Goal: Task Accomplishment & Management: Use online tool/utility

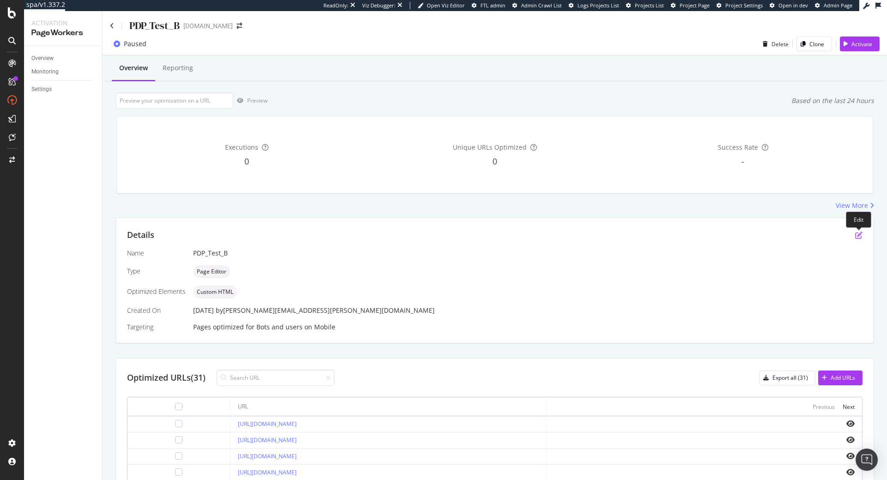
click at [856, 236] on icon "pen-to-square" at bounding box center [859, 235] width 7 height 7
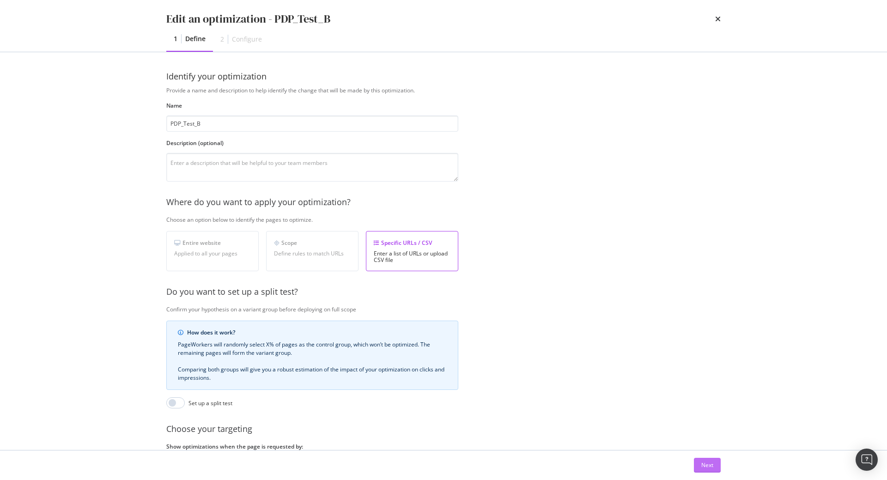
click at [714, 461] on button "Next" at bounding box center [707, 465] width 27 height 15
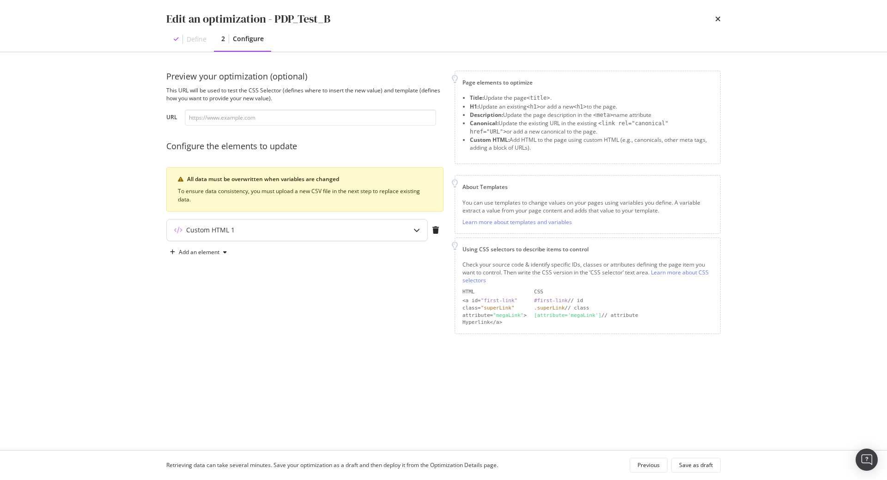
click at [414, 234] on div "modal" at bounding box center [416, 230] width 21 height 21
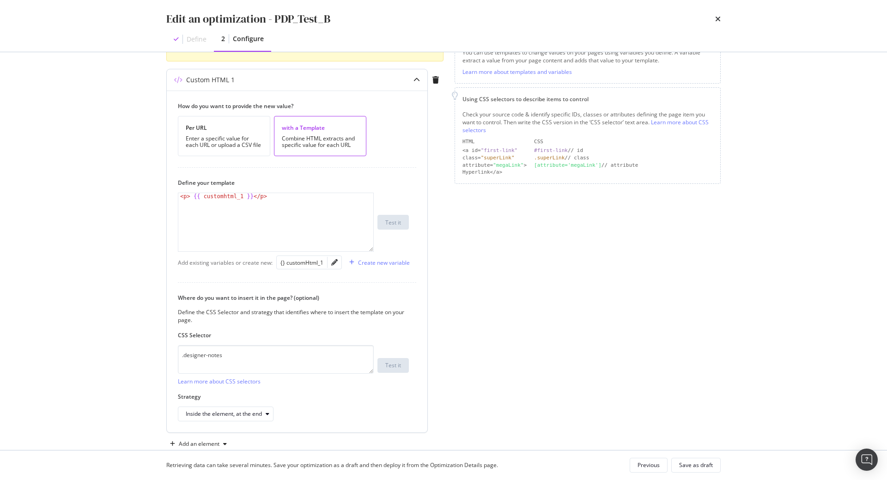
scroll to position [158, 0]
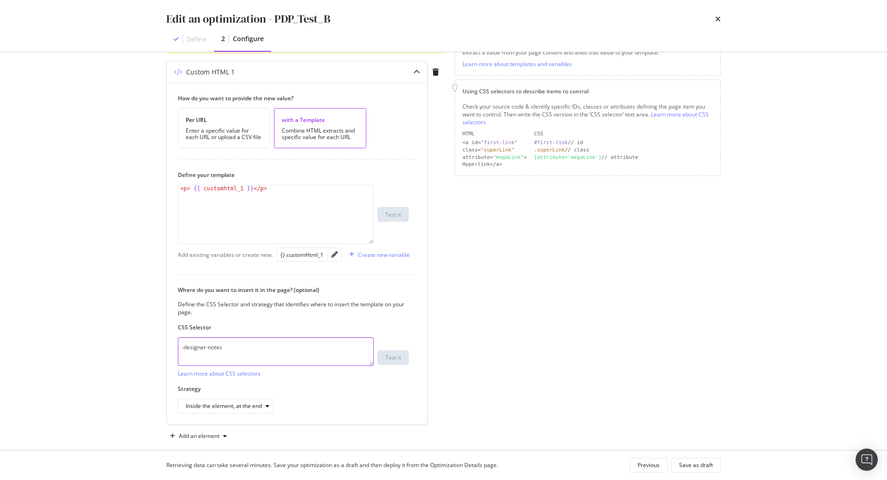
click at [226, 359] on textarea ".designer-notes" at bounding box center [276, 351] width 196 height 29
drag, startPoint x: 207, startPoint y: 346, endPoint x: 119, endPoint y: 335, distance: 88.6
click at [178, 337] on textarea ".designer-notes" at bounding box center [276, 351] width 196 height 29
click at [718, 23] on icon "times" at bounding box center [718, 18] width 6 height 7
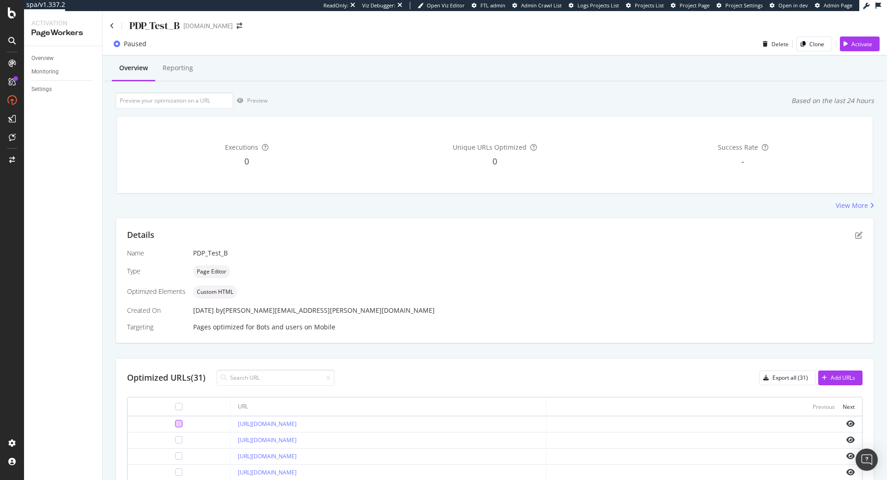
click at [178, 423] on div at bounding box center [178, 423] width 7 height 7
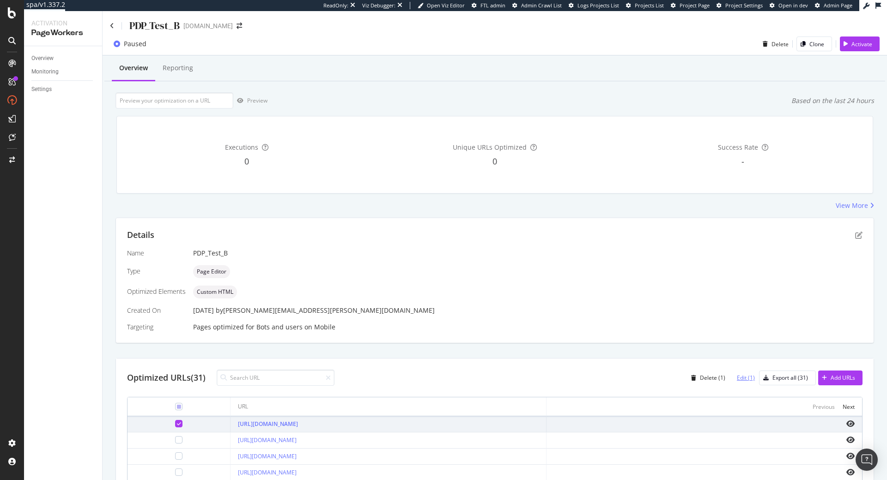
click at [749, 379] on div "Edit (1)" at bounding box center [746, 378] width 18 height 8
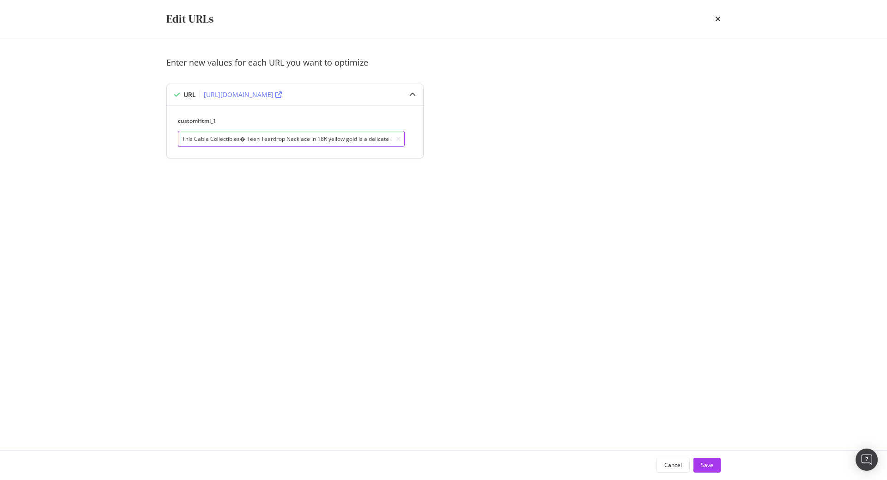
drag, startPoint x: 238, startPoint y: 138, endPoint x: 145, endPoint y: 136, distance: 92.9
click at [178, 136] on input "This Cable Collectibles� Teen Teardrop Necklace in 18K yellow gold is a delicat…" at bounding box center [291, 139] width 227 height 16
click at [718, 18] on icon "times" at bounding box center [718, 18] width 6 height 7
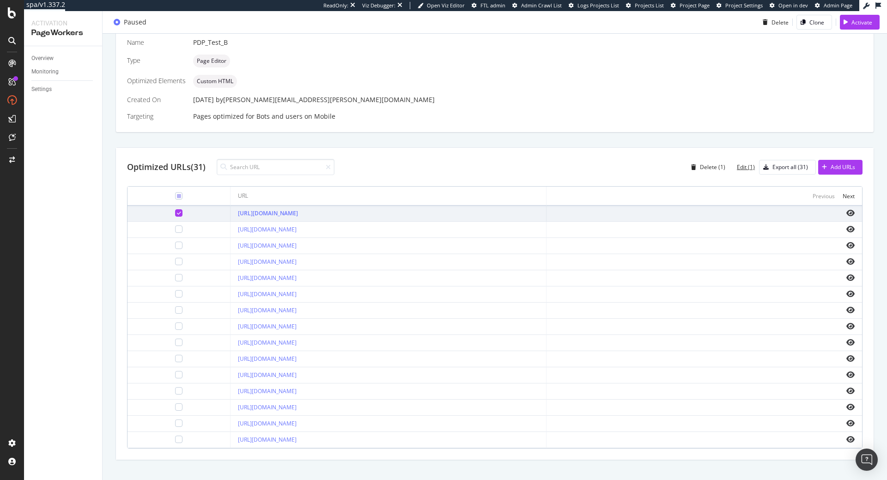
scroll to position [240, 0]
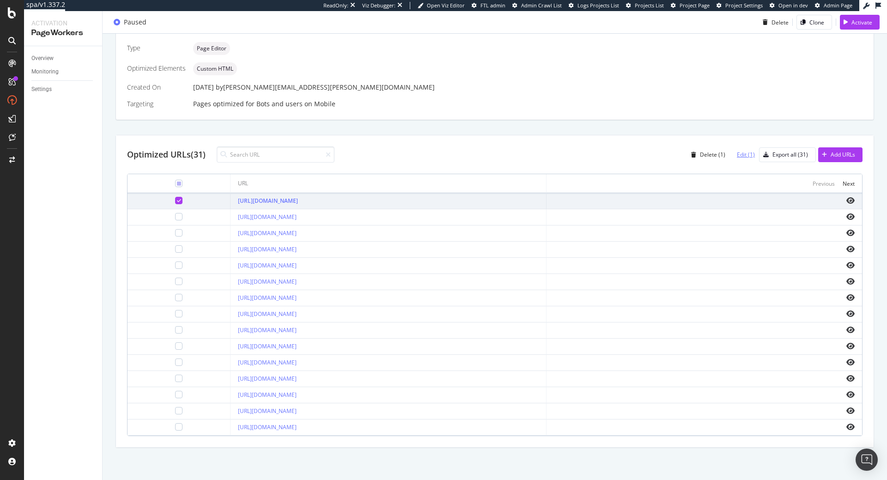
click at [752, 151] on div "Edit (1)" at bounding box center [746, 155] width 18 height 8
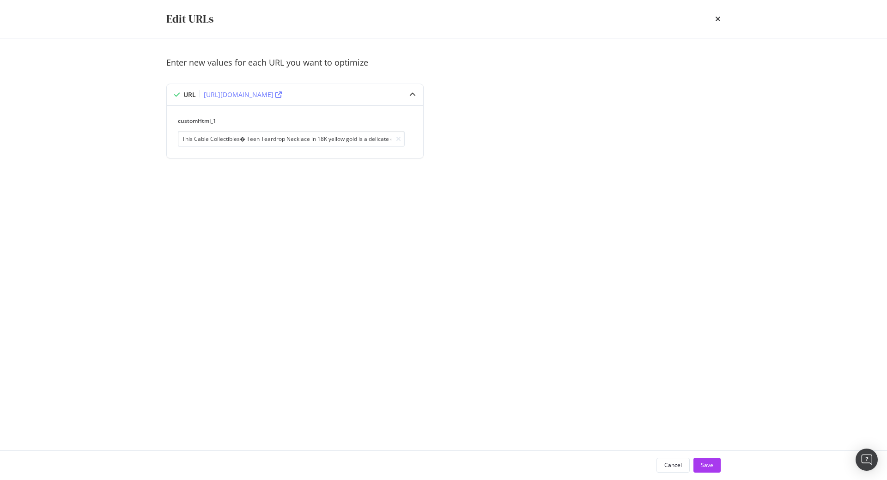
click at [713, 21] on div "Edit URLs" at bounding box center [443, 19] width 555 height 16
click at [717, 20] on icon "times" at bounding box center [718, 18] width 6 height 7
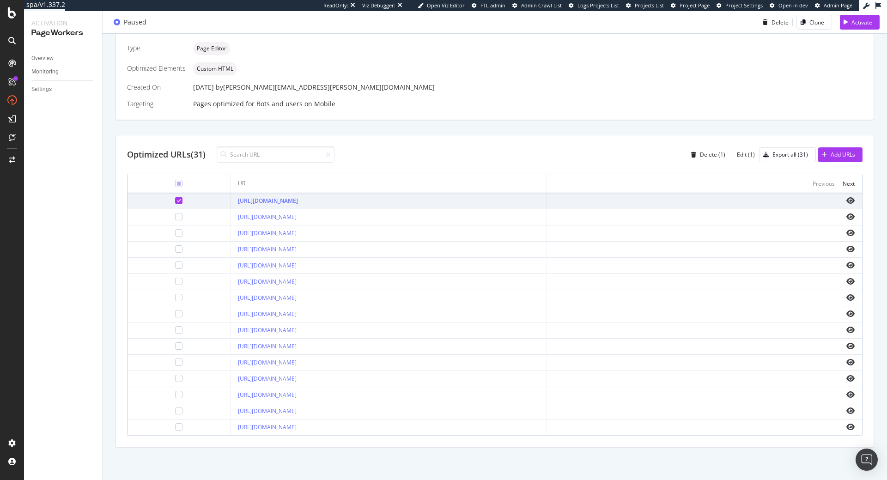
click at [175, 197] on div at bounding box center [178, 200] width 7 height 7
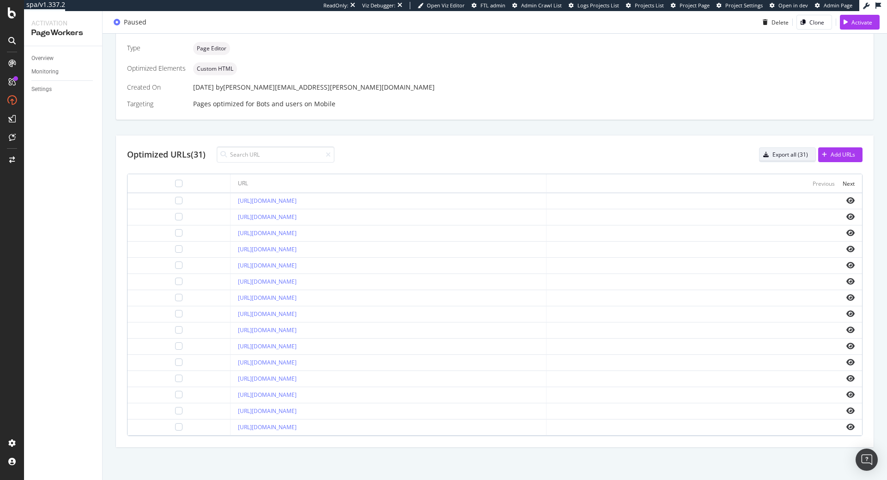
click at [795, 147] on button "Export all (31)" at bounding box center [787, 154] width 57 height 15
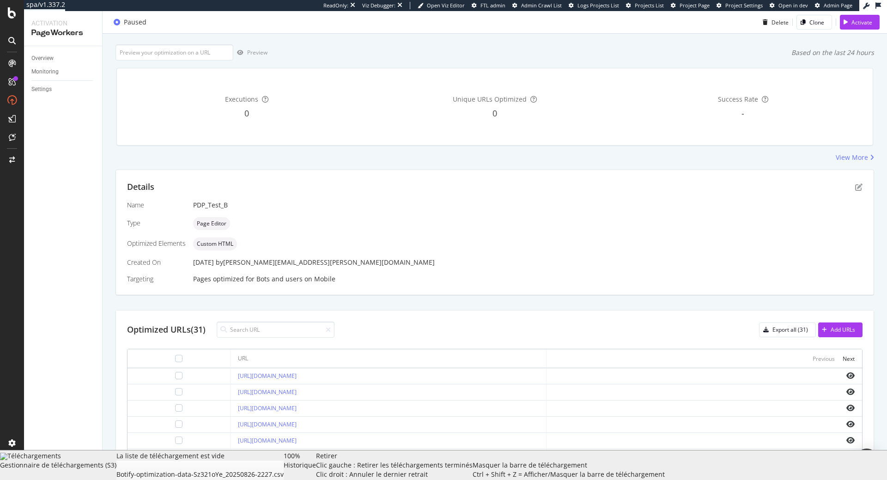
scroll to position [0, 0]
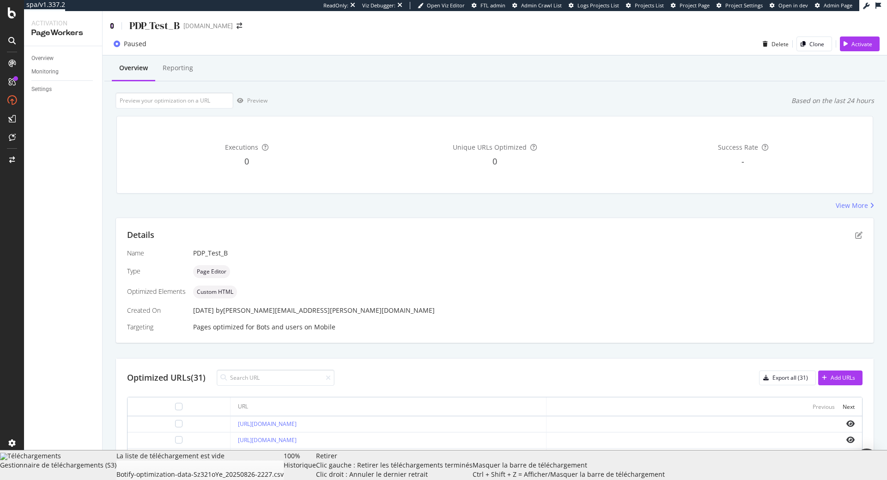
click at [114, 25] on icon at bounding box center [112, 26] width 4 height 6
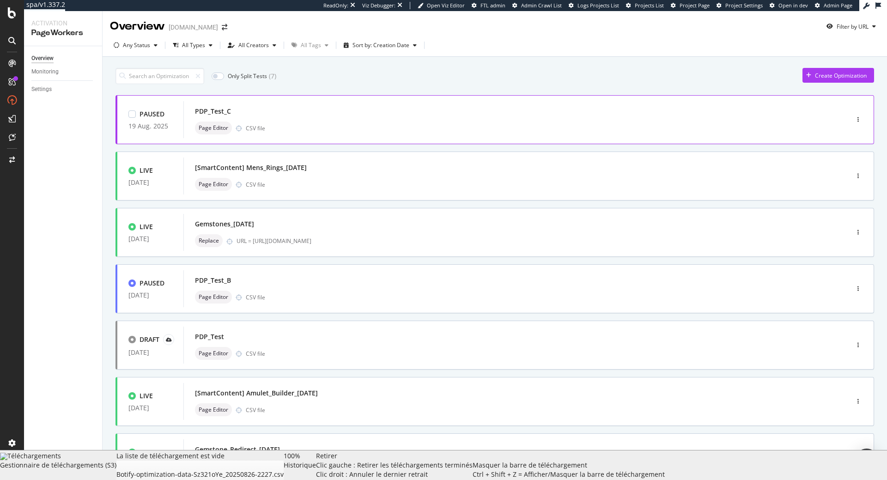
click at [290, 129] on div "Page Editor CSV file" at bounding box center [502, 128] width 615 height 13
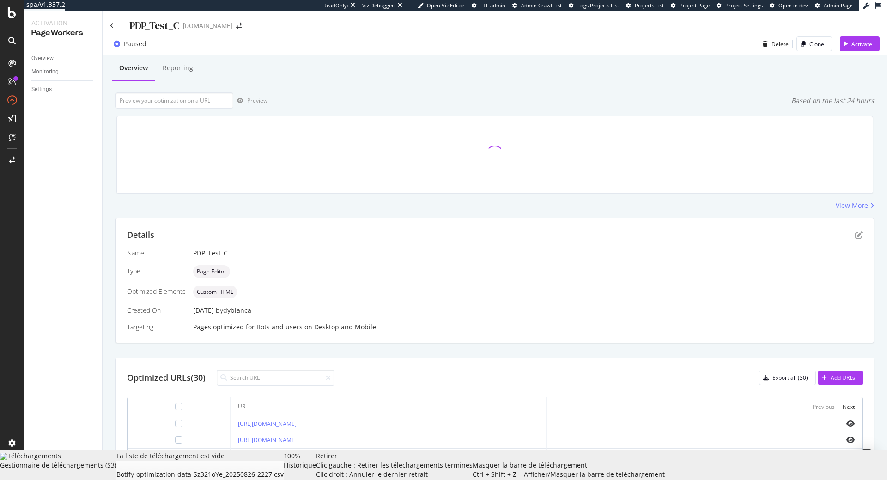
scroll to position [105, 0]
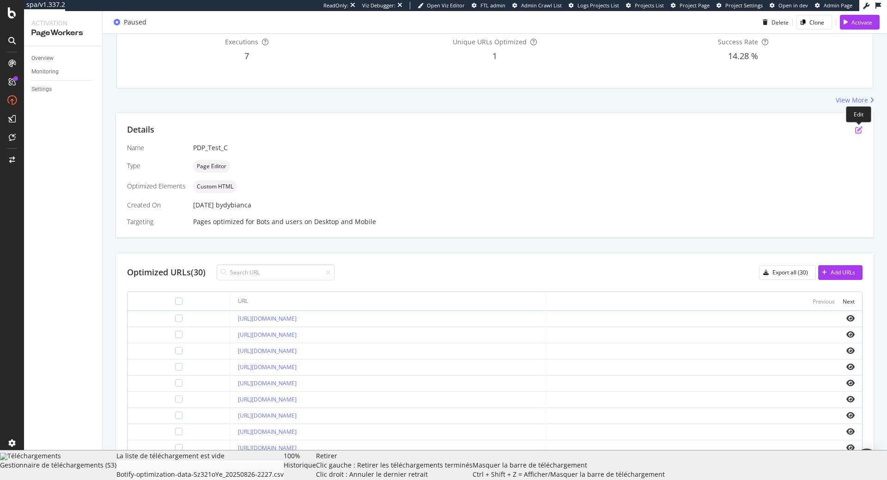
click at [862, 129] on icon "pen-to-square" at bounding box center [859, 129] width 7 height 7
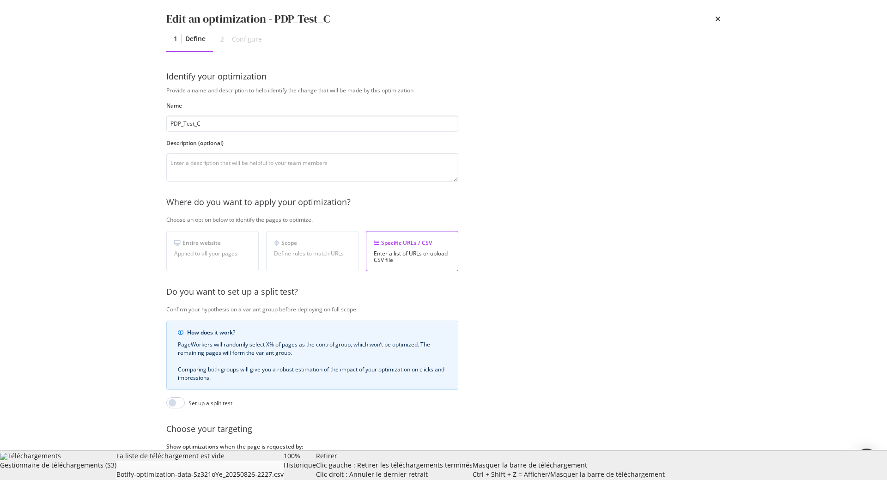
click at [708, 465] on div "Next" at bounding box center [708, 465] width 12 height 8
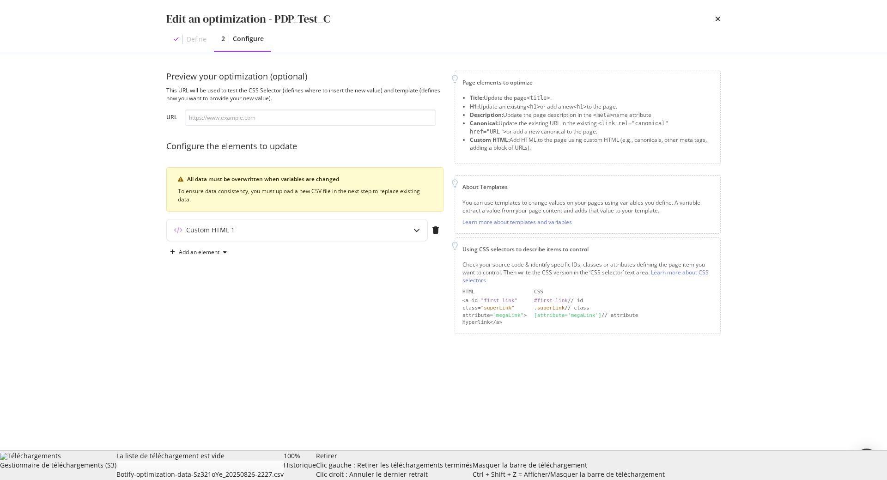
click at [284, 219] on div "Preview your optimization (optional) This URL will be used to test the CSS Sele…" at bounding box center [304, 202] width 277 height 263
click at [280, 226] on div "Custom HTML 1" at bounding box center [279, 230] width 224 height 9
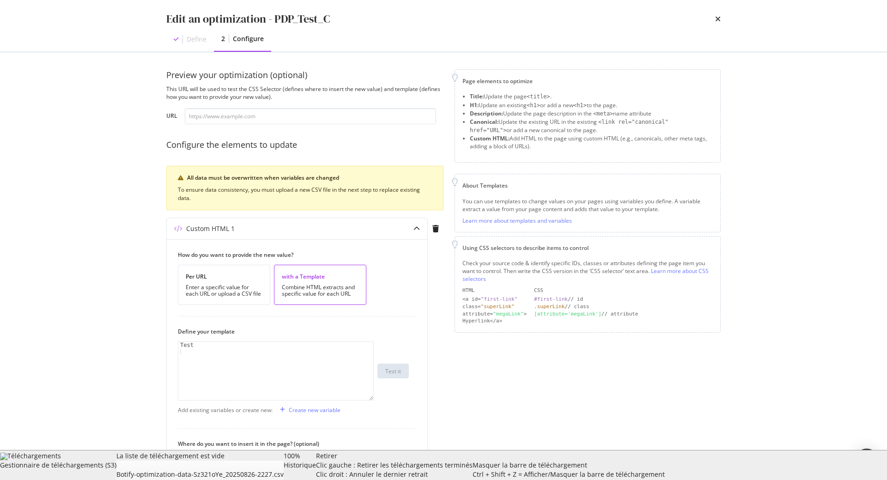
scroll to position [0, 0]
click at [715, 19] on icon "times" at bounding box center [718, 18] width 6 height 7
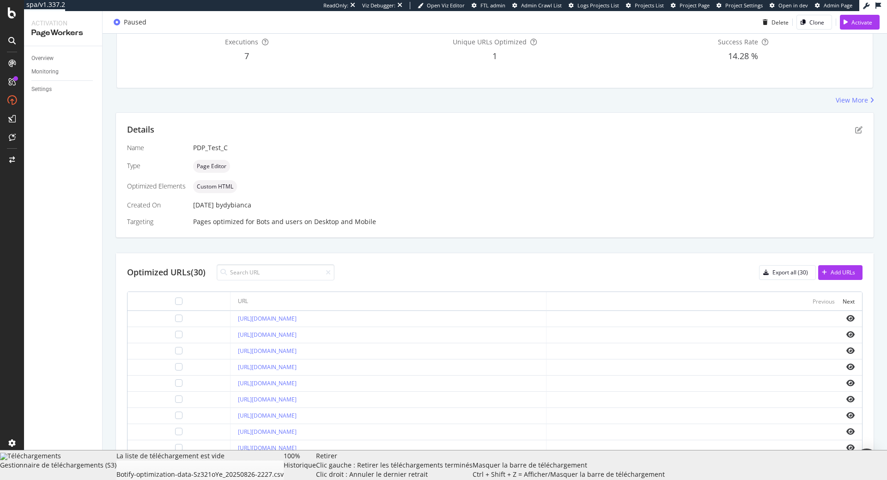
scroll to position [105, 0]
click at [848, 321] on icon "eye" at bounding box center [851, 318] width 8 height 7
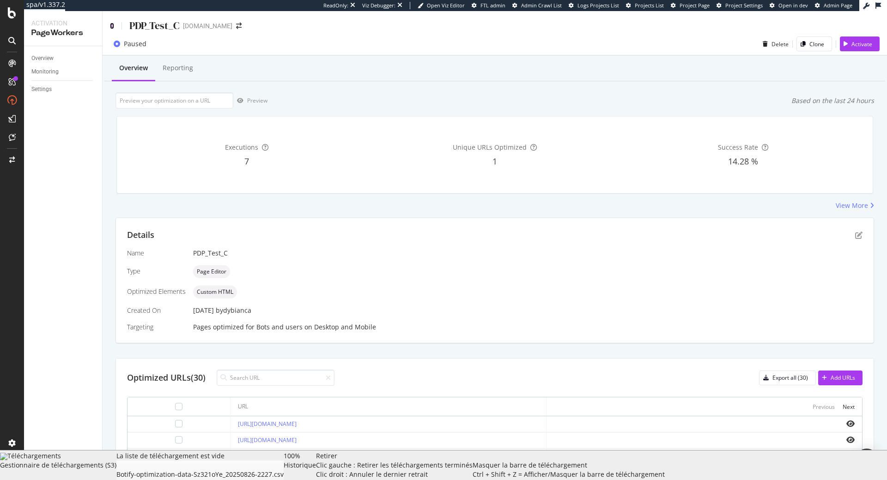
click at [114, 29] on icon at bounding box center [112, 26] width 4 height 6
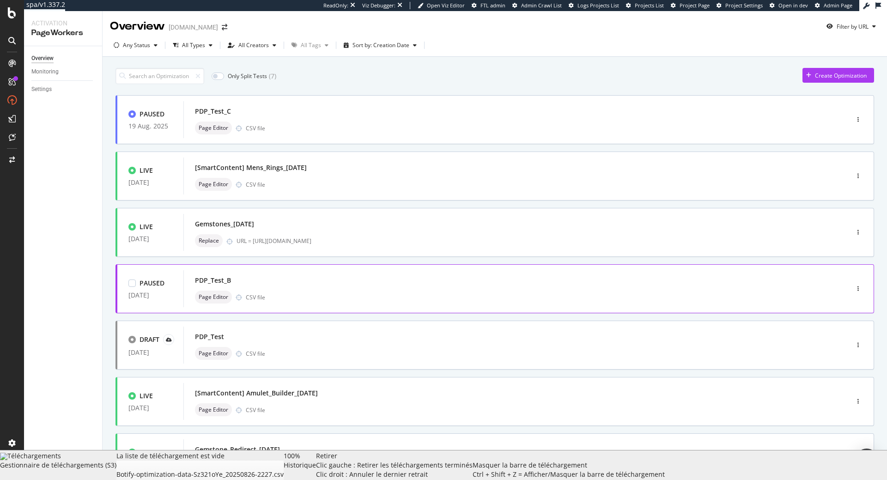
click at [320, 295] on div "Page Editor CSV file" at bounding box center [502, 297] width 615 height 13
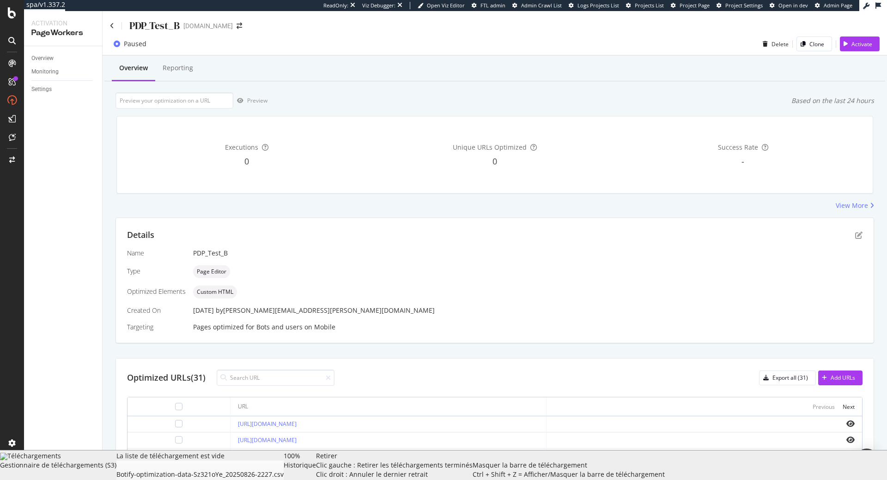
scroll to position [105, 0]
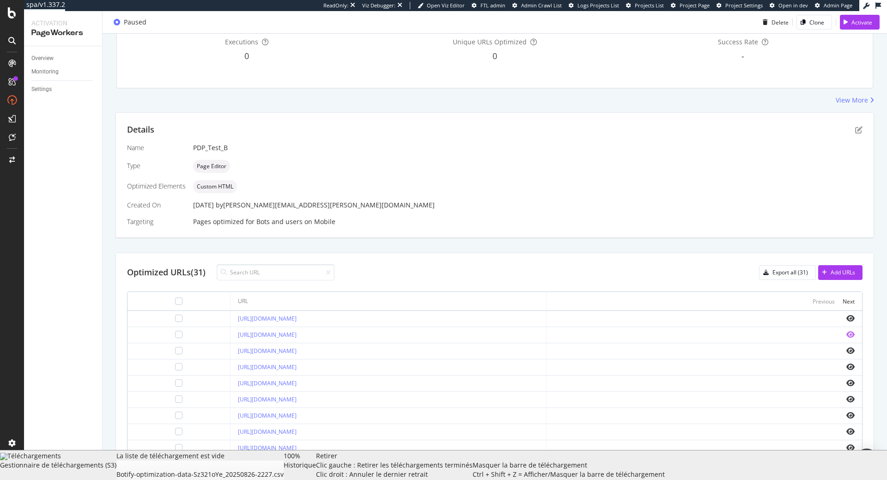
click at [853, 338] on icon "eye" at bounding box center [851, 334] width 8 height 7
click at [858, 128] on icon "pen-to-square" at bounding box center [859, 129] width 7 height 7
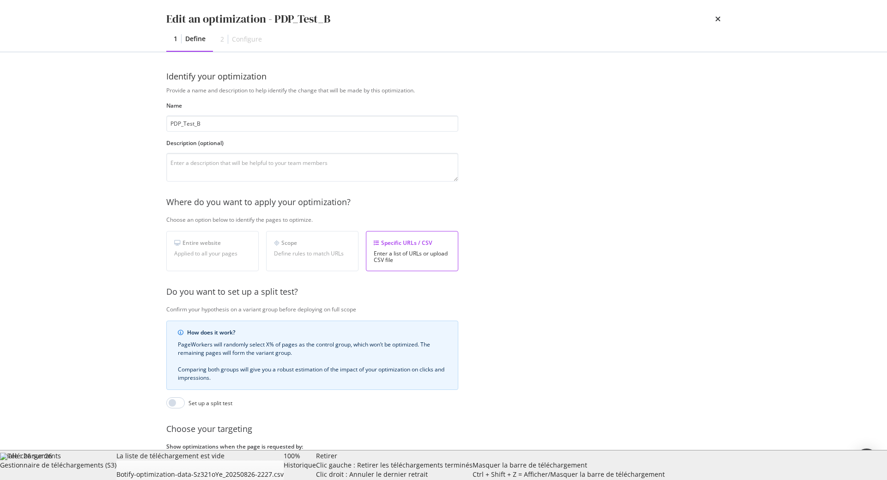
click at [38, 465] on div "Hauteur maximale : 26 sur 26" at bounding box center [19, 459] width 38 height 14
click at [706, 462] on div "Next" at bounding box center [708, 465] width 12 height 8
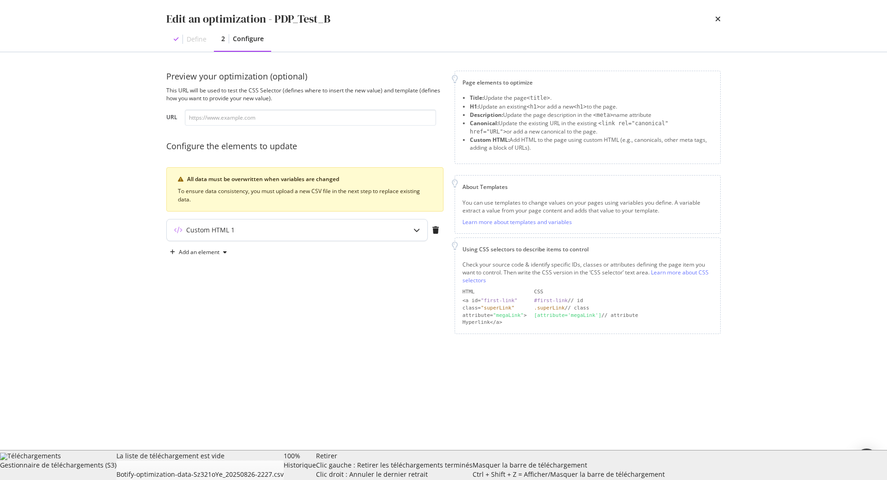
click at [211, 227] on div "Custom HTML 1" at bounding box center [210, 230] width 49 height 9
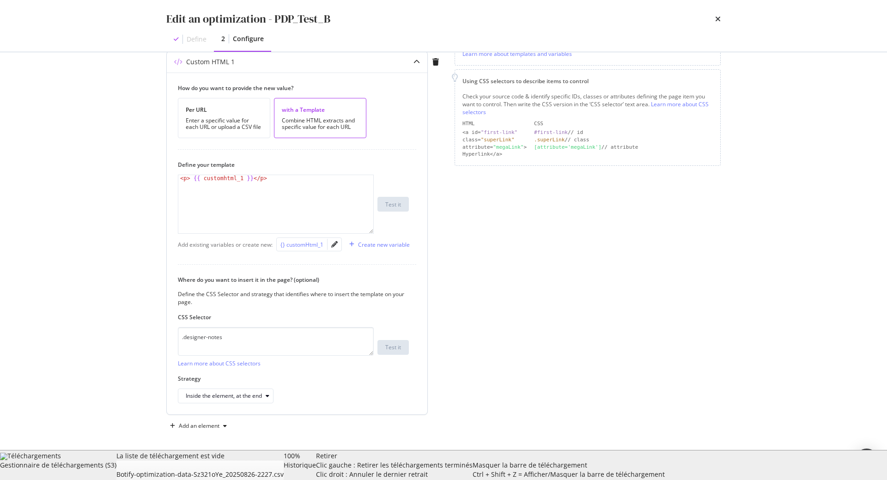
scroll to position [170, 0]
click at [190, 183] on div "< p > {{ customhtml_1 }} </ p >" at bounding box center [275, 208] width 195 height 71
type textarea "<p>{{ customhtml_1 }}</p>"
drag, startPoint x: 268, startPoint y: 339, endPoint x: 121, endPoint y: 336, distance: 147.0
click at [178, 337] on textarea ".designer-notes" at bounding box center [276, 339] width 196 height 29
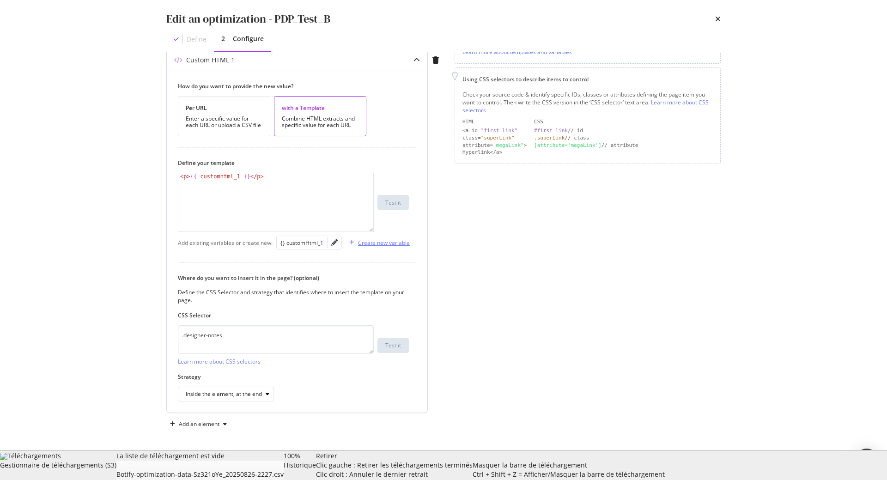
click at [354, 240] on icon "modal" at bounding box center [351, 243] width 5 height 6
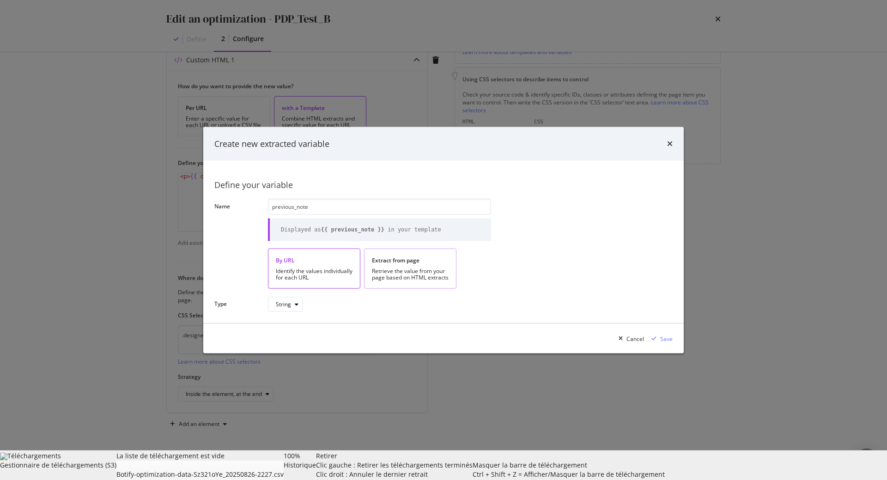
type input "previous_note"
click at [394, 268] on div "Retrieve the value from your page based on HTML extracts" at bounding box center [410, 274] width 77 height 13
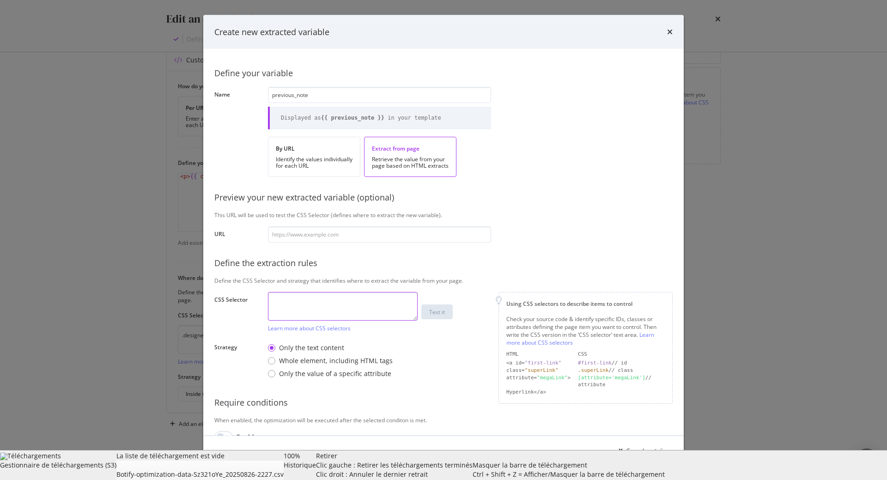
click at [335, 293] on textarea "modal" at bounding box center [343, 306] width 150 height 29
paste textarea ".designer-notes"
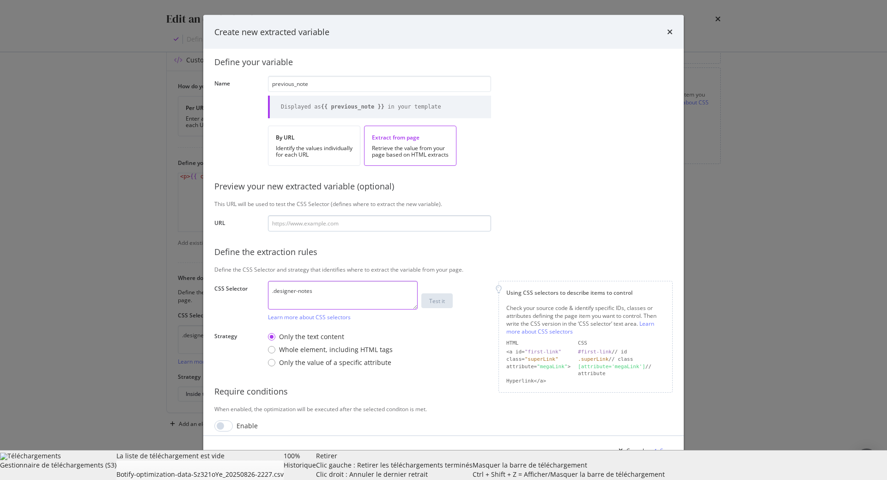
scroll to position [18, 0]
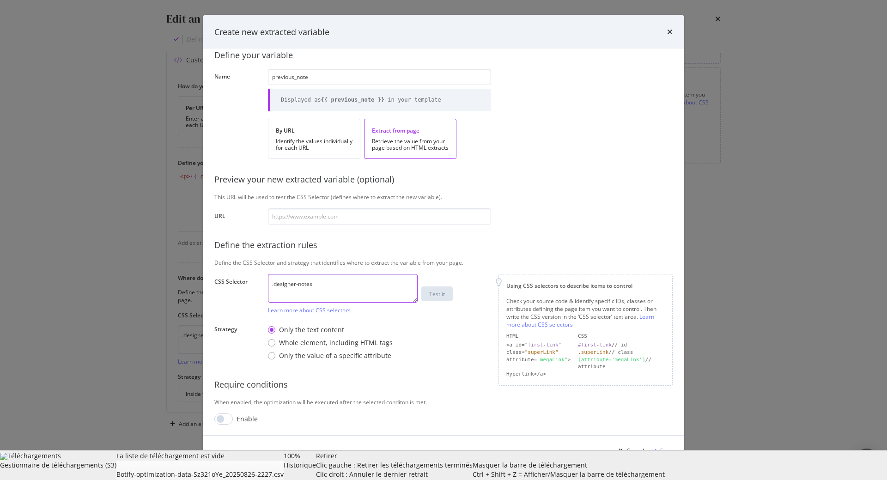
type textarea ".designer-notes"
click at [332, 331] on div "Only the text content" at bounding box center [311, 329] width 65 height 9
click at [322, 342] on div "Whole element, including HTML tags" at bounding box center [336, 342] width 114 height 9
click at [227, 421] on input "modal" at bounding box center [223, 418] width 18 height 11
checkbox input "true"
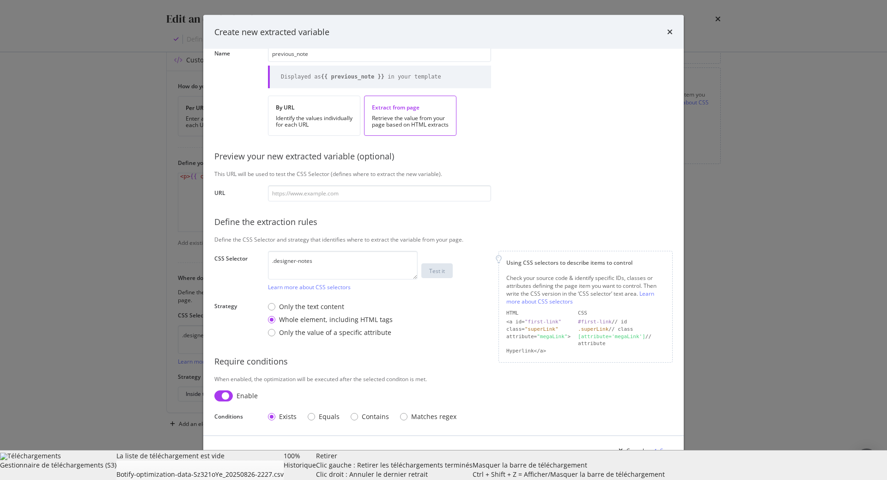
scroll to position [42, 0]
click at [664, 455] on div "Save" at bounding box center [660, 451] width 25 height 14
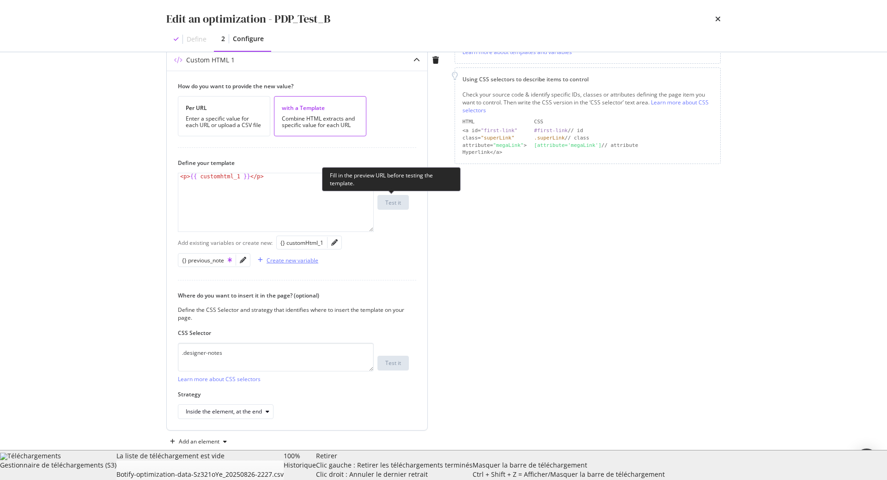
scroll to position [12, 0]
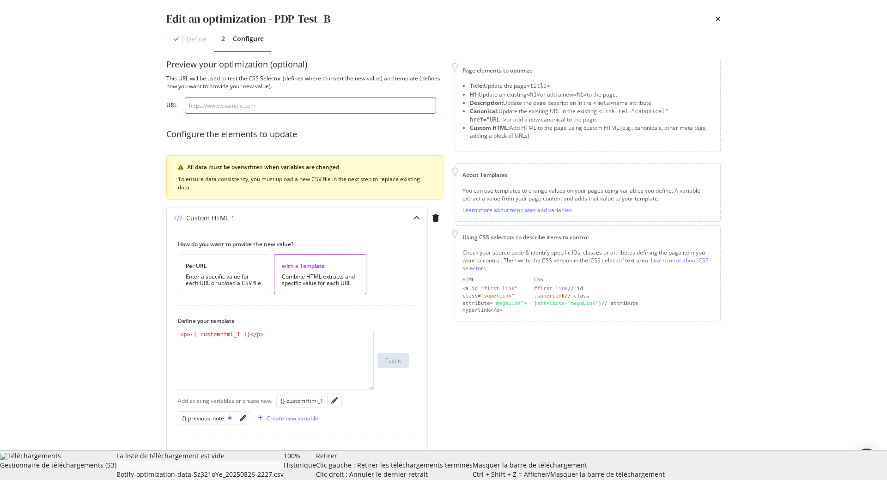
click at [266, 105] on input "modal" at bounding box center [310, 106] width 251 height 16
paste input "https://www.davidyurman.com/gifts/for-children/cable-collectibles-teen-teardrop…"
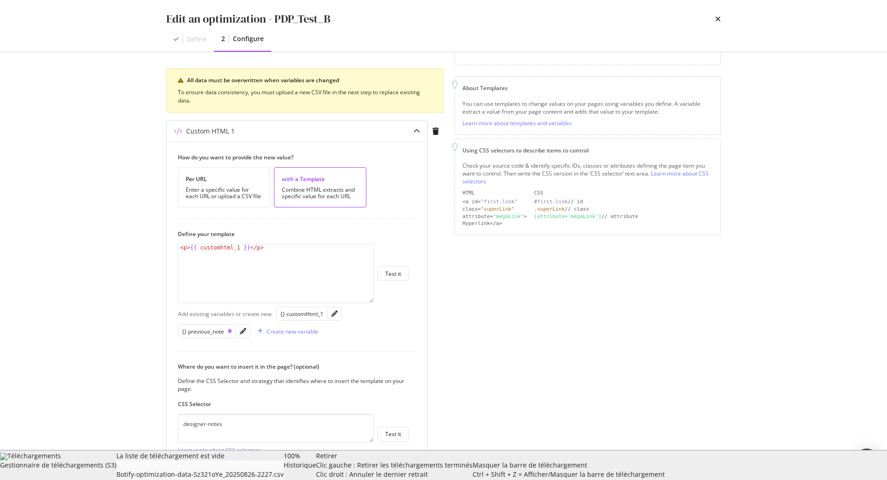
scroll to position [117, 0]
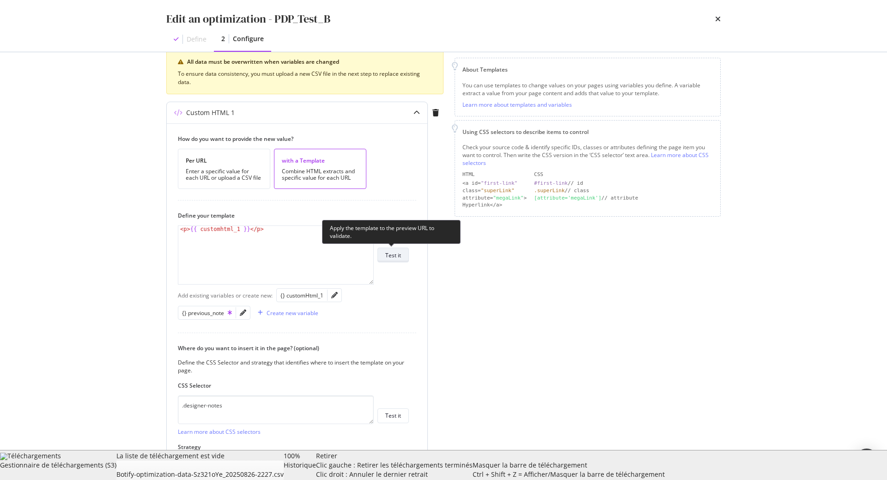
type input "https://www.davidyurman.com/gifts/for-children/cable-collectibles-teen-teardrop…"
click at [395, 259] on div "Test it" at bounding box center [393, 255] width 16 height 8
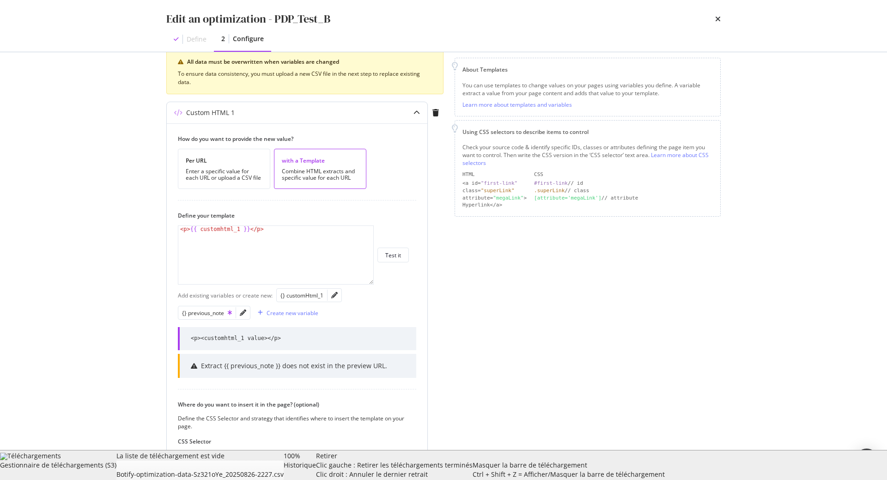
click at [300, 242] on div "< p > {{ customhtml_1 }} </ p >" at bounding box center [275, 261] width 195 height 71
click at [242, 313] on icon "pencil" at bounding box center [243, 313] width 6 height 6
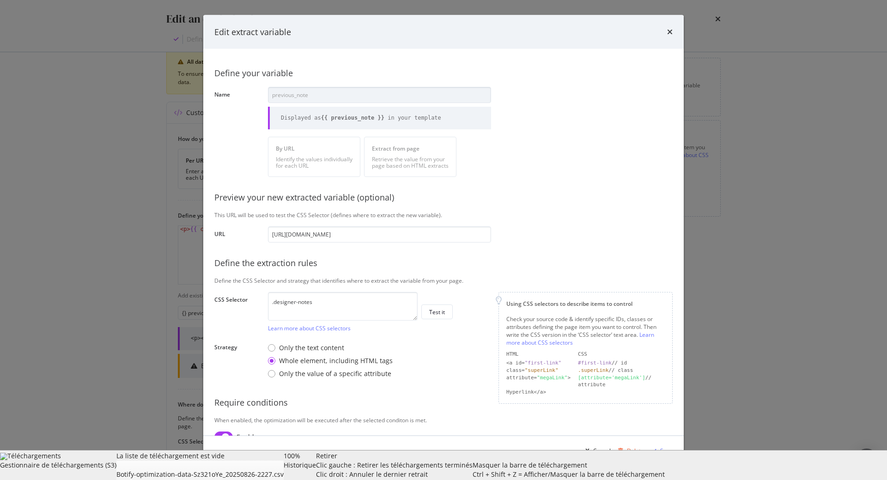
scroll to position [0, 112]
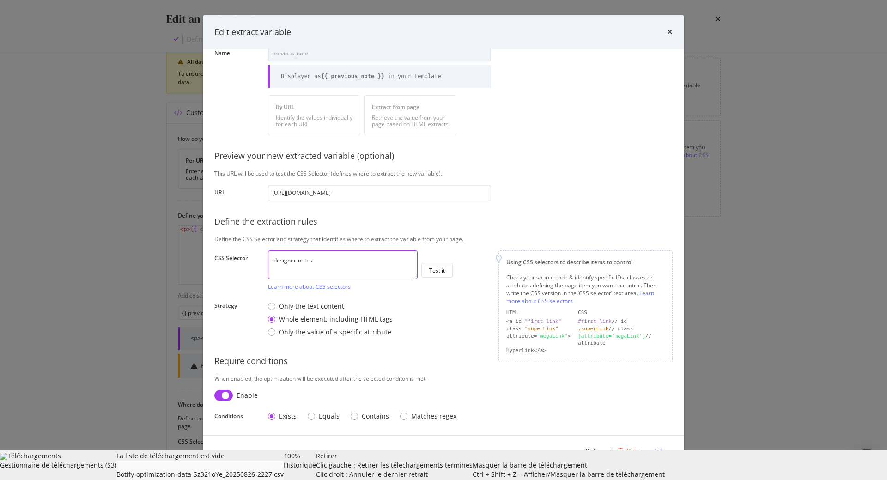
click at [310, 262] on textarea ".designer-notes" at bounding box center [343, 264] width 150 height 29
click at [440, 193] on input "https://www.davidyurman.com/gifts/for-children/cable-collectibles-teen-teardrop…" at bounding box center [379, 193] width 223 height 16
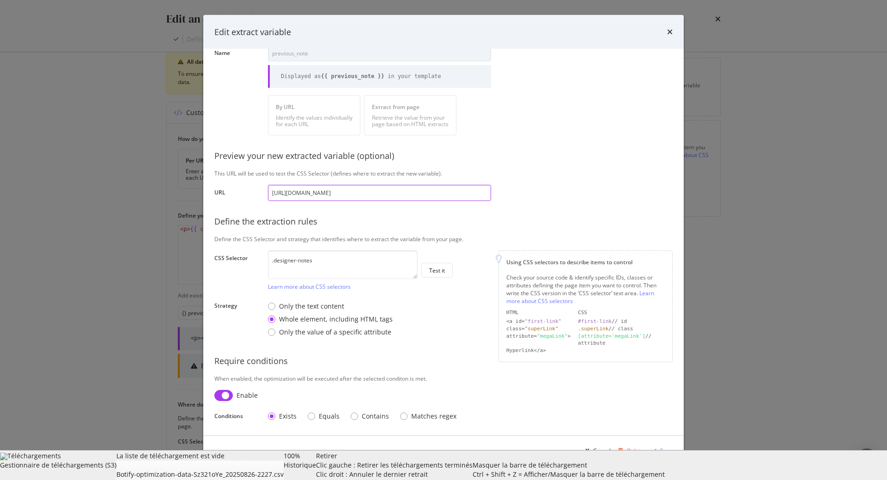
click at [440, 193] on input "https://www.davidyurman.com/gifts/for-children/cable-collectibles-teen-teardrop…" at bounding box center [379, 193] width 223 height 16
click at [449, 273] on button "Test it" at bounding box center [437, 270] width 31 height 15
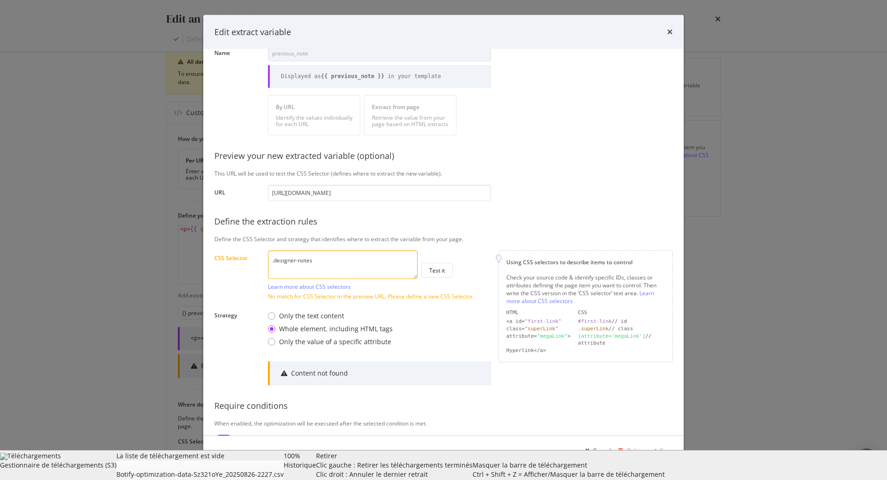
drag, startPoint x: 325, startPoint y: 262, endPoint x: 224, endPoint y: 251, distance: 102.2
click at [268, 255] on textarea ".designer-notes" at bounding box center [343, 264] width 150 height 29
click at [328, 258] on textarea ".designer-notes" at bounding box center [343, 264] width 150 height 29
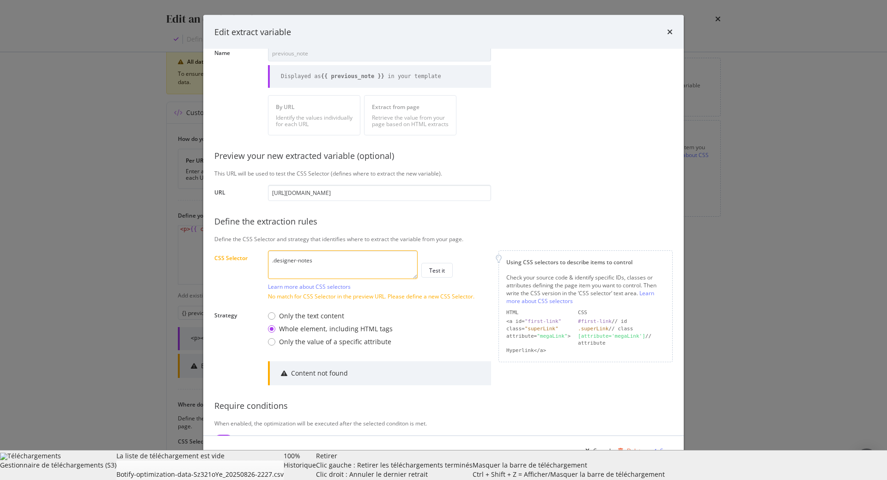
click at [353, 263] on textarea ".designer-notes" at bounding box center [343, 264] width 150 height 29
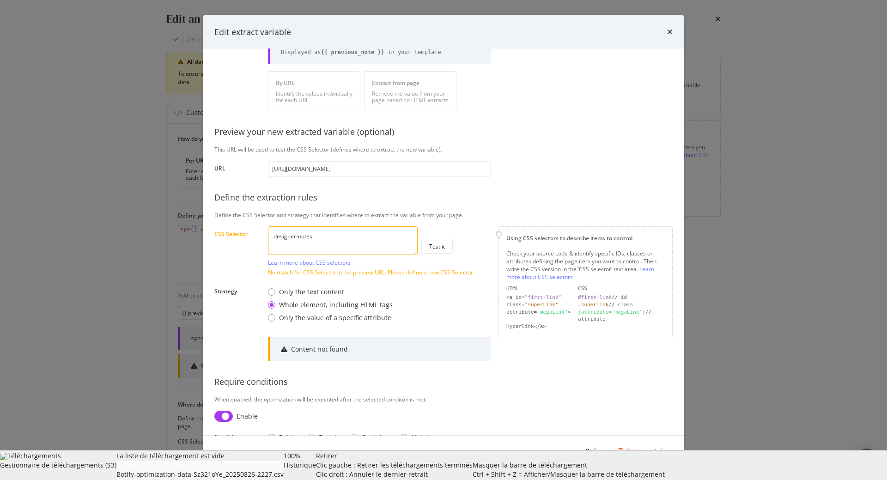
scroll to position [87, 0]
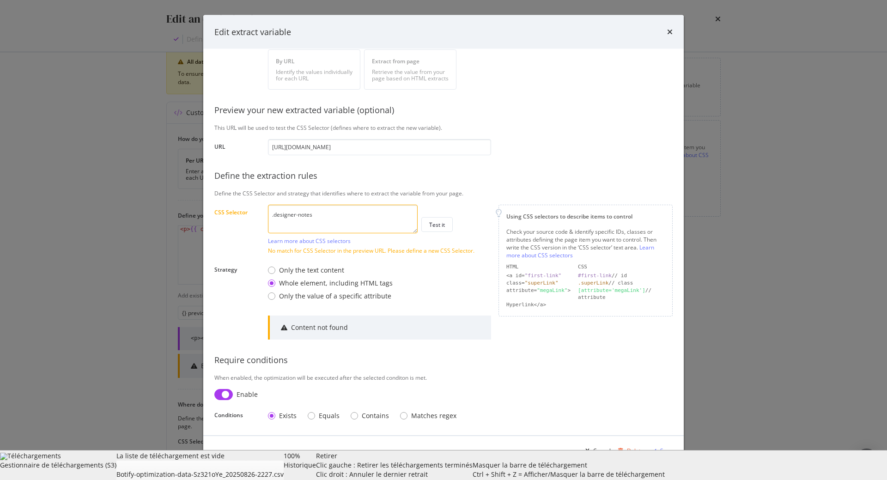
click at [315, 275] on div "Only the text content Whole element, including HTML tags Only the value of a sp…" at bounding box center [330, 284] width 125 height 43
click at [315, 274] on div "Only the text content" at bounding box center [311, 270] width 65 height 9
click at [661, 448] on div "Save" at bounding box center [660, 451] width 25 height 14
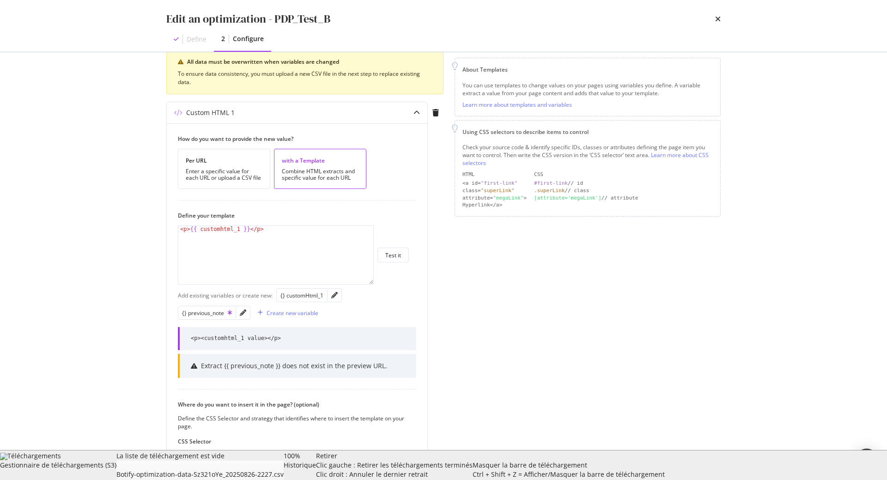
scroll to position [244, 0]
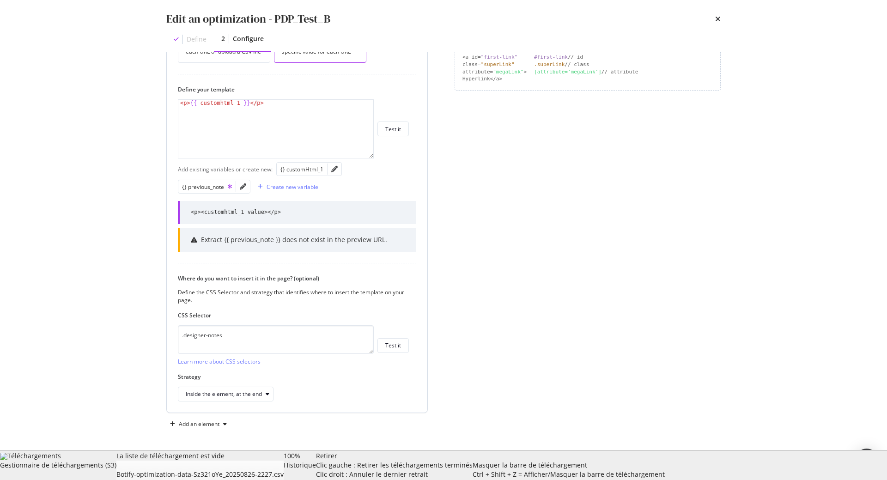
click at [269, 110] on div "< p > {{ customhtml_1 }} </ p >" at bounding box center [275, 135] width 195 height 71
type textarea "<div>{{ customhtml_1 }}</div>"
click at [269, 395] on icon "modal" at bounding box center [268, 394] width 4 height 6
click at [234, 364] on div "Replace the element's content" at bounding box center [228, 364] width 78 height 8
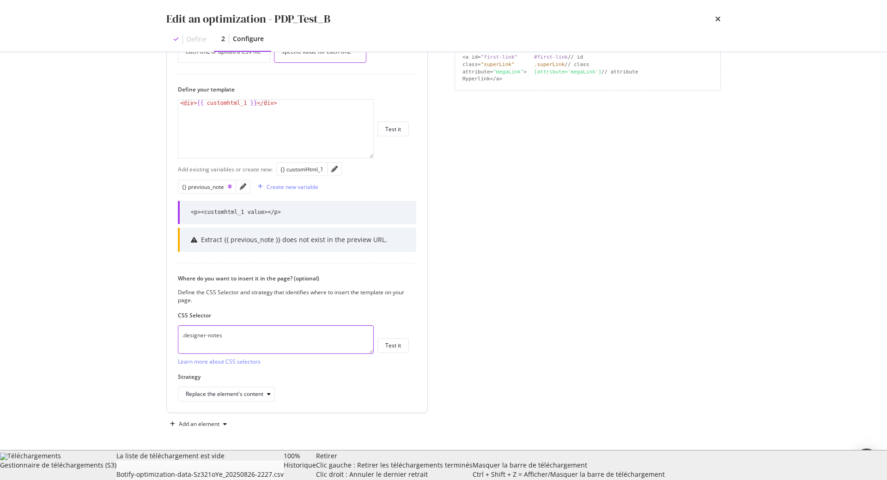
click at [259, 340] on textarea ".designer-notes" at bounding box center [276, 339] width 196 height 29
click at [697, 464] on div "Save as draft" at bounding box center [696, 465] width 34 height 8
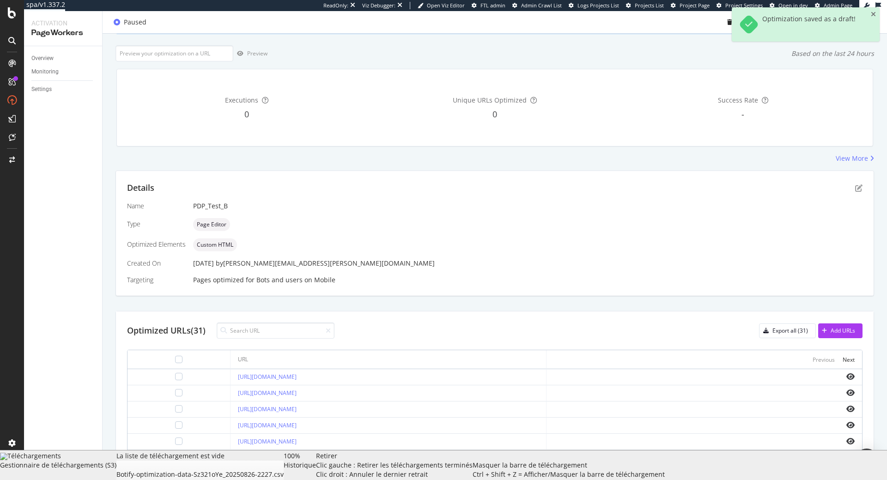
scroll to position [163, 0]
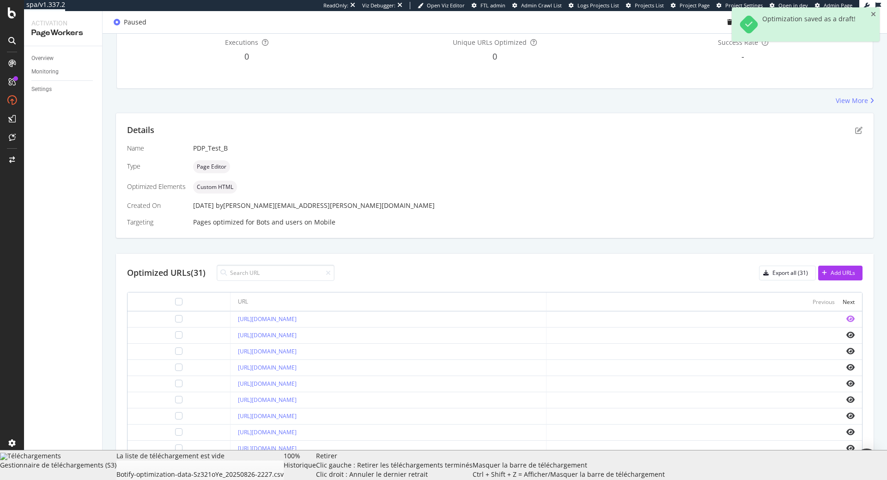
click at [852, 318] on icon "eye" at bounding box center [851, 318] width 8 height 7
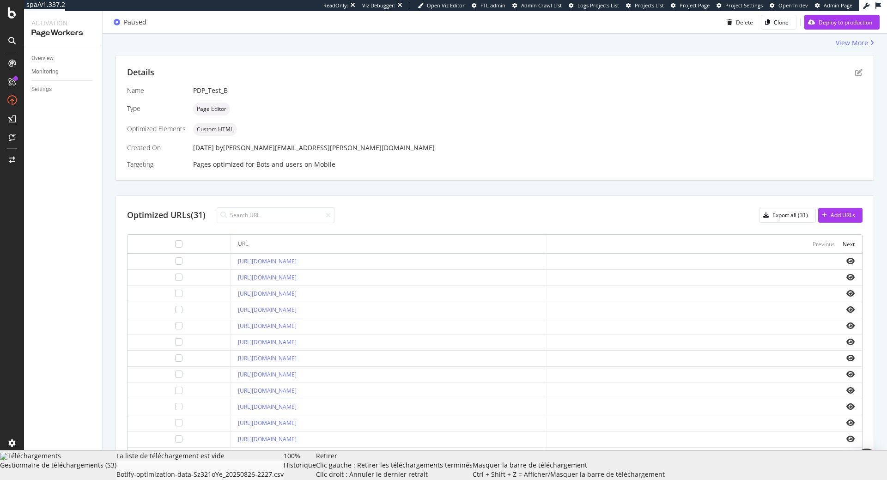
scroll to position [263, 0]
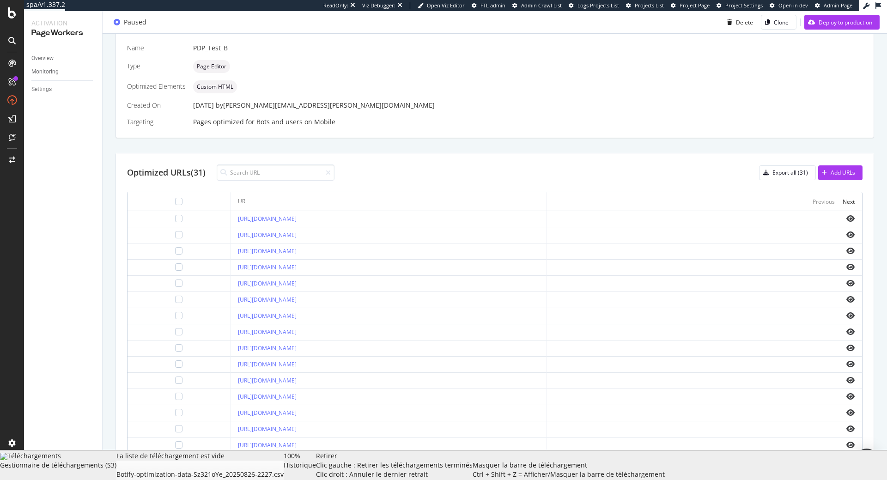
click at [511, 180] on div "Optimized URLs (31) Export all (31) Add URLs" at bounding box center [495, 173] width 736 height 16
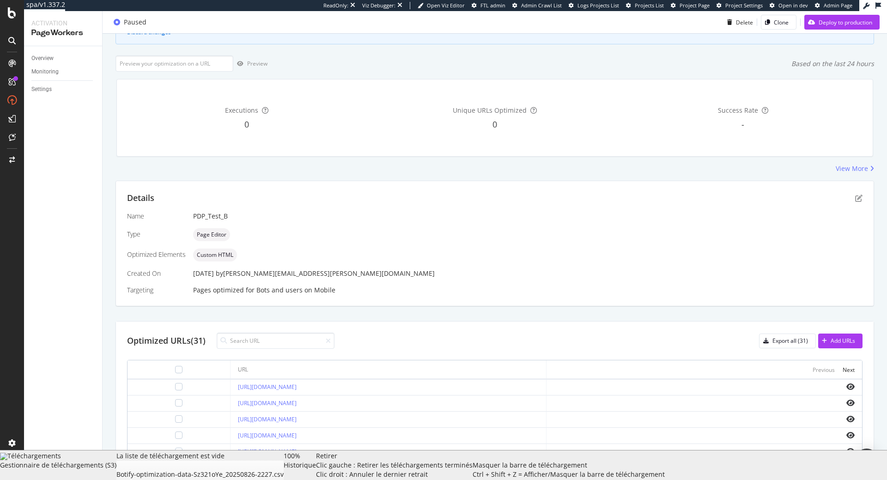
scroll to position [53, 0]
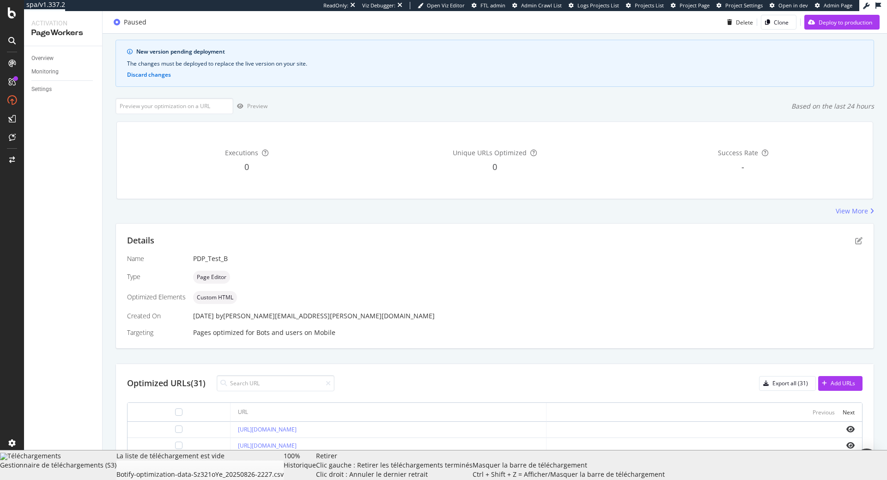
click at [166, 92] on div "Overview Reporting New version pending deployment The changes must be deployed …" at bounding box center [495, 356] width 785 height 706
click at [175, 106] on input "url" at bounding box center [175, 106] width 118 height 16
paste input "[URL][DOMAIN_NAME]"
type input "[URL][DOMAIN_NAME]"
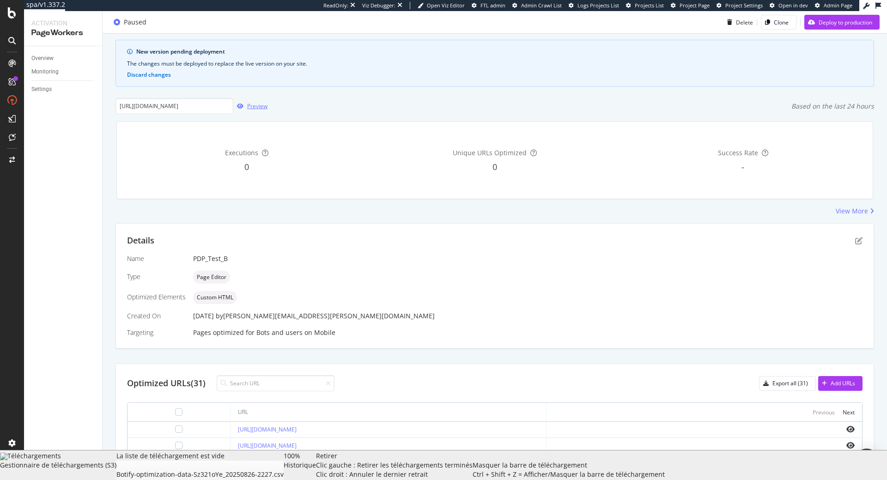
click at [252, 105] on div "Preview" at bounding box center [257, 106] width 20 height 8
click at [275, 380] on input at bounding box center [276, 383] width 118 height 16
paste input "https://www.davidyurman.com/mens/bracelets/curb-chain-angular-link-bracelet-in-…"
type input "[URL][DOMAIN_NAME]"
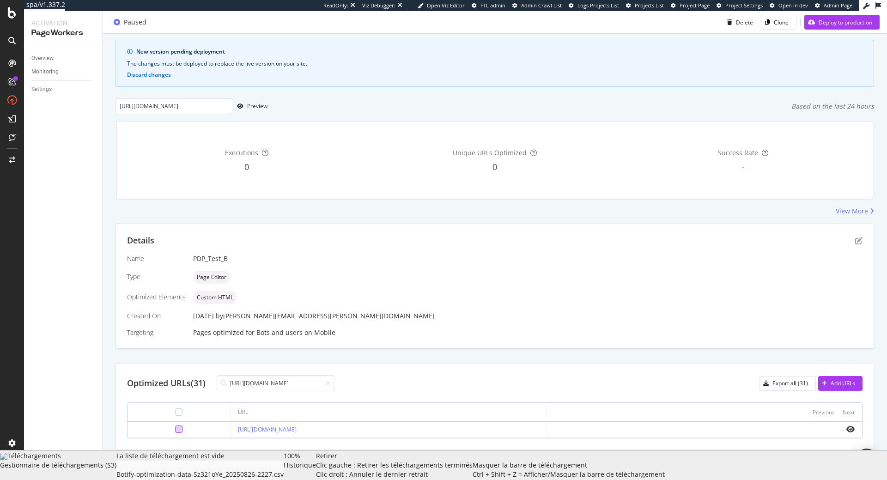
click at [175, 431] on div at bounding box center [178, 429] width 7 height 7
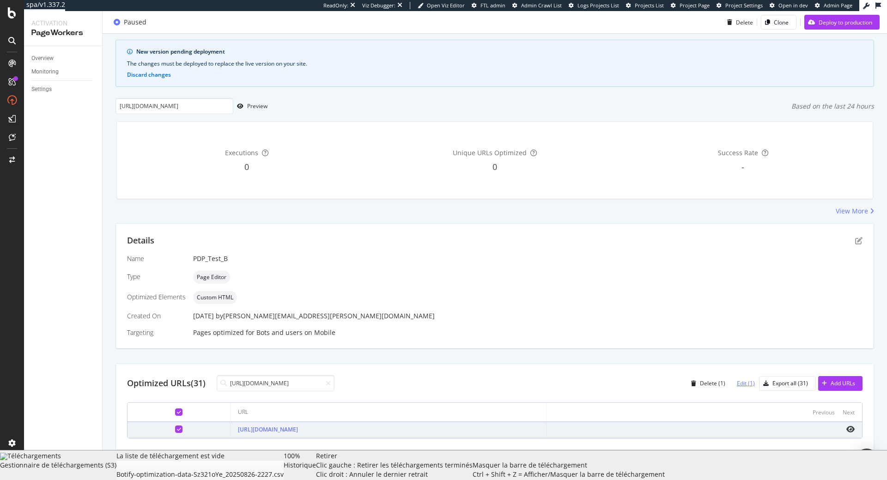
click at [738, 383] on div "Edit (1)" at bounding box center [746, 383] width 18 height 8
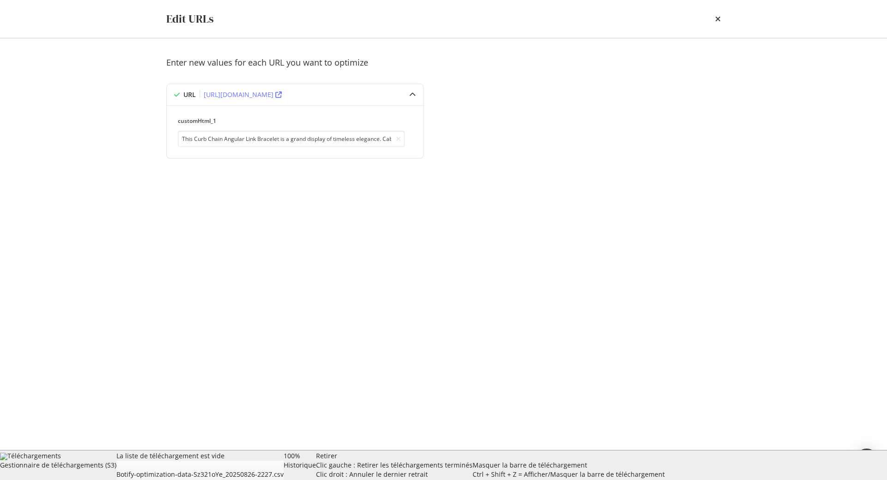
scroll to position [53, 0]
drag, startPoint x: 355, startPoint y: 138, endPoint x: 182, endPoint y: 142, distance: 173.4
click at [189, 143] on input "This Curb Chain Angular Link Bracelet is a grand display of timeless elegance. …" at bounding box center [291, 139] width 227 height 16
click at [665, 460] on button "Cancel" at bounding box center [673, 465] width 33 height 15
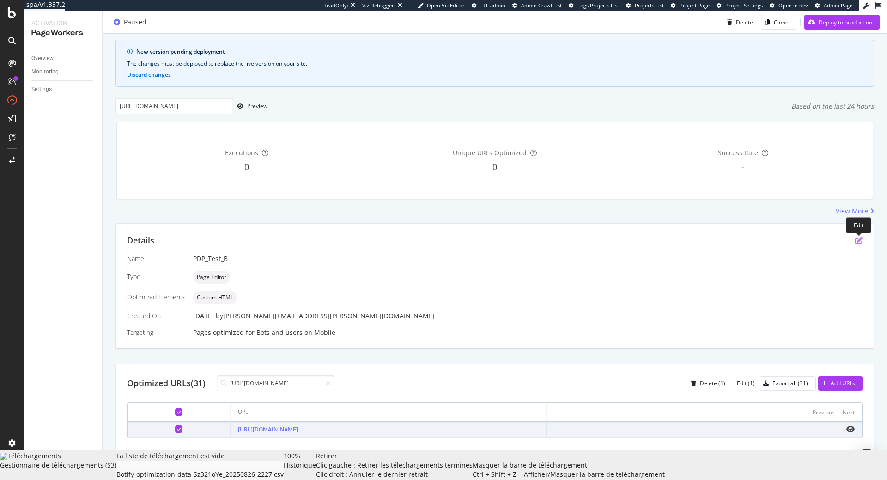
click at [856, 243] on icon "pen-to-square" at bounding box center [859, 240] width 7 height 7
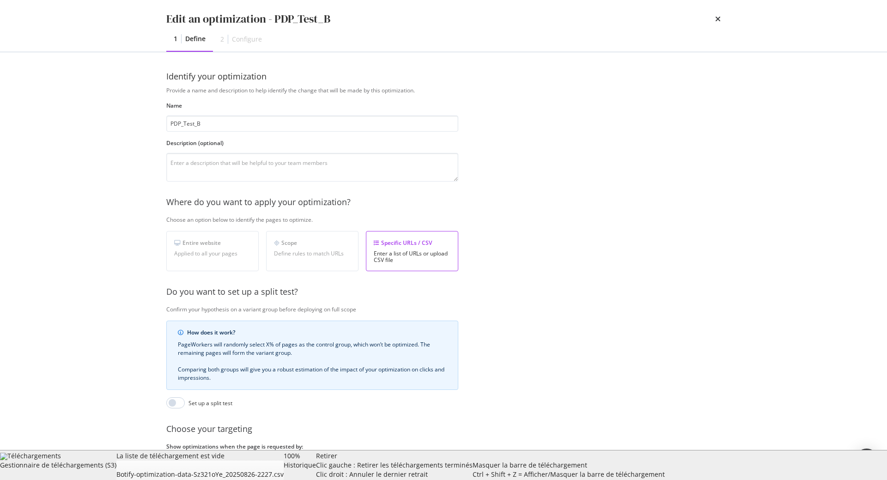
click at [714, 460] on button "Next" at bounding box center [707, 465] width 27 height 15
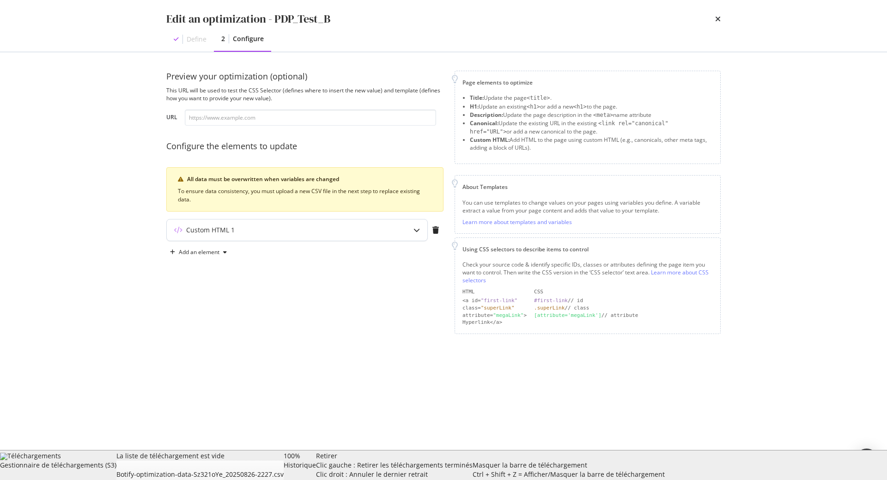
click at [260, 233] on div "Custom HTML 1" at bounding box center [279, 230] width 224 height 9
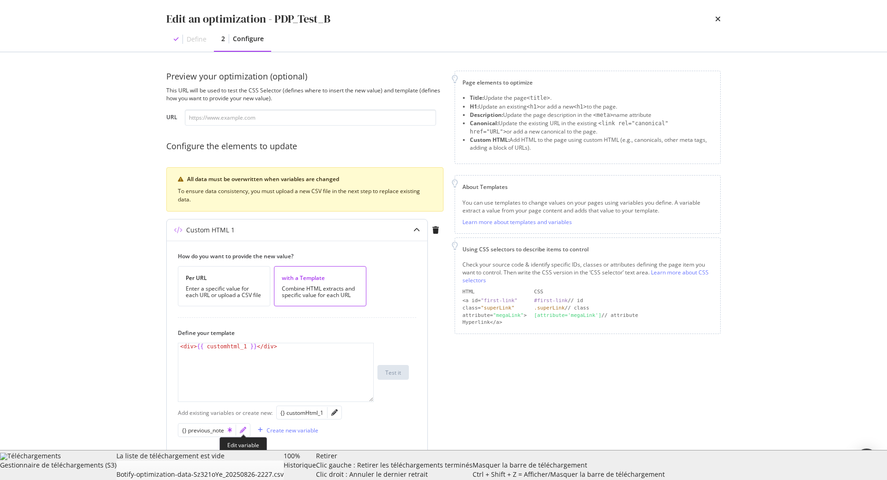
click at [244, 428] on icon "pencil" at bounding box center [243, 430] width 6 height 6
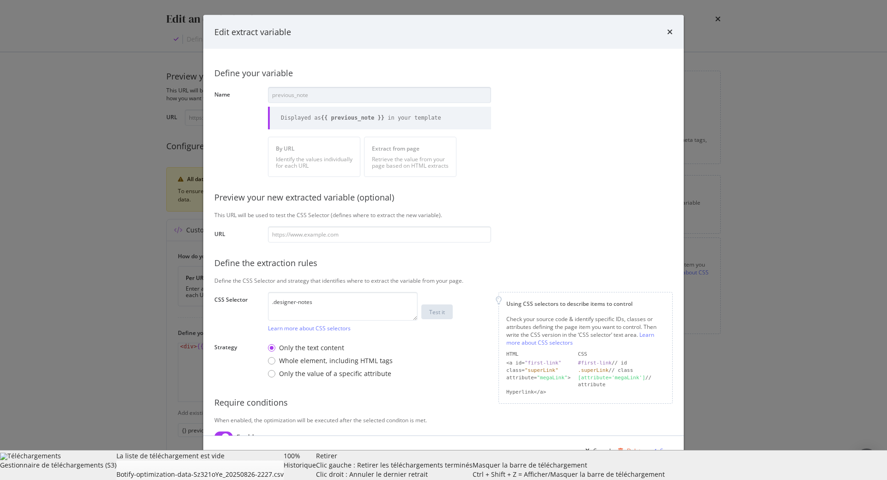
scroll to position [42, 0]
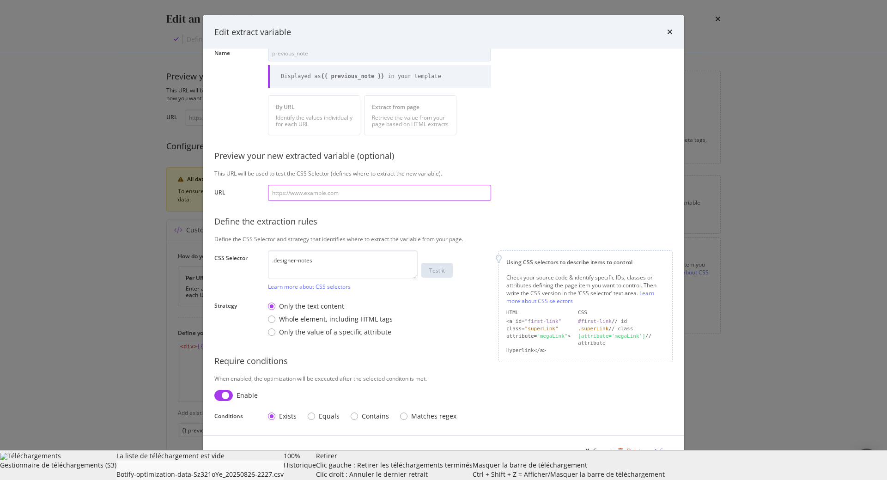
paste input "[URL][DOMAIN_NAME]"
type input "[URL][DOMAIN_NAME]"
click at [434, 274] on div "Test it" at bounding box center [437, 270] width 16 height 8
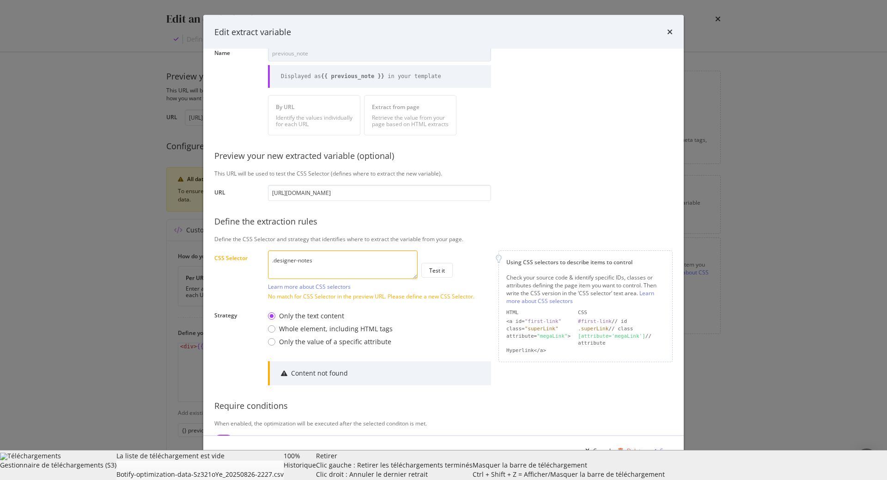
scroll to position [87, 0]
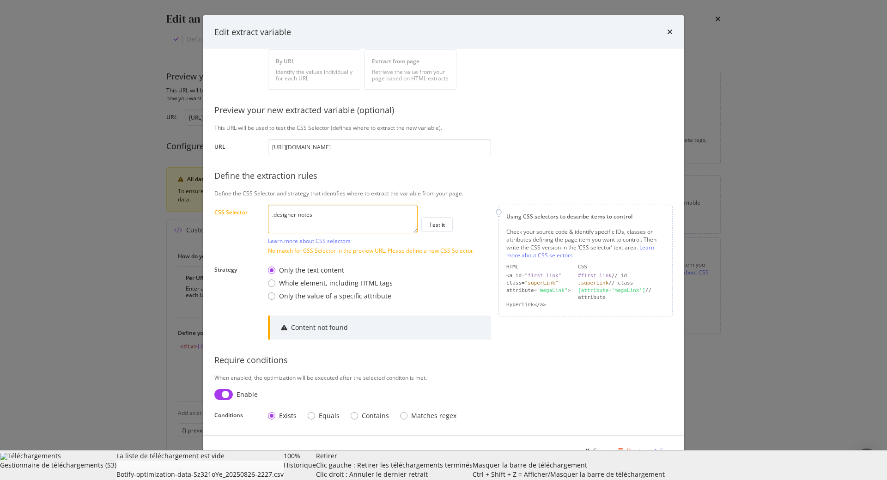
drag, startPoint x: 672, startPoint y: 32, endPoint x: 614, endPoint y: 363, distance: 336.3
click at [607, 350] on div "Edit extract variable Define your variable Name previous_note Displayed as {{ p…" at bounding box center [443, 240] width 481 height 451
click at [665, 450] on div "Save" at bounding box center [666, 450] width 12 height 8
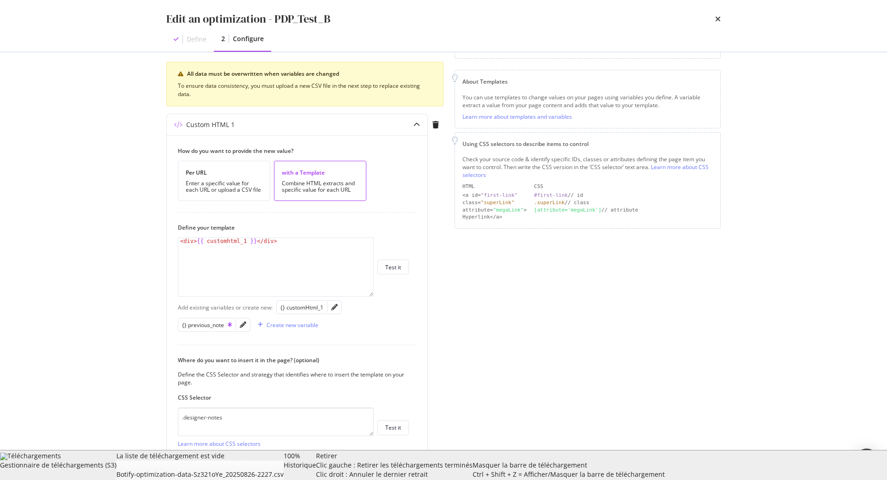
scroll to position [158, 0]
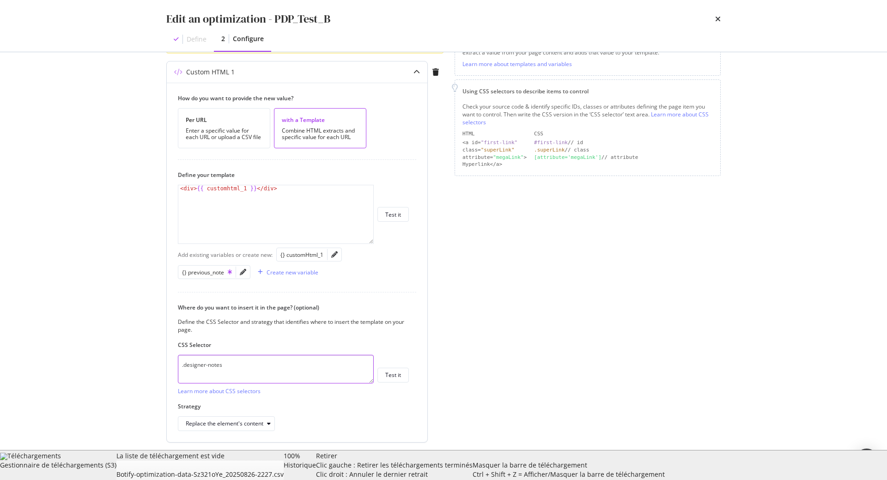
drag, startPoint x: 177, startPoint y: 363, endPoint x: 50, endPoint y: 344, distance: 128.4
click at [178, 355] on textarea ".designer-notes" at bounding box center [276, 369] width 196 height 29
click at [231, 368] on textarea ".designer-notes" at bounding box center [276, 369] width 196 height 29
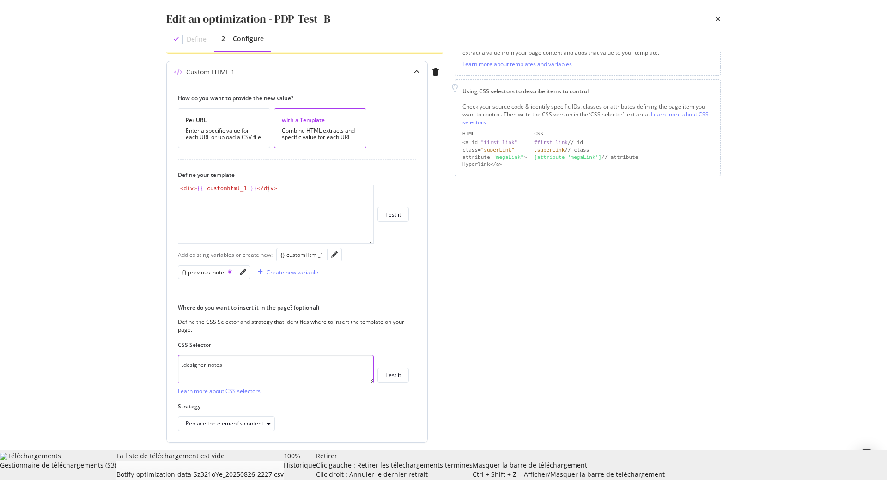
scroll to position [0, 0]
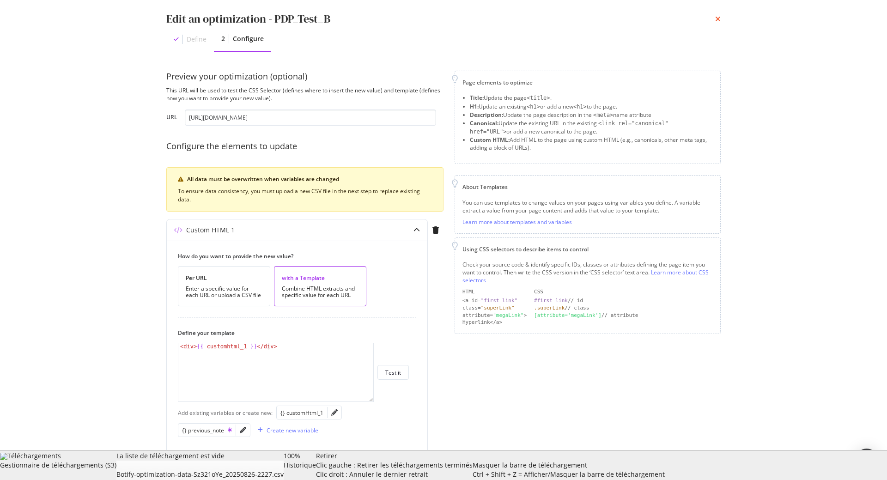
click at [719, 19] on icon "times" at bounding box center [718, 18] width 6 height 7
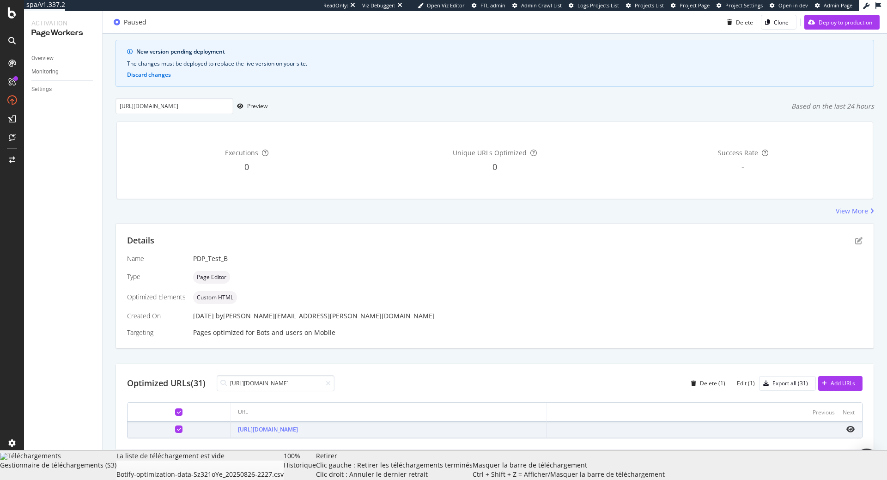
scroll to position [53, 0]
click at [860, 240] on icon "pen-to-square" at bounding box center [859, 240] width 7 height 7
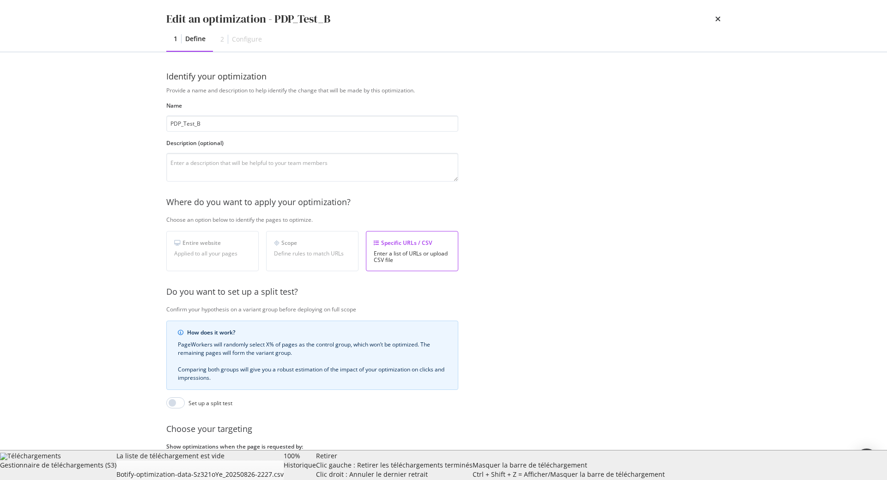
click at [698, 461] on button "Next" at bounding box center [707, 465] width 27 height 15
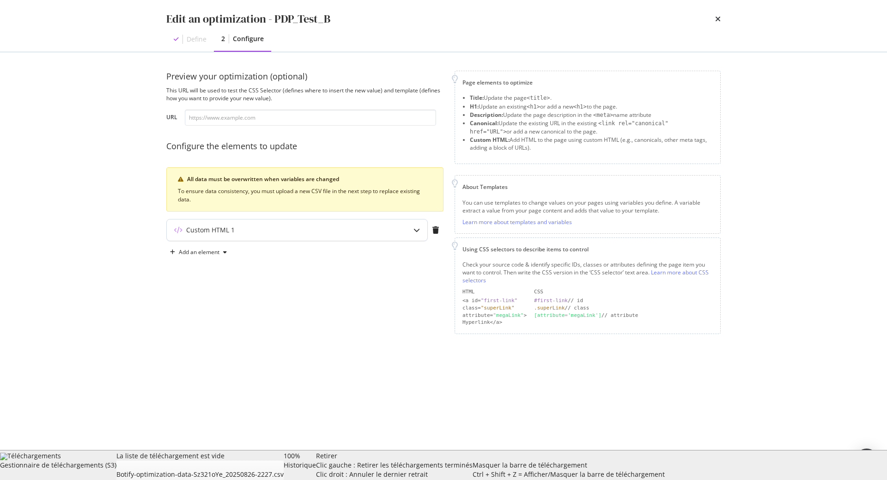
click at [263, 235] on div "Custom HTML 1" at bounding box center [279, 230] width 224 height 9
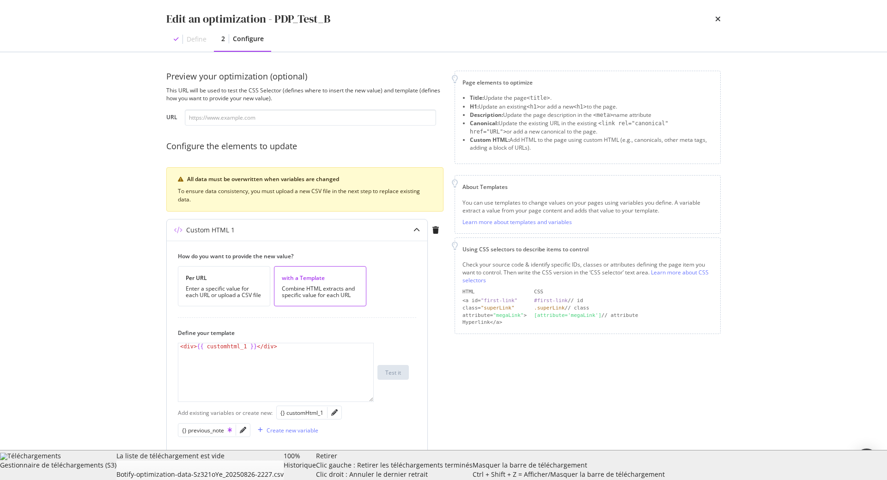
type textarea "<div>{{ customhtml_1 }}</div>"
click at [218, 346] on div "< div > {{ customhtml_1 }} </ div >" at bounding box center [275, 378] width 195 height 71
click at [251, 344] on div "< div > {{ customhtml_1 }} </ div >" at bounding box center [275, 378] width 195 height 71
click at [333, 412] on icon "pencil" at bounding box center [334, 412] width 6 height 6
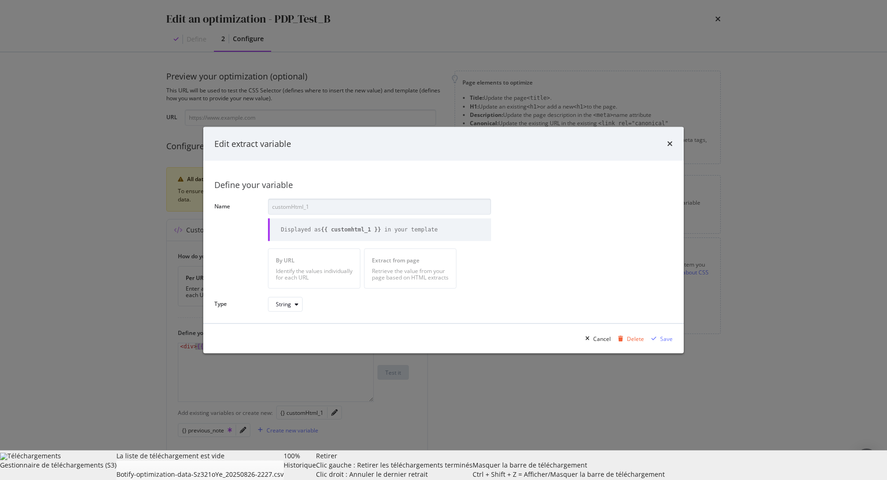
click at [360, 232] on b "{{ customhtml_1 }}" at bounding box center [351, 229] width 60 height 6
click at [669, 147] on div "times" at bounding box center [670, 144] width 6 height 12
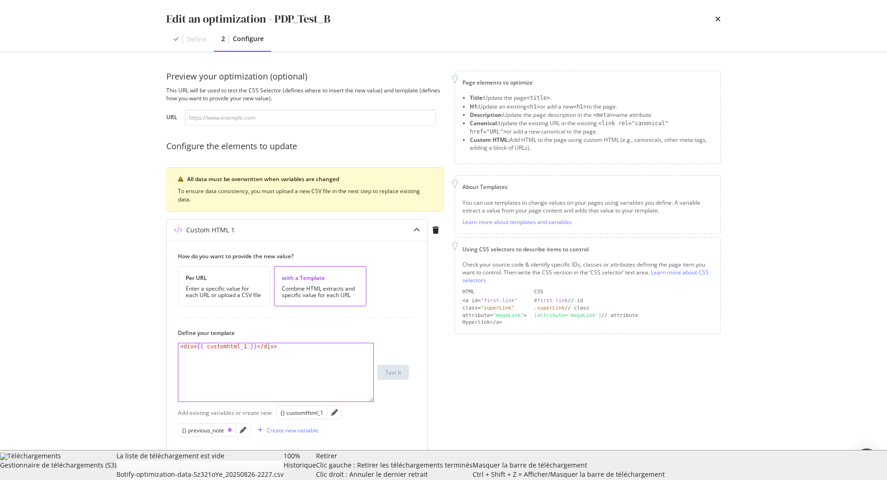
click at [305, 379] on div "< div > {{ customhtml_1 }} </ div >" at bounding box center [275, 378] width 195 height 71
click at [311, 416] on div "{} customHtml_1" at bounding box center [302, 413] width 43 height 8
click at [214, 355] on div "< div > {{ customhtml_1 }} </ div > {{ customhtml_1 }}" at bounding box center [275, 378] width 195 height 71
paste textarea "<div>{{ customhtml_1 }}</div>"
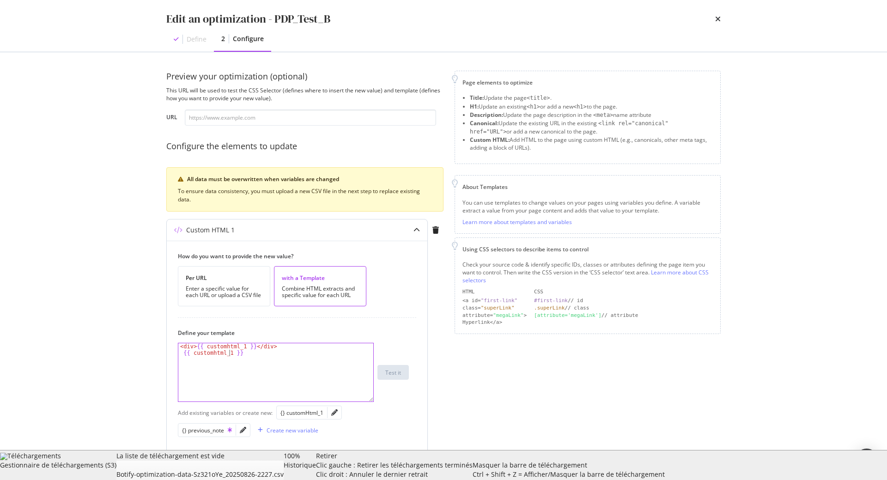
click at [223, 348] on div "< div > {{ customhtml_1 }} </ div > {{ customhtml_1 }}" at bounding box center [275, 378] width 195 height 71
paste textarea "{{ customhtml_1 }}"
type textarea "{{ customhtml_1 }}"
type textarea "<div>{{ customhtml_1 }}</div>"
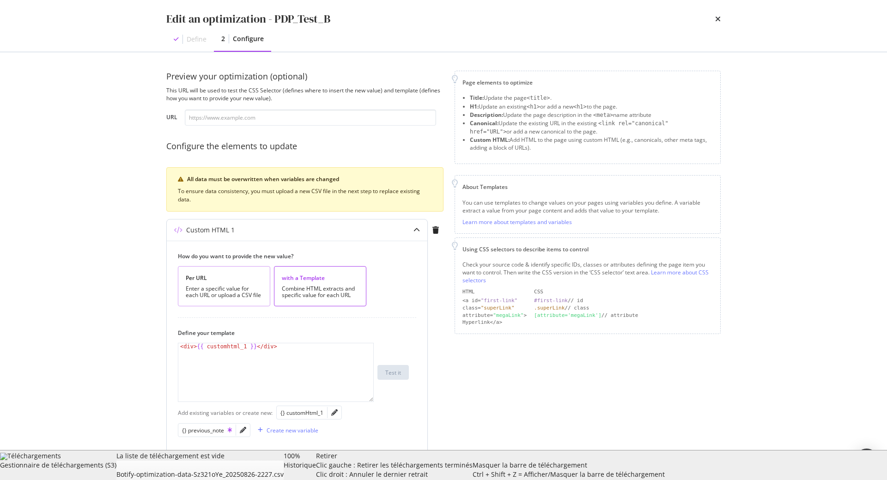
click at [224, 293] on div "Enter a specific value for each URL or upload a CSV file" at bounding box center [224, 292] width 77 height 13
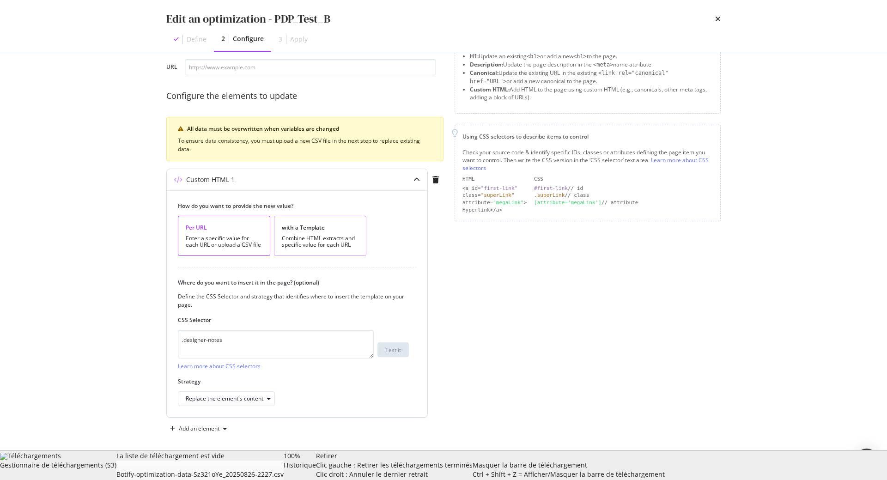
scroll to position [55, 0]
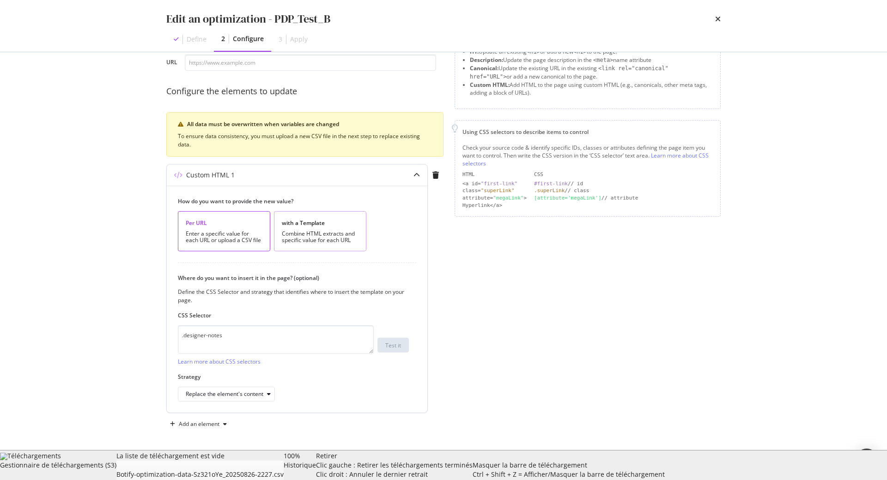
click at [309, 217] on div "with a Template Combine HTML extracts and specific value for each URL" at bounding box center [320, 231] width 92 height 40
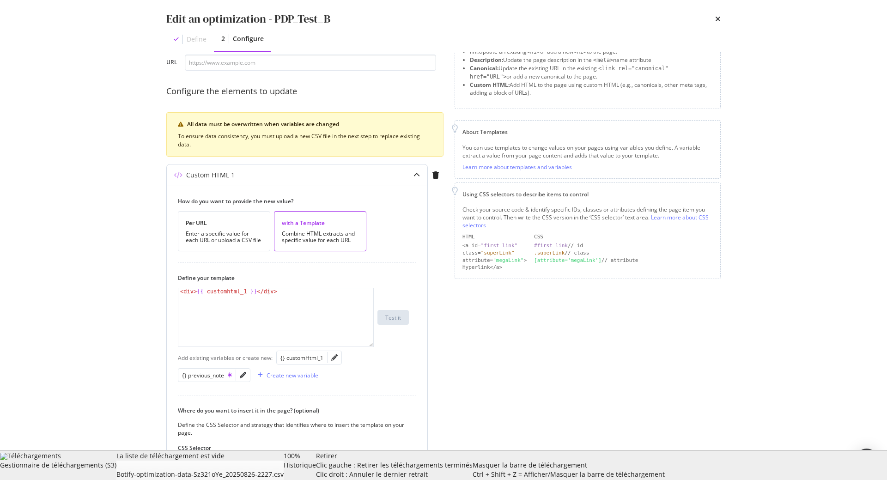
scroll to position [108, 0]
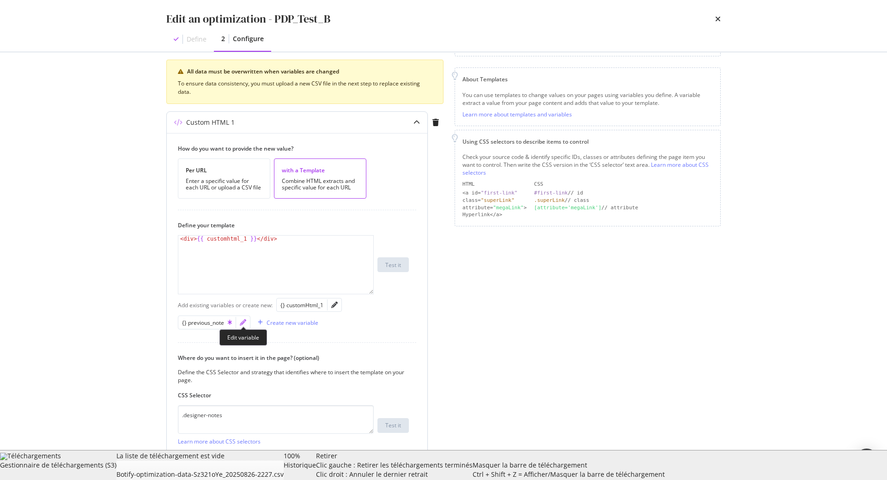
click at [244, 324] on icon "pencil" at bounding box center [243, 322] width 6 height 6
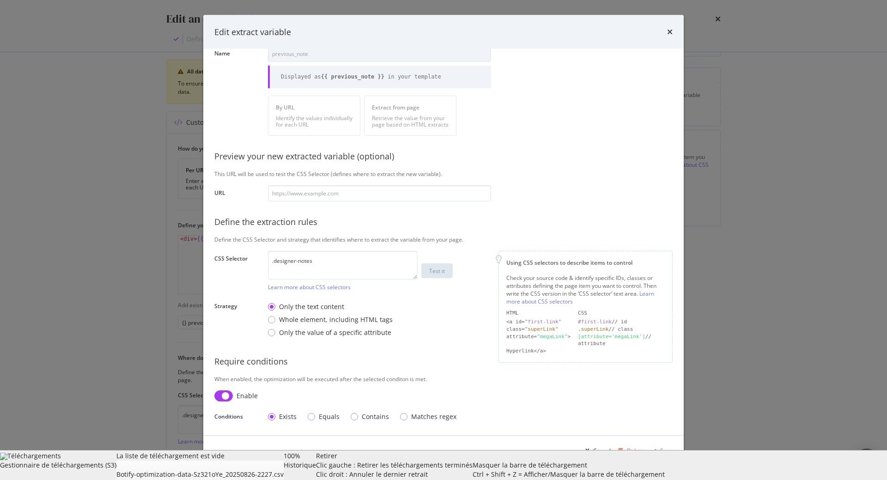
scroll to position [42, 0]
drag, startPoint x: 188, startPoint y: 246, endPoint x: 238, endPoint y: 239, distance: 50.8
click at [268, 250] on textarea ".designer-notes" at bounding box center [343, 264] width 150 height 29
click at [608, 449] on div "Cancel" at bounding box center [602, 450] width 18 height 8
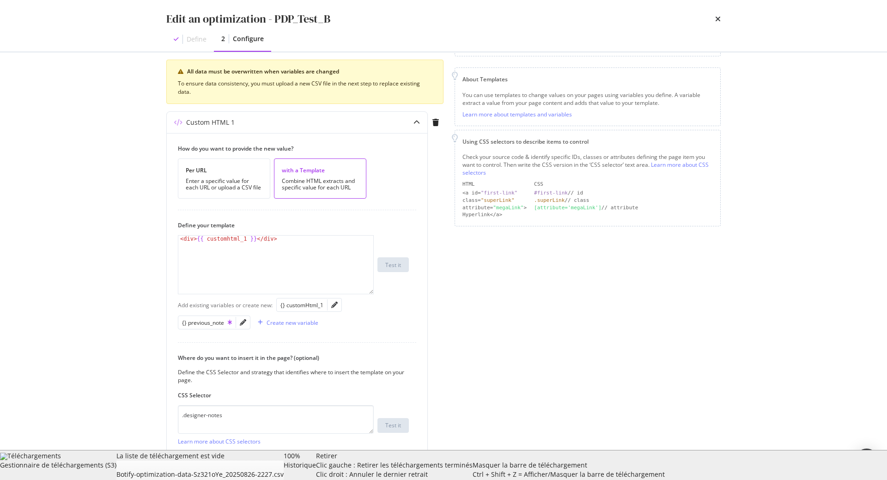
scroll to position [108, 0]
drag, startPoint x: 232, startPoint y: 418, endPoint x: 153, endPoint y: 415, distance: 80.0
click at [178, 415] on textarea ".designer-notes" at bounding box center [276, 419] width 196 height 29
type textarea "<div>{{ customhtml_1 }}</div>"
click at [232, 271] on div "< div > {{ customhtml_1 }} </ div >" at bounding box center [275, 271] width 195 height 71
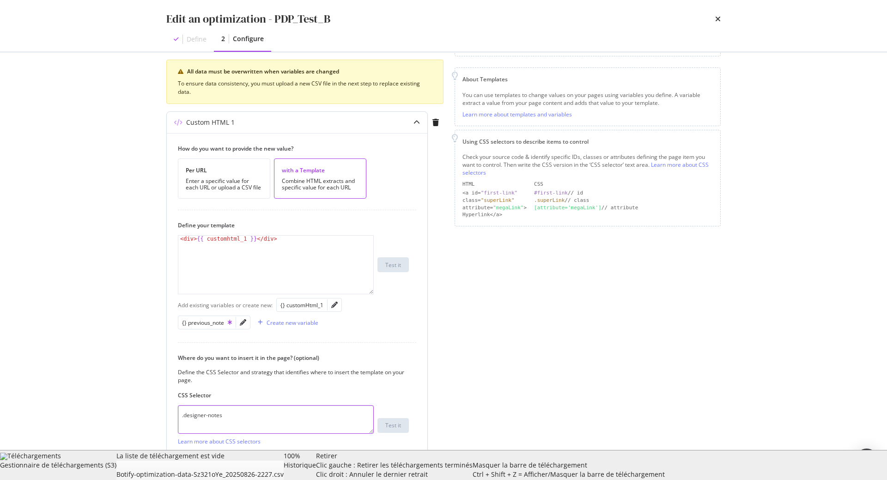
click at [241, 411] on textarea ".designer-notes" at bounding box center [276, 419] width 196 height 29
click at [282, 245] on div "< div > {{ customhtml_1 }} </ div >" at bounding box center [275, 271] width 195 height 71
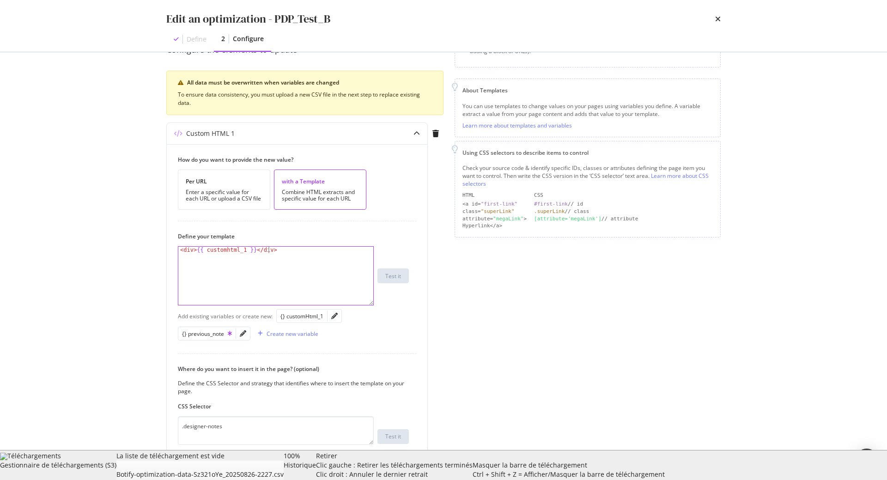
scroll to position [188, 0]
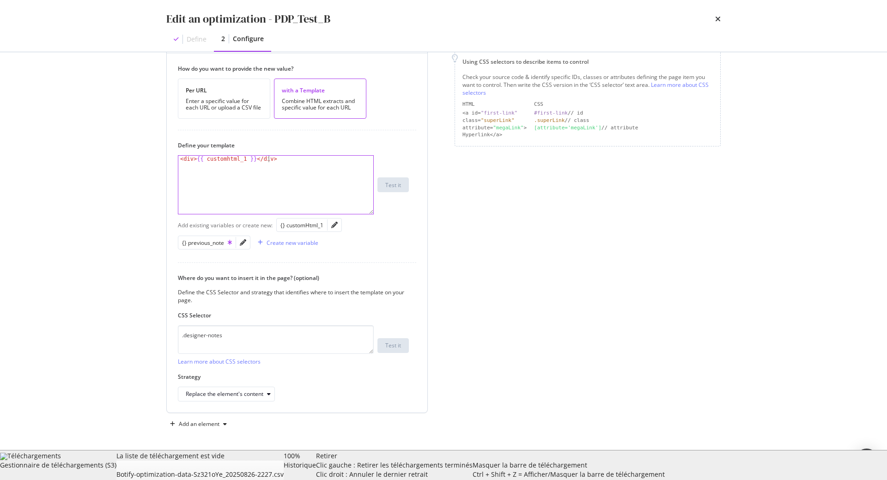
click at [292, 176] on div "< div > {{ customhtml_1 }} </ div >" at bounding box center [275, 191] width 195 height 71
click at [705, 464] on div "Save as draft" at bounding box center [696, 465] width 34 height 8
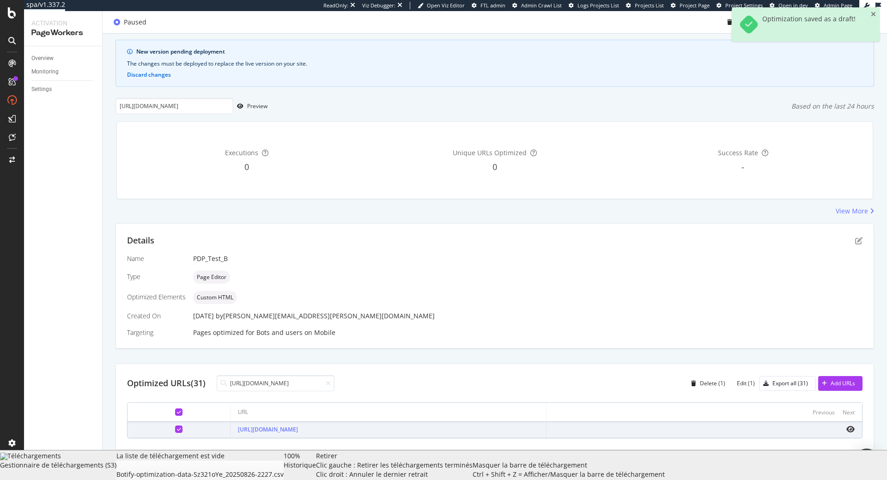
scroll to position [0, 0]
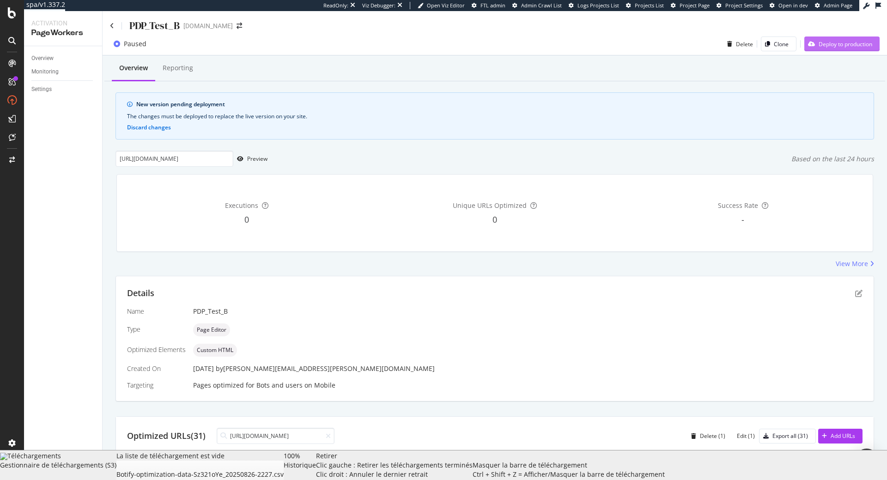
click at [836, 45] on div "Deploy to production" at bounding box center [846, 44] width 54 height 8
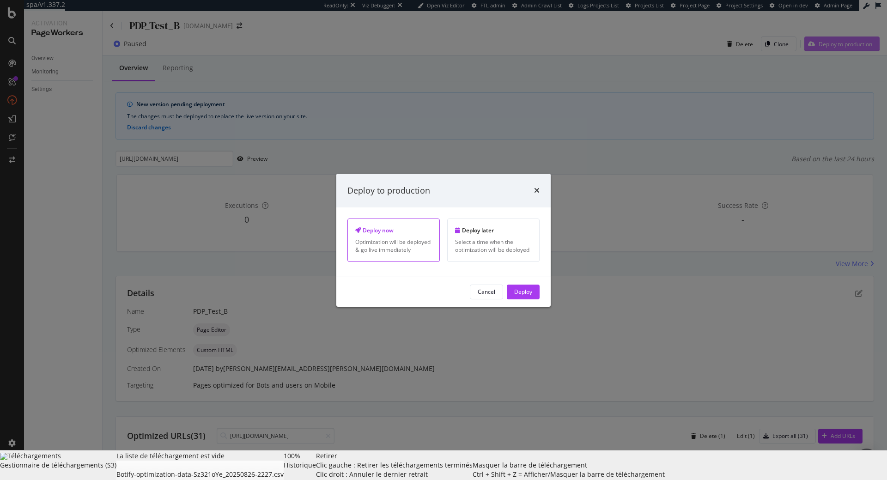
scroll to position [0, 227]
click at [398, 238] on div "Deploy now Optimization will be deployed & go live immediately" at bounding box center [394, 240] width 92 height 43
click at [520, 293] on div "Deploy" at bounding box center [523, 292] width 18 height 8
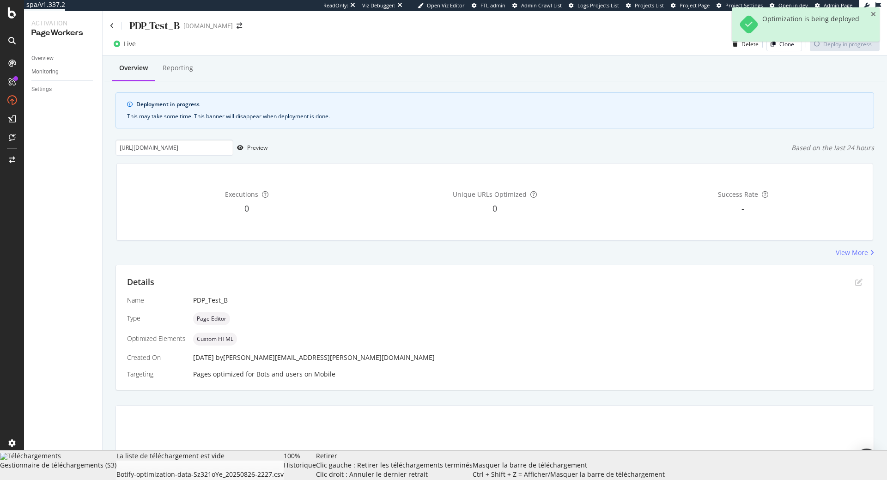
click at [125, 45] on div "Live" at bounding box center [130, 43] width 12 height 9
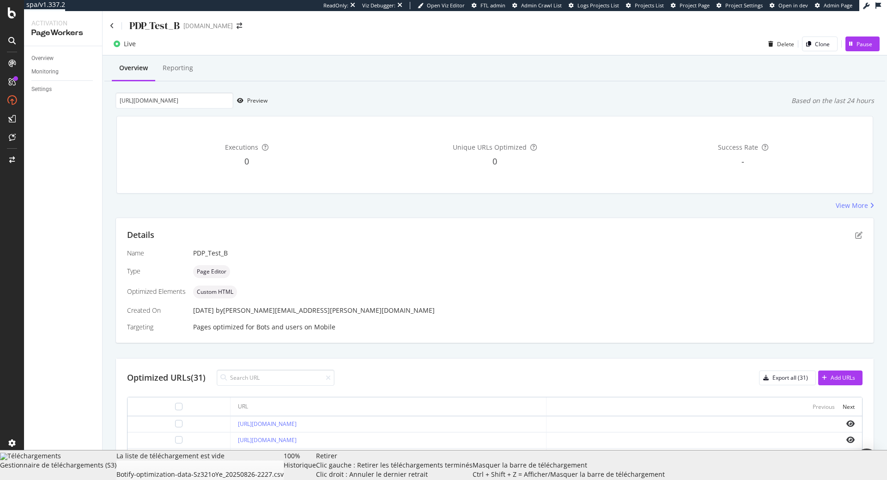
click at [129, 45] on div "Live" at bounding box center [130, 43] width 12 height 9
click at [862, 43] on div "Pause" at bounding box center [865, 44] width 16 height 8
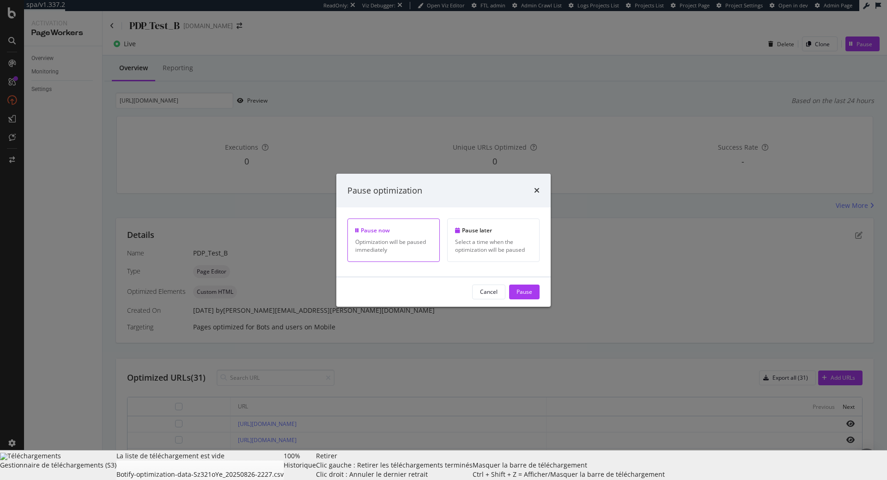
scroll to position [0, 209]
click at [519, 291] on div "Pause" at bounding box center [525, 292] width 16 height 8
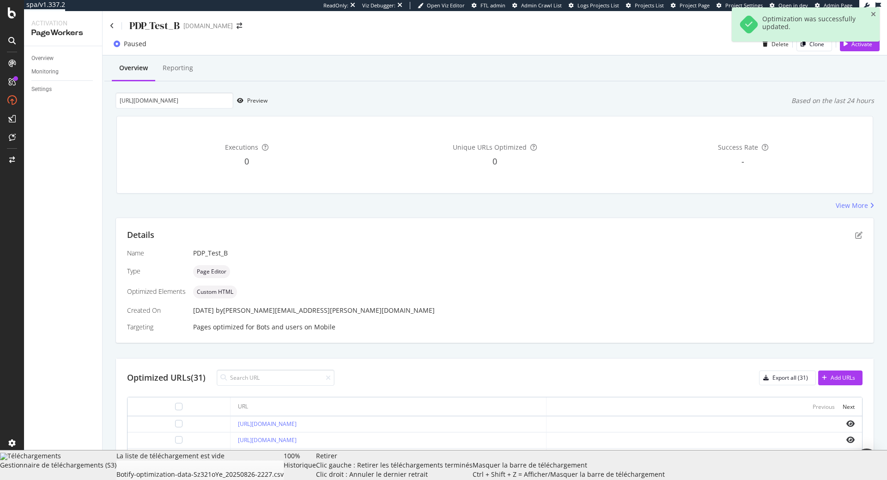
click at [428, 89] on div "Overview Reporting https://www.davidyurman.com/mens/bracelets/curb-chain-angula…" at bounding box center [495, 379] width 785 height 648
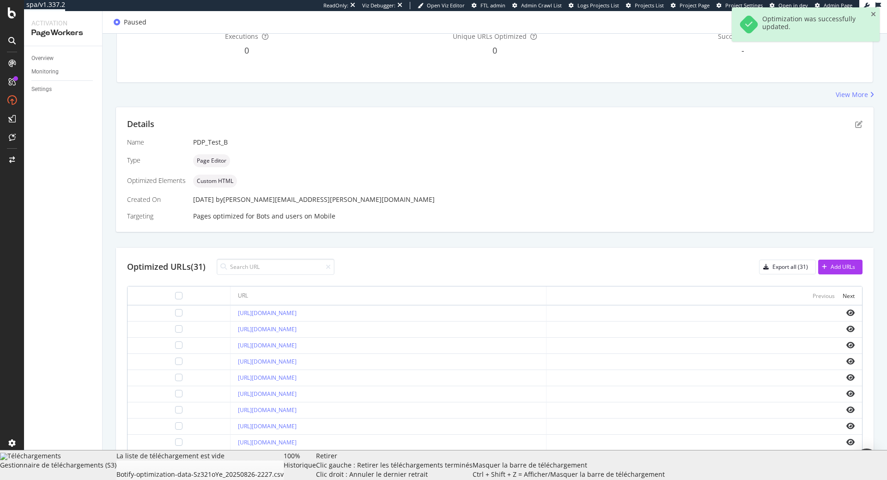
scroll to position [158, 0]
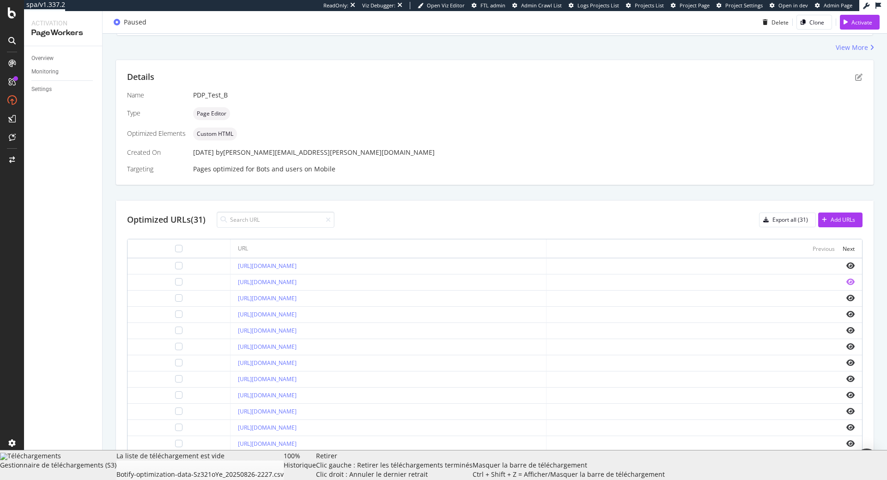
click at [850, 286] on icon "eye" at bounding box center [851, 281] width 8 height 7
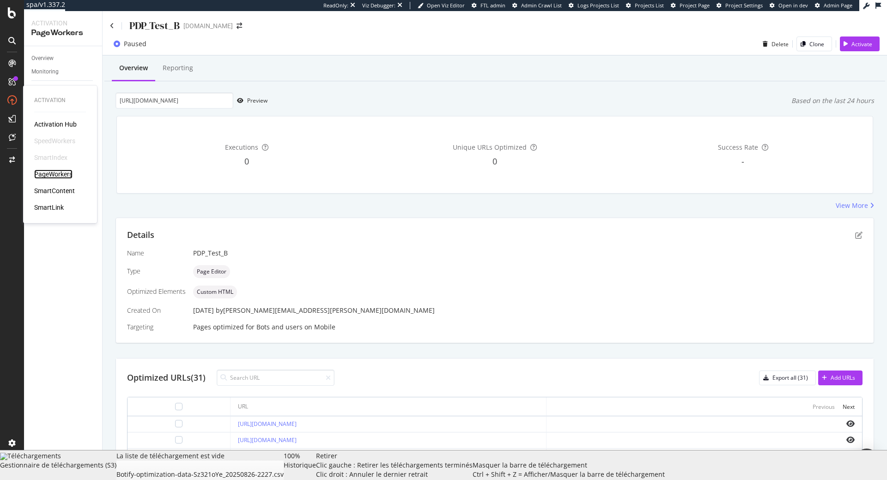
click at [58, 172] on div "PageWorkers" at bounding box center [53, 174] width 38 height 9
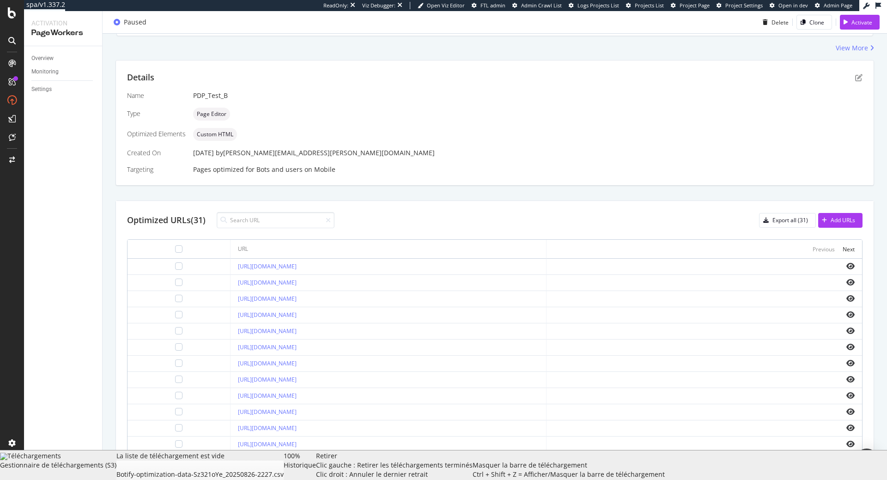
scroll to position [158, 0]
click at [291, 270] on div "https://www.davidyurman.com/gifts/for-children/cable-collectibles-teen-teardrop…" at bounding box center [388, 266] width 300 height 8
click at [502, 221] on div "Optimized URLs (31) Export all (31) Add URLs" at bounding box center [495, 220] width 736 height 16
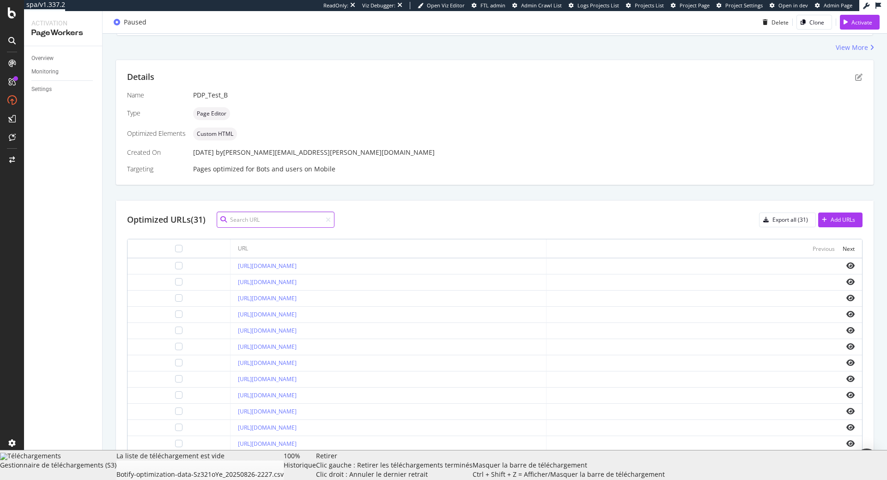
click at [279, 219] on input at bounding box center [276, 220] width 118 height 16
paste input "https://www.davidyurman.com/mens/bracelets/chevron-bead-bracelet-in-sterling-si…"
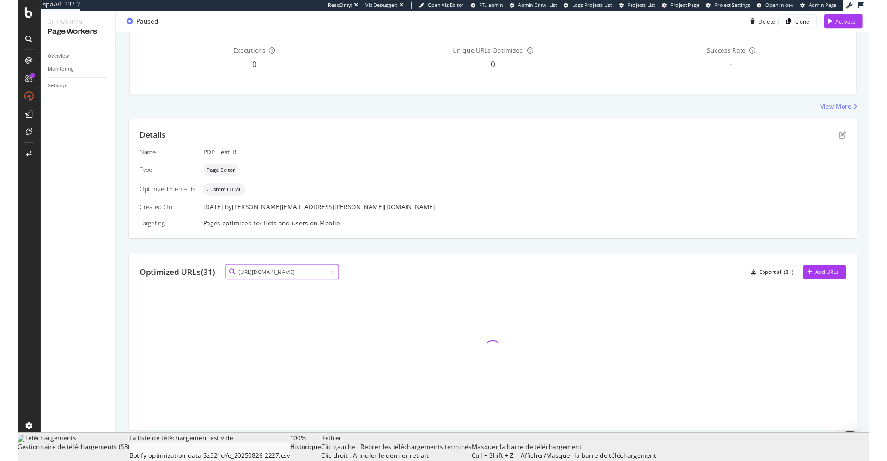
scroll to position [0, 0]
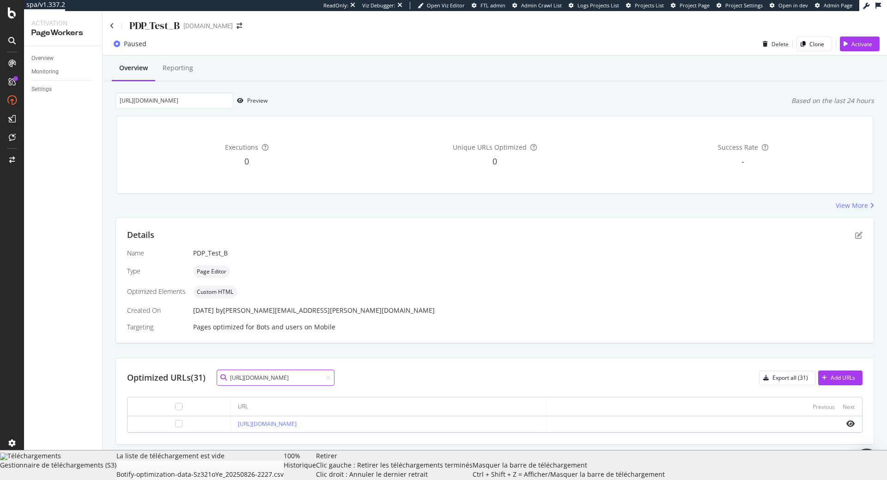
type input "https://www.davidyurman.com/mens/bracelets/chevron-bead-bracelet-in-sterling-si…"
click at [563, 424] on td at bounding box center [705, 424] width 316 height 16
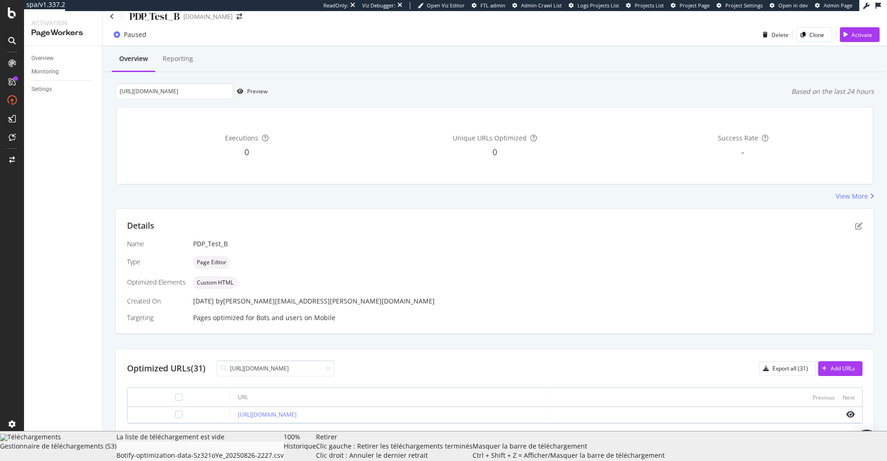
scroll to position [16, 0]
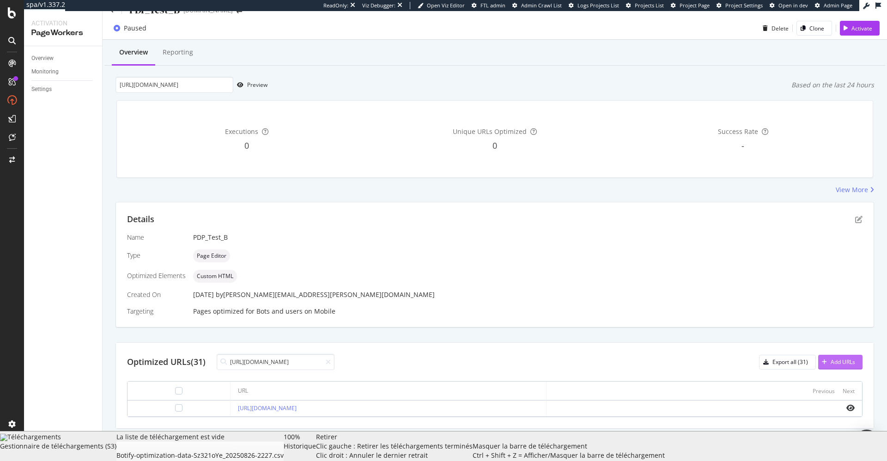
click at [838, 362] on div "Add URLs" at bounding box center [843, 362] width 24 height 8
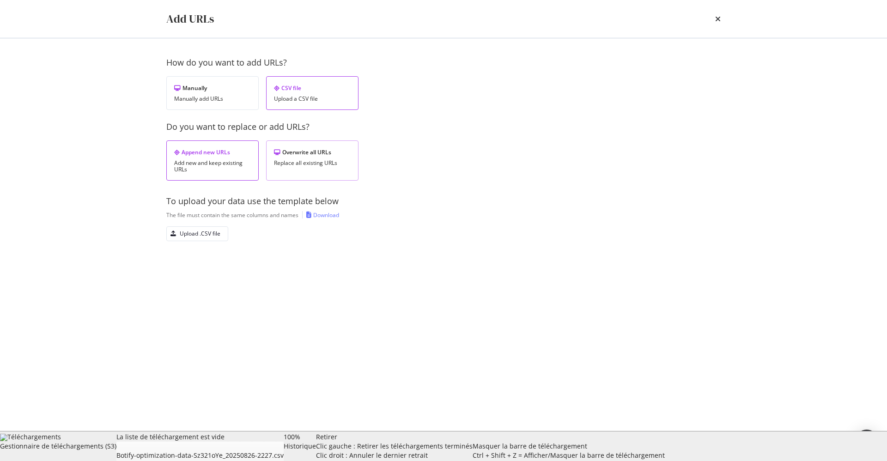
click at [299, 146] on div "Overwrite all URLs Replace all existing URLs" at bounding box center [312, 161] width 92 height 40
click at [202, 241] on button "Upload .CSV file" at bounding box center [197, 233] width 62 height 15
click at [709, 446] on div "Save" at bounding box center [707, 446] width 12 height 8
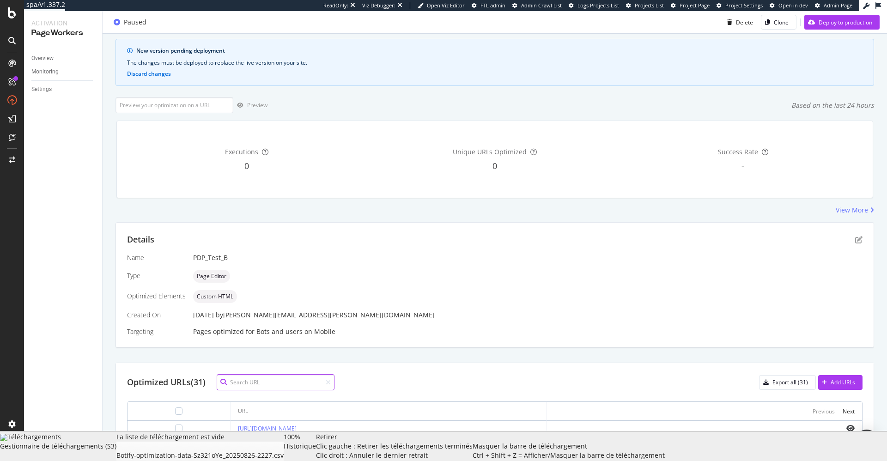
scroll to position [0, 0]
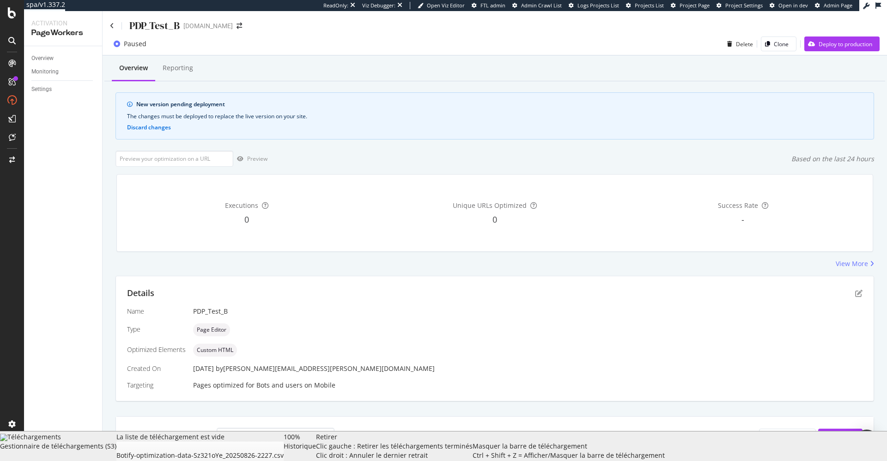
click at [159, 27] on div "PDP_Test_B" at bounding box center [154, 25] width 50 height 14
copy div "PDP_Test_B"
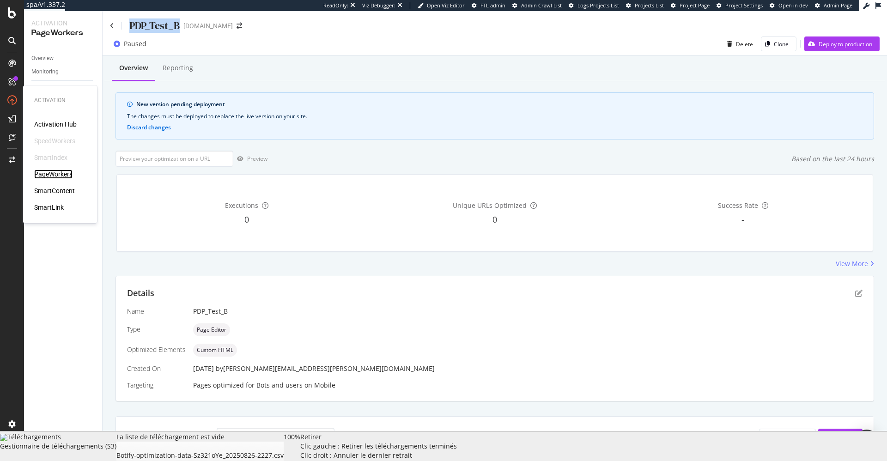
click at [60, 171] on div "PageWorkers" at bounding box center [53, 174] width 38 height 9
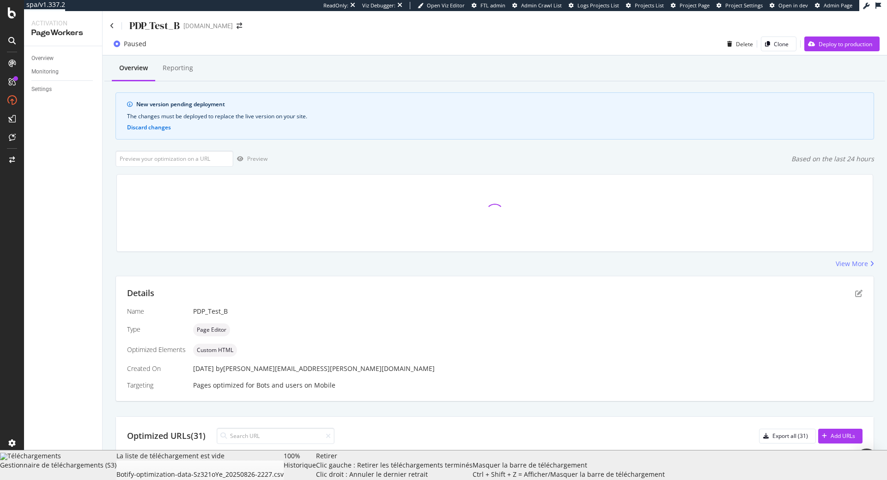
click at [535, 103] on div "New version pending deployment" at bounding box center [499, 104] width 727 height 8
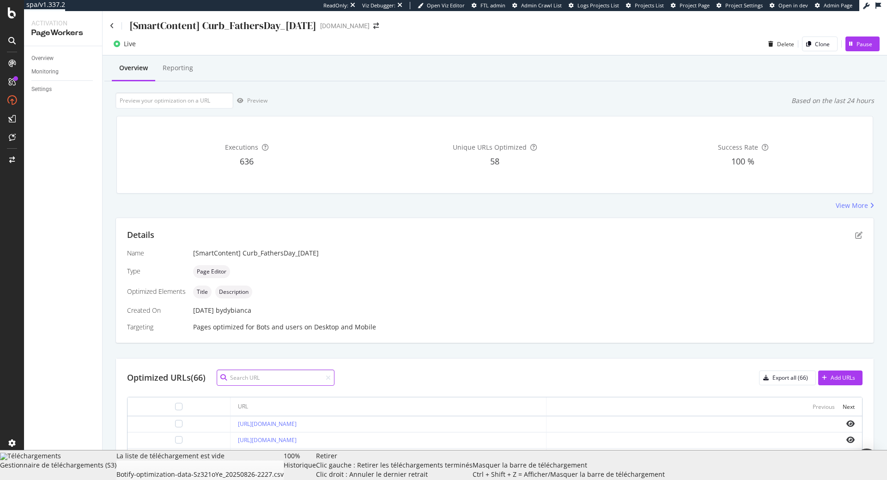
paste input "[URL][DOMAIN_NAME]"
type input "[URL][DOMAIN_NAME]"
click at [178, 427] on div at bounding box center [178, 423] width 7 height 7
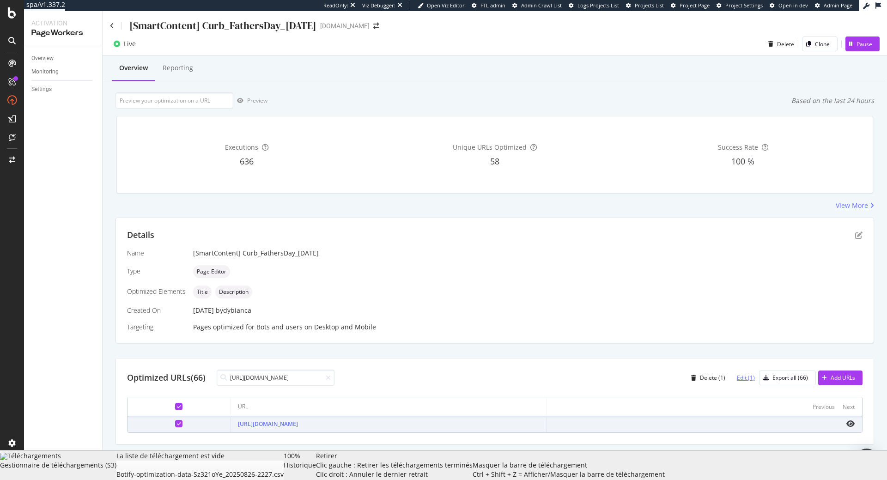
click at [750, 379] on div "Edit (1)" at bounding box center [746, 378] width 18 height 8
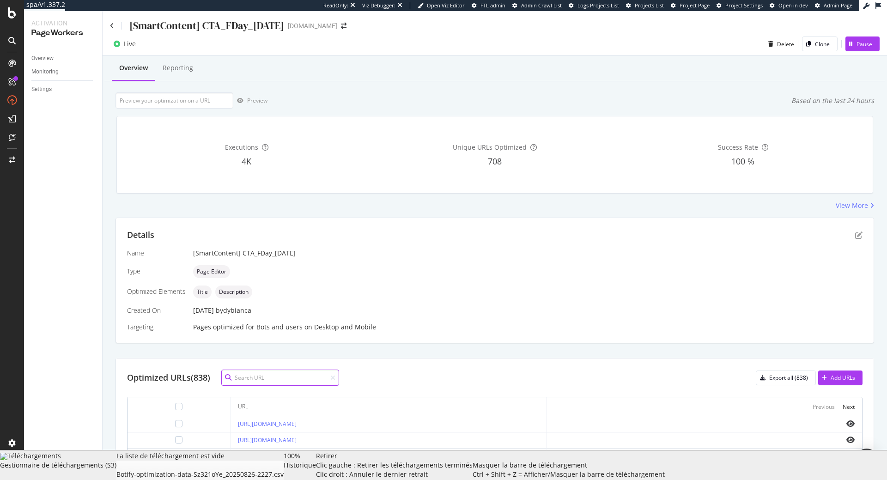
click at [281, 376] on input at bounding box center [280, 378] width 118 height 16
paste input "[URL][DOMAIN_NAME]"
type input "[URL][DOMAIN_NAME]"
click at [307, 374] on input "[URL][DOMAIN_NAME]" at bounding box center [280, 378] width 118 height 16
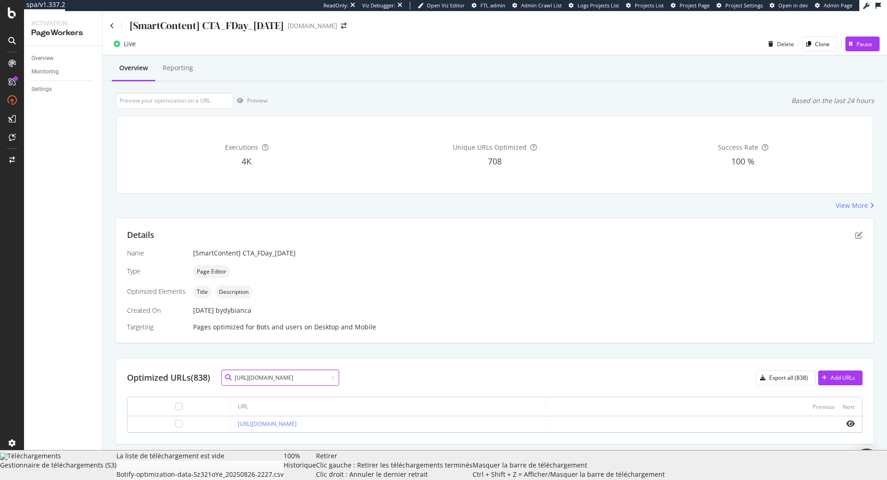
click at [307, 374] on input "[URL][DOMAIN_NAME]" at bounding box center [280, 378] width 118 height 16
click at [178, 428] on div at bounding box center [178, 423] width 7 height 7
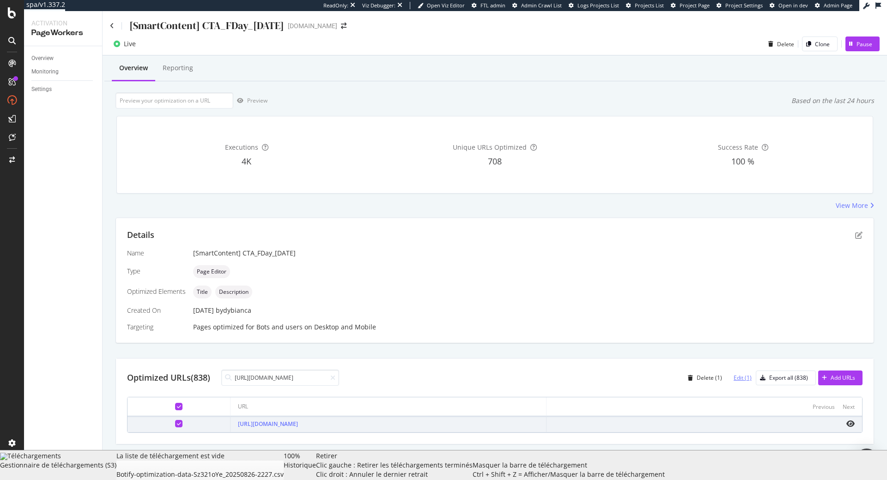
click at [737, 375] on div "Edit (1)" at bounding box center [743, 378] width 18 height 8
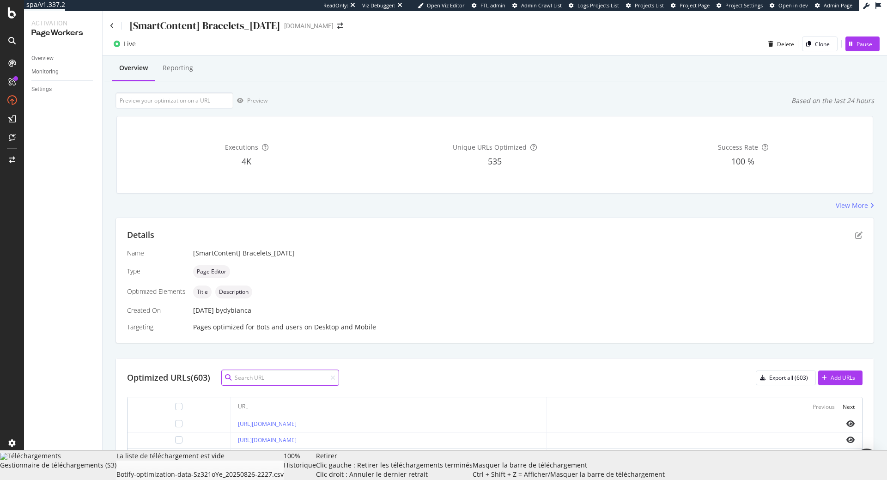
paste input "[URL][DOMAIN_NAME]"
type input "[URL][DOMAIN_NAME]"
click at [177, 424] on div at bounding box center [178, 423] width 7 height 7
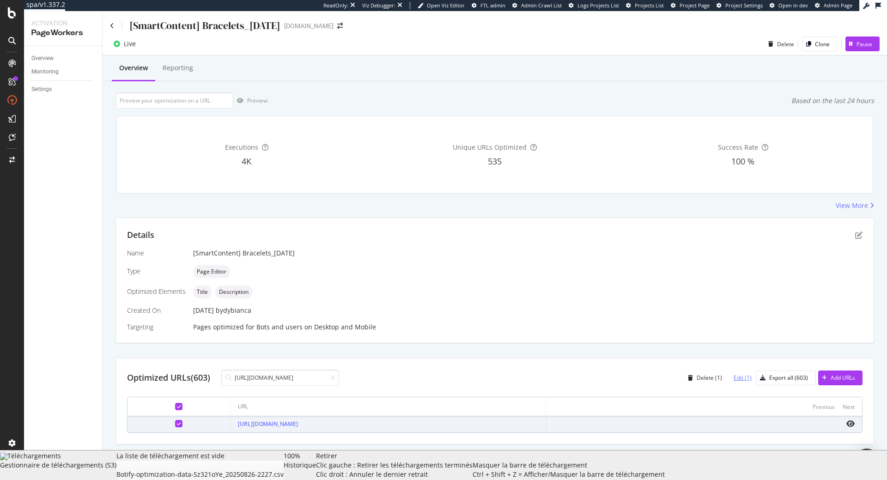
click at [743, 381] on div "Edit (1)" at bounding box center [743, 378] width 18 height 8
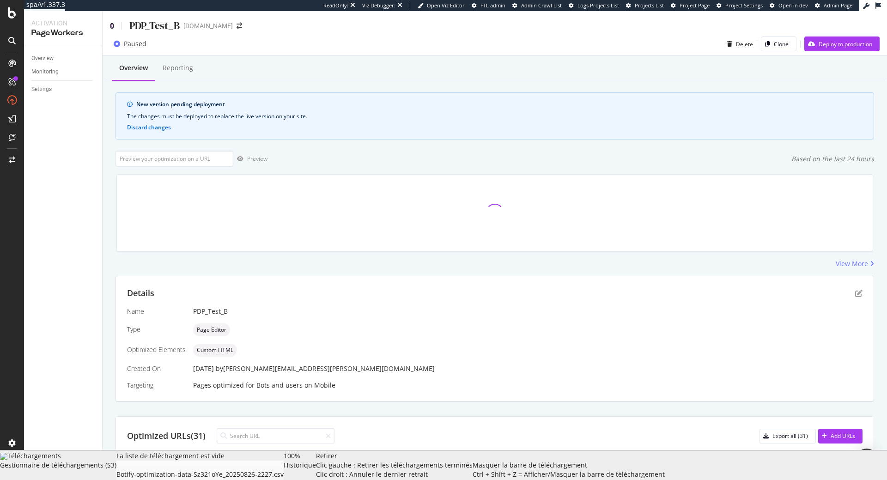
click at [113, 26] on icon at bounding box center [112, 26] width 4 height 6
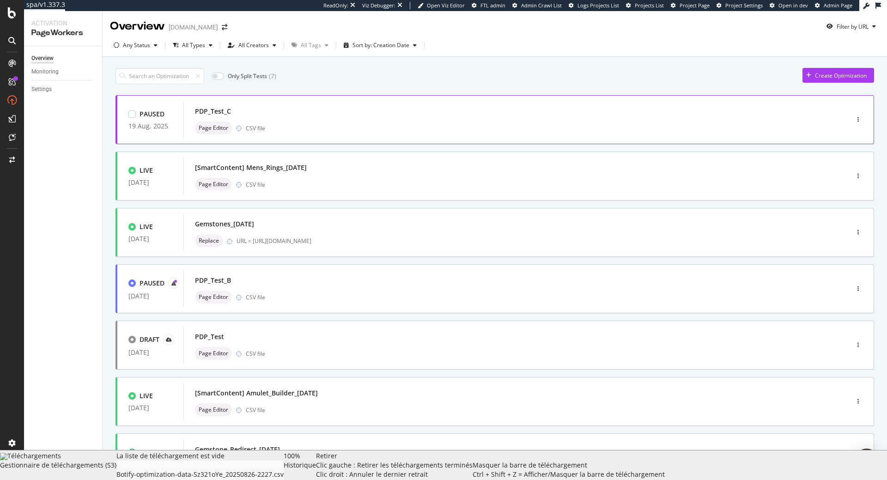
click at [226, 110] on div "PDP_Test_C" at bounding box center [213, 111] width 36 height 9
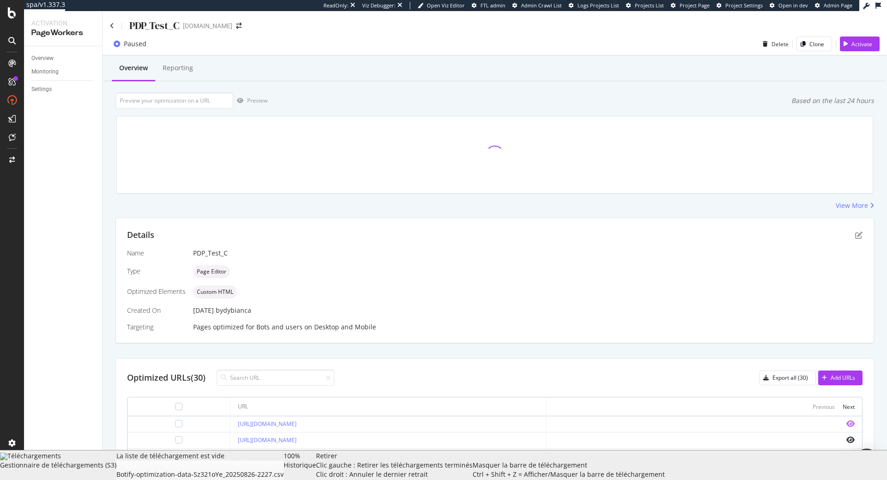
click at [854, 422] on icon "eye" at bounding box center [851, 423] width 8 height 7
click at [856, 237] on icon "pen-to-square" at bounding box center [859, 235] width 7 height 7
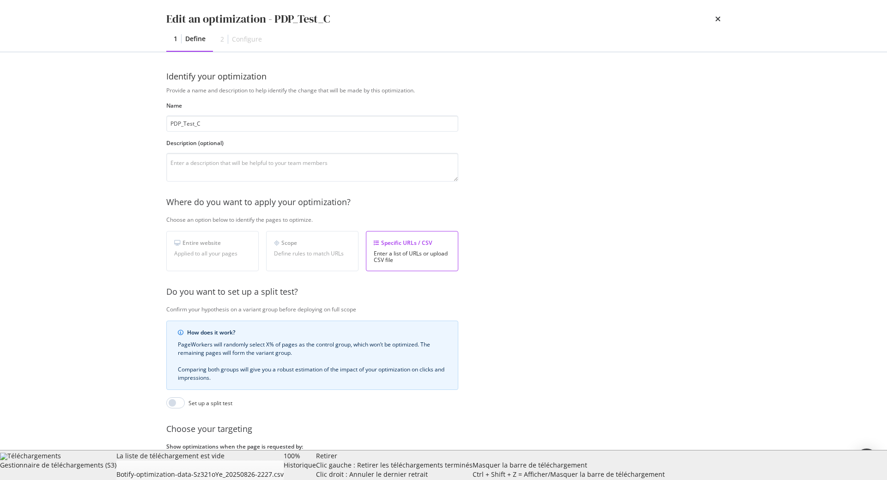
click at [708, 460] on div "Next" at bounding box center [708, 465] width 12 height 14
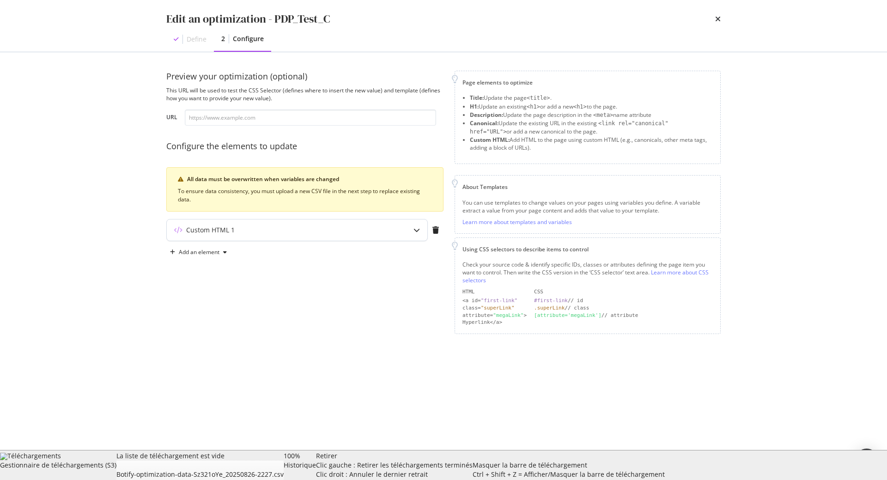
click at [412, 228] on div "modal" at bounding box center [416, 230] width 21 height 21
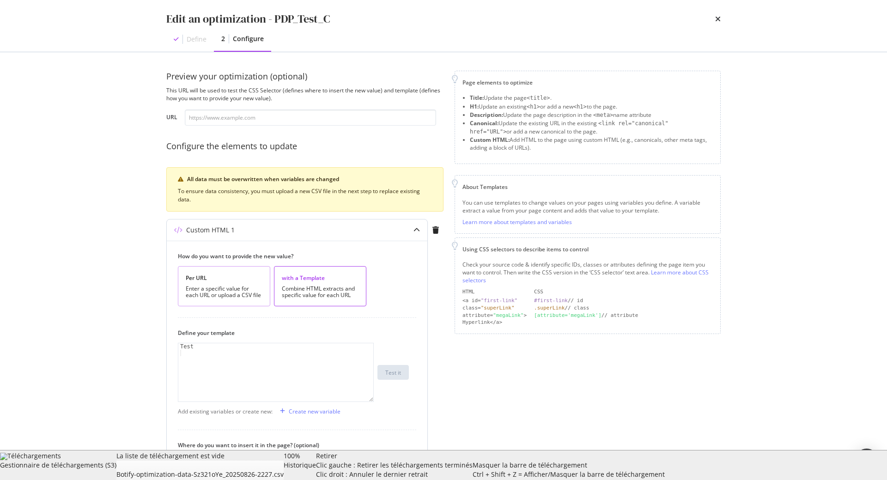
scroll to position [158, 0]
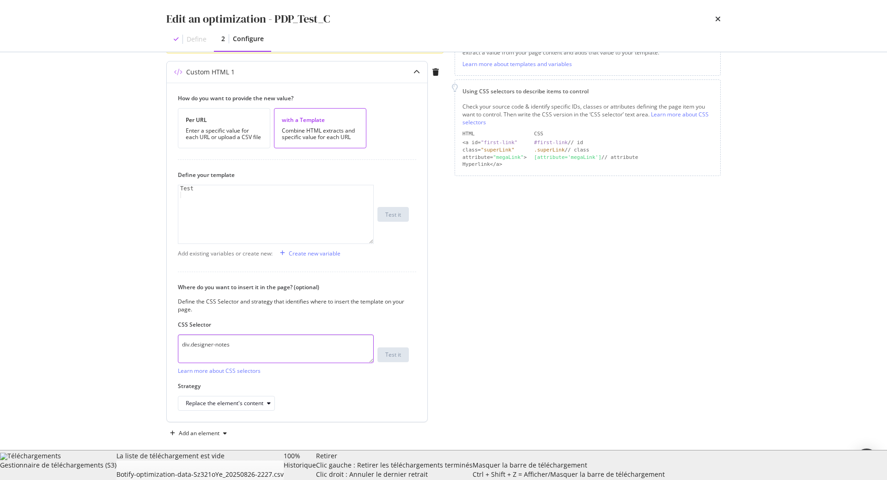
drag, startPoint x: 254, startPoint y: 344, endPoint x: 165, endPoint y: 345, distance: 88.7
click at [178, 345] on textarea "div.designer-notes" at bounding box center [276, 349] width 196 height 29
click at [255, 343] on textarea "div.designer-notes" at bounding box center [276, 349] width 196 height 29
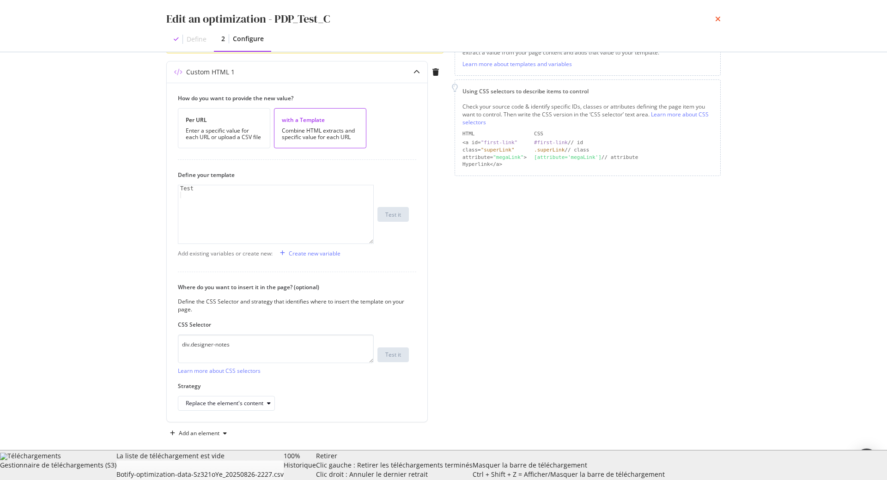
click at [716, 21] on icon "times" at bounding box center [718, 18] width 6 height 7
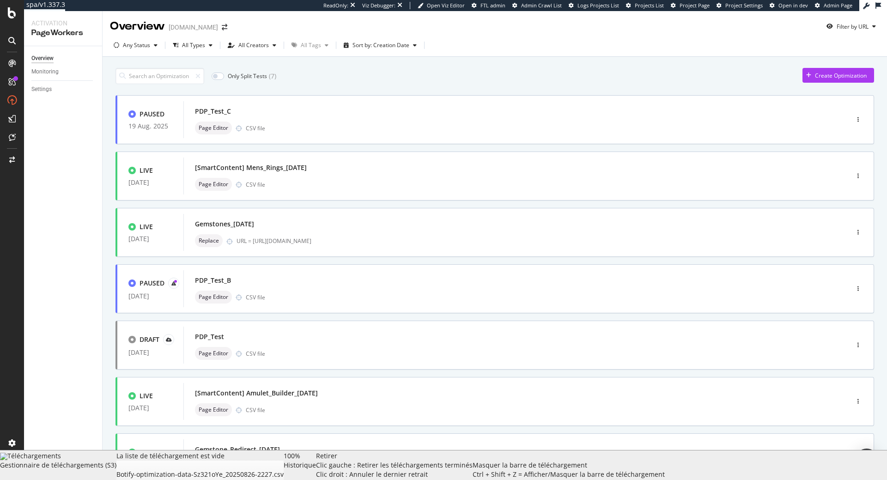
click at [819, 73] on div "Create Optimization" at bounding box center [841, 76] width 52 height 8
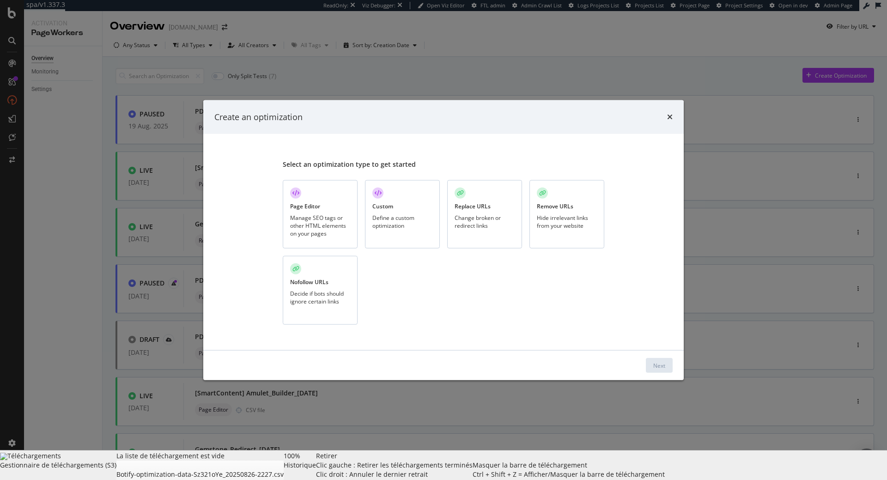
click at [337, 189] on div "Page Editor Manage SEO tags or other HTML elements on your pages" at bounding box center [320, 214] width 75 height 69
click at [661, 362] on div "Next" at bounding box center [660, 365] width 12 height 8
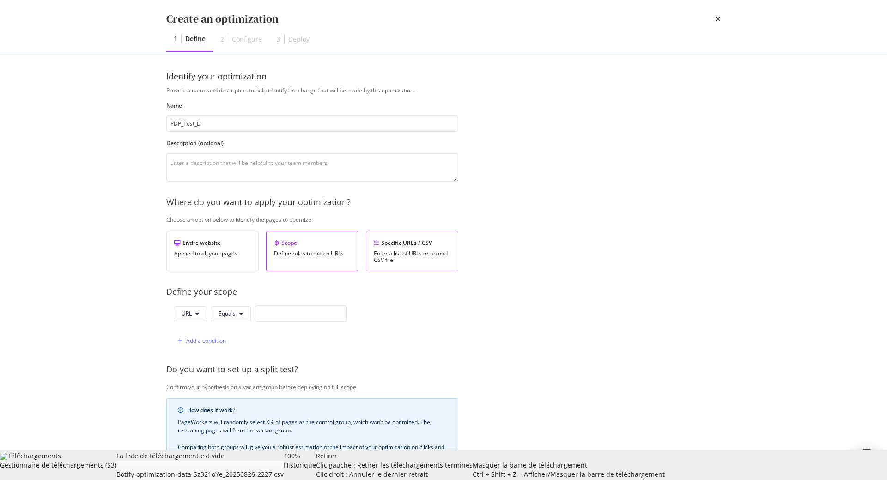
type input "PDP_Test_D"
click at [438, 252] on div "Enter a list of URLs or upload CSV file" at bounding box center [412, 257] width 77 height 13
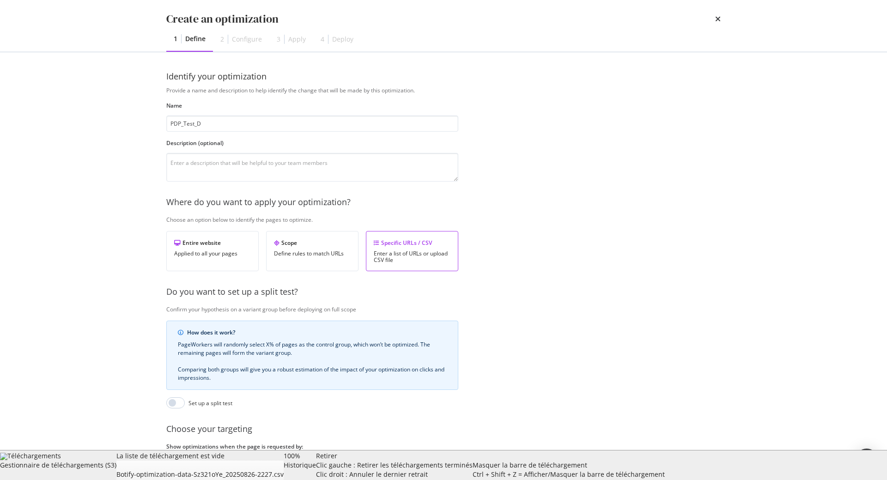
scroll to position [76, 0]
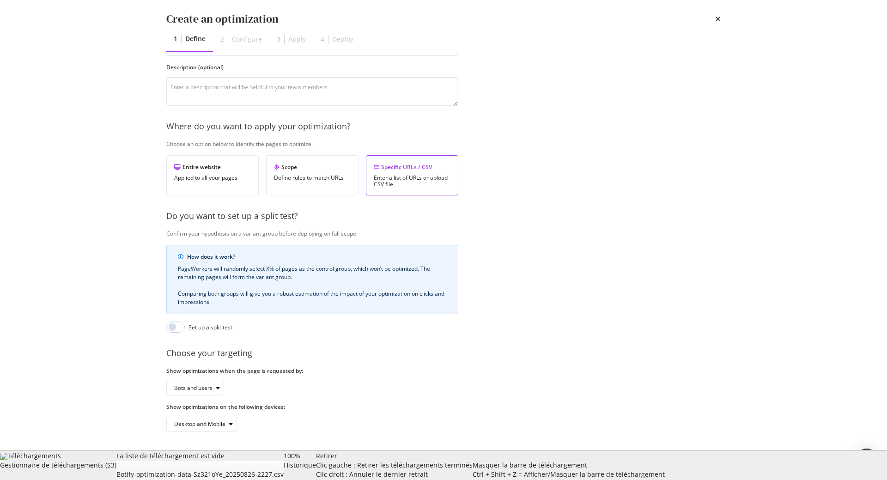
click at [709, 461] on div "Next" at bounding box center [708, 465] width 12 height 14
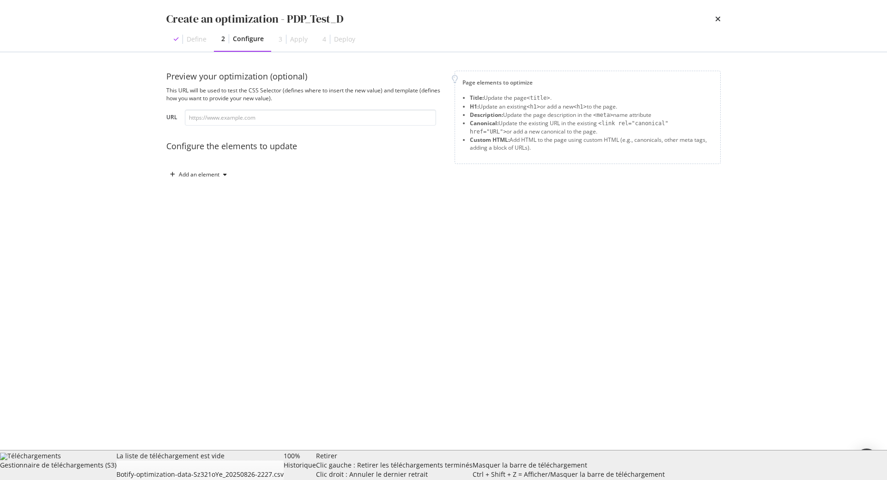
scroll to position [0, 0]
click at [685, 461] on button "Previous" at bounding box center [672, 465] width 38 height 15
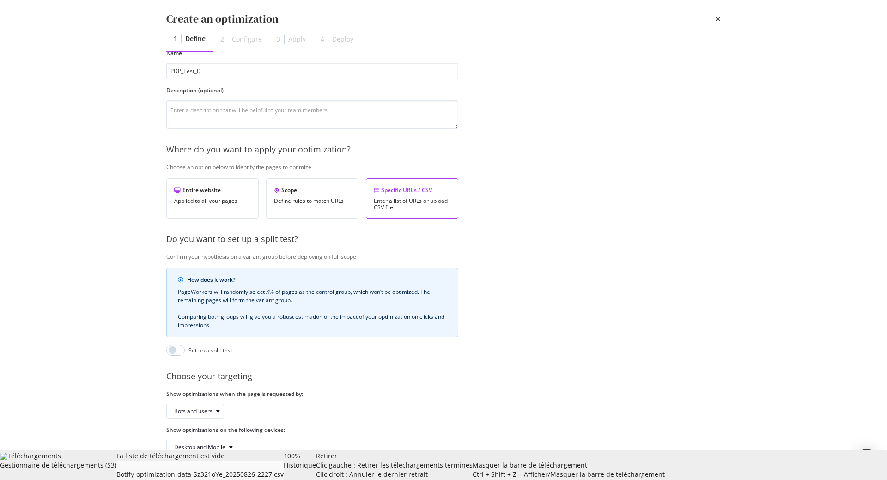
scroll to position [76, 0]
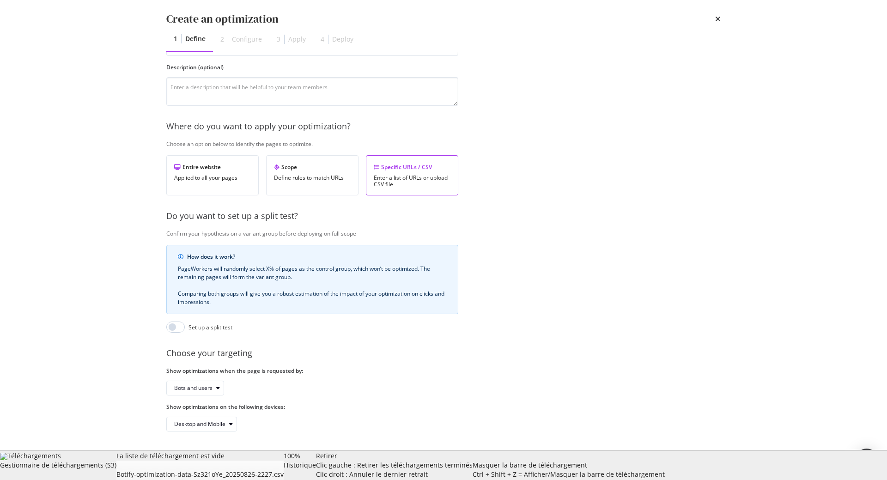
click at [708, 460] on div "Next" at bounding box center [708, 465] width 12 height 14
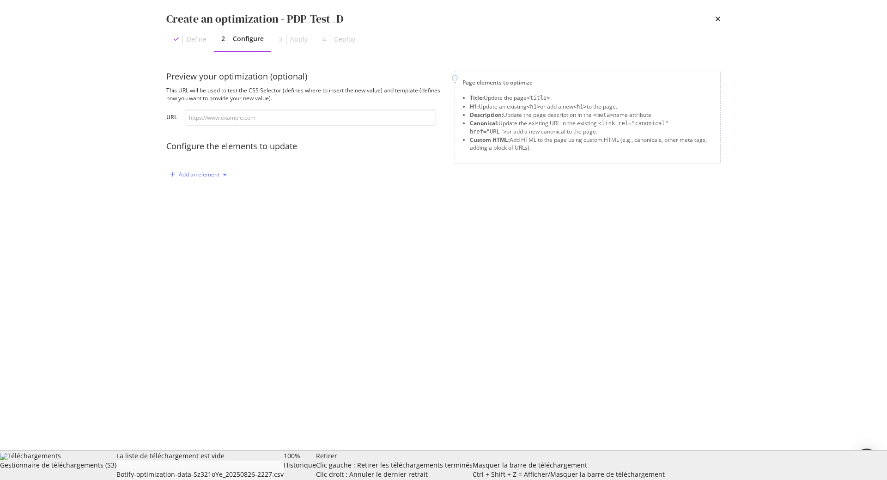
click at [183, 180] on div "Add an element" at bounding box center [198, 175] width 64 height 14
click at [207, 255] on div "Custom HTML" at bounding box center [209, 254] width 37 height 8
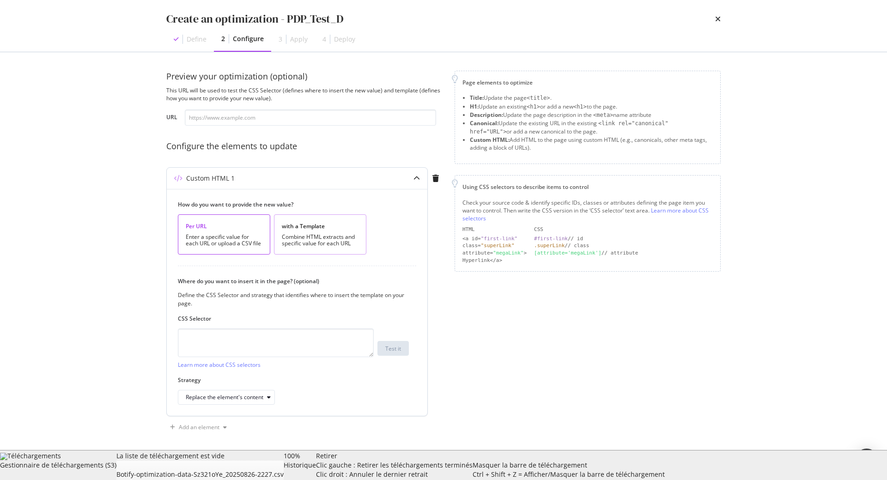
click at [313, 221] on div "with a Template Combine HTML extracts and specific value for each URL" at bounding box center [320, 234] width 92 height 40
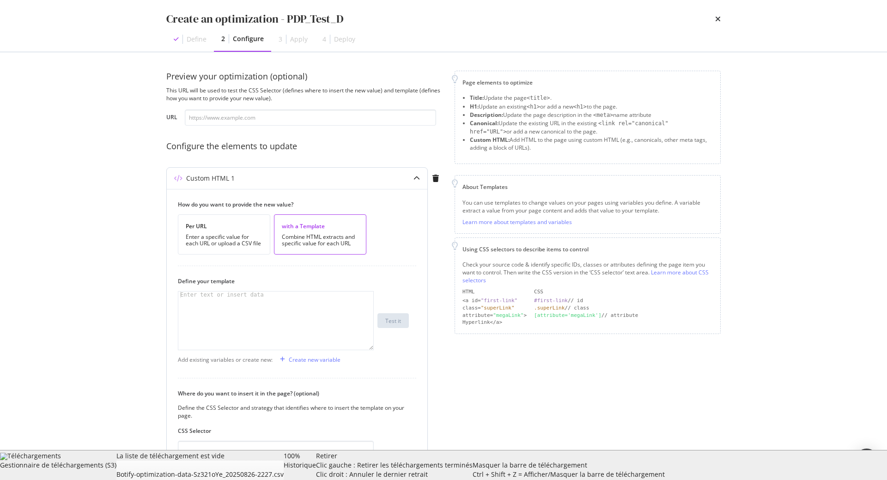
click at [263, 297] on div "modal" at bounding box center [275, 327] width 195 height 71
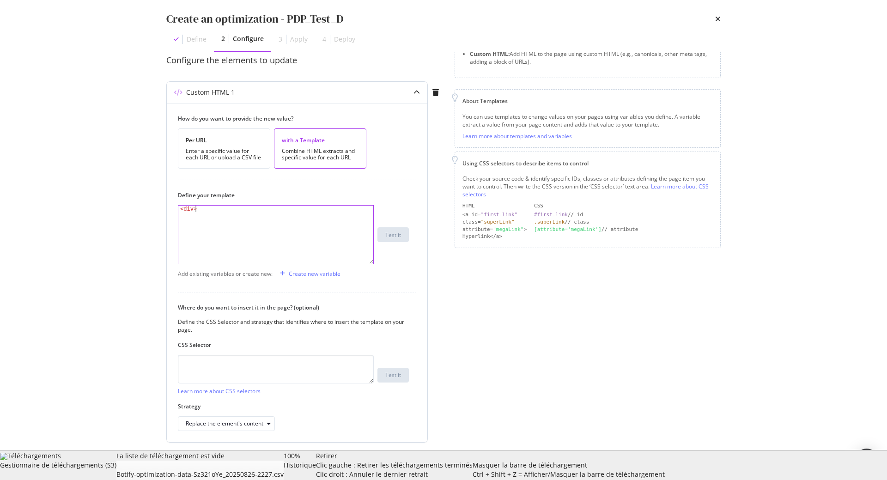
scroll to position [105, 0]
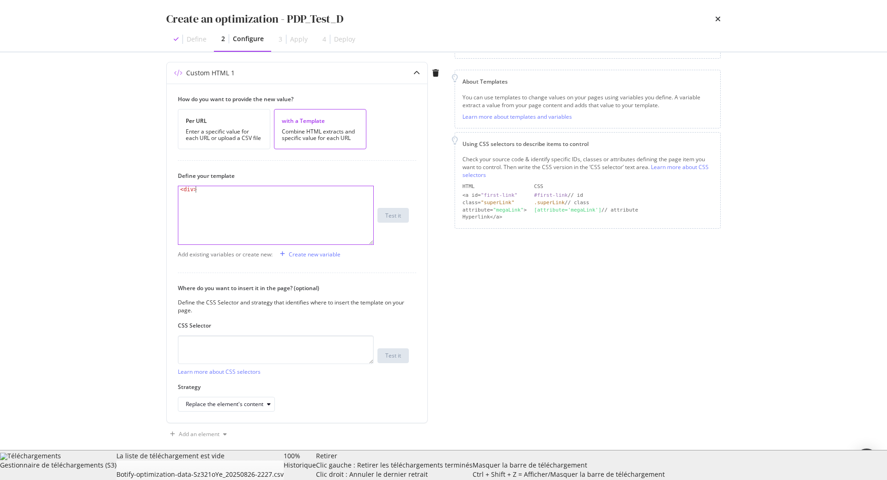
type textarea "<div>"
click at [308, 256] on div "Create new variable" at bounding box center [315, 255] width 52 height 8
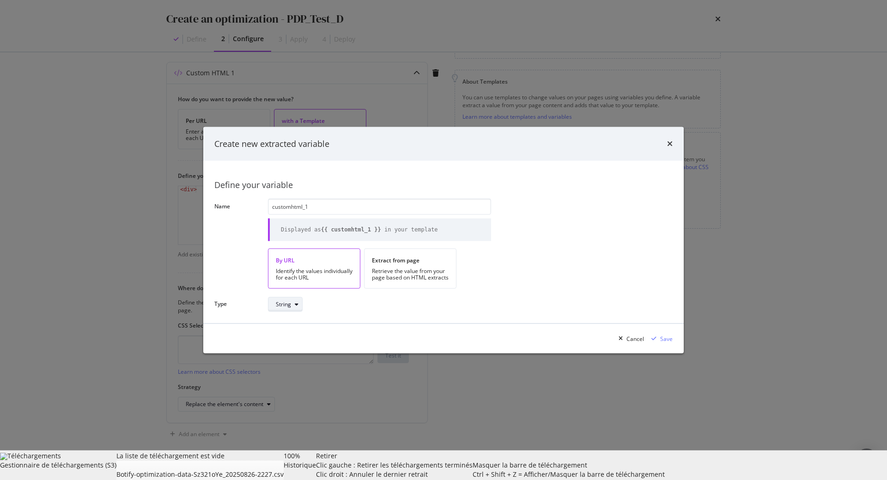
type input "customhtml_1"
click at [294, 304] on div "modal" at bounding box center [296, 304] width 11 height 6
click at [660, 340] on div "modal" at bounding box center [654, 339] width 12 height 6
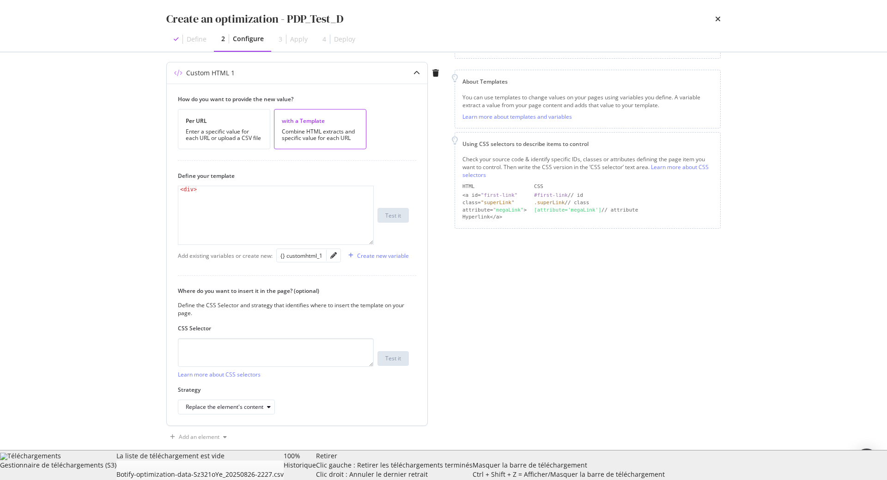
click at [274, 200] on div "< div >" at bounding box center [275, 221] width 195 height 71
click at [303, 252] on div "{} customhtml_1" at bounding box center [302, 256] width 42 height 8
click at [200, 196] on div "< div > {{ customhtml_1 }}" at bounding box center [275, 221] width 195 height 71
type textarea "<div>{{ customhtml_1 }}</div>"
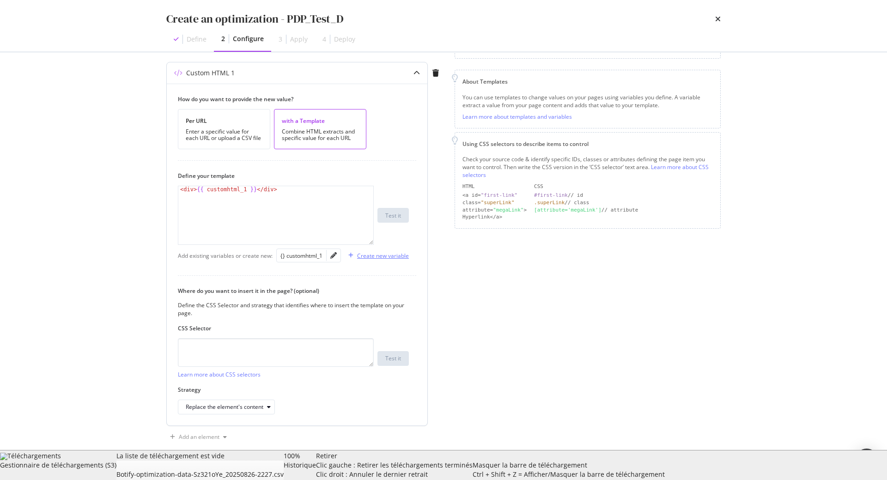
click at [402, 257] on div "Create new variable" at bounding box center [383, 256] width 52 height 8
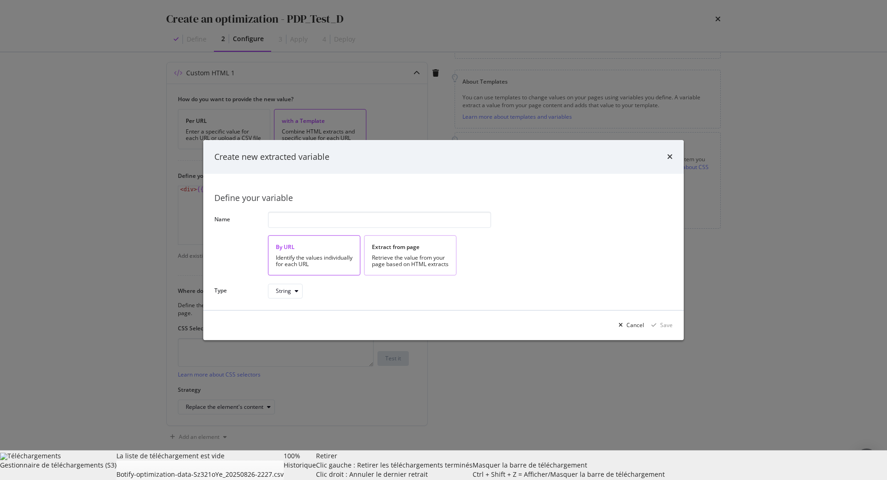
click at [390, 243] on div "Extract from page Retrieve the value from your page based on HTML extracts" at bounding box center [410, 255] width 92 height 40
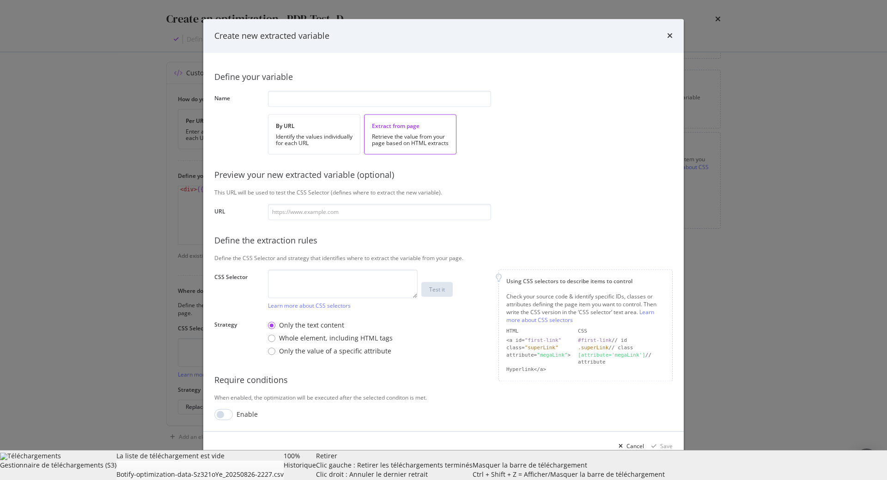
click at [320, 221] on div "Define your variable Name By URL Identify the values individually for each URL …" at bounding box center [443, 242] width 458 height 356
click at [335, 209] on input "modal" at bounding box center [379, 212] width 223 height 16
paste input ".designer-notes"
type input ".designer-notes"
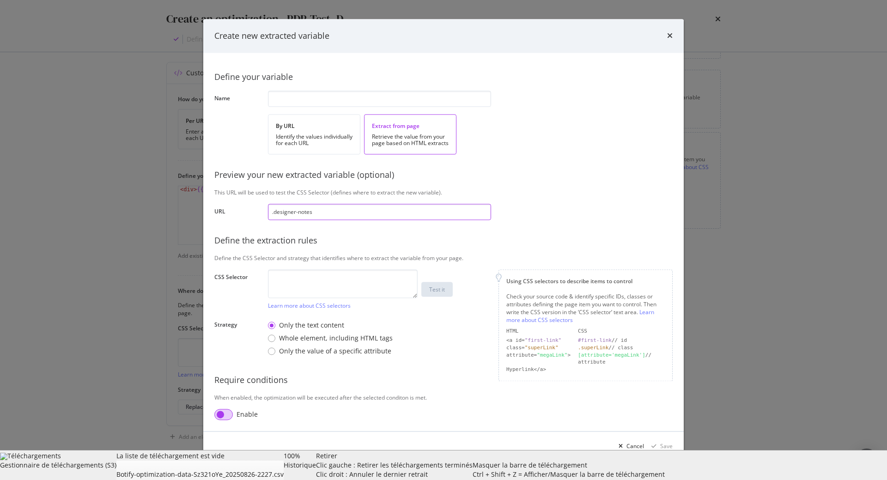
type input ".designer-notes"
click at [226, 416] on input "modal" at bounding box center [223, 414] width 18 height 11
checkbox input "true"
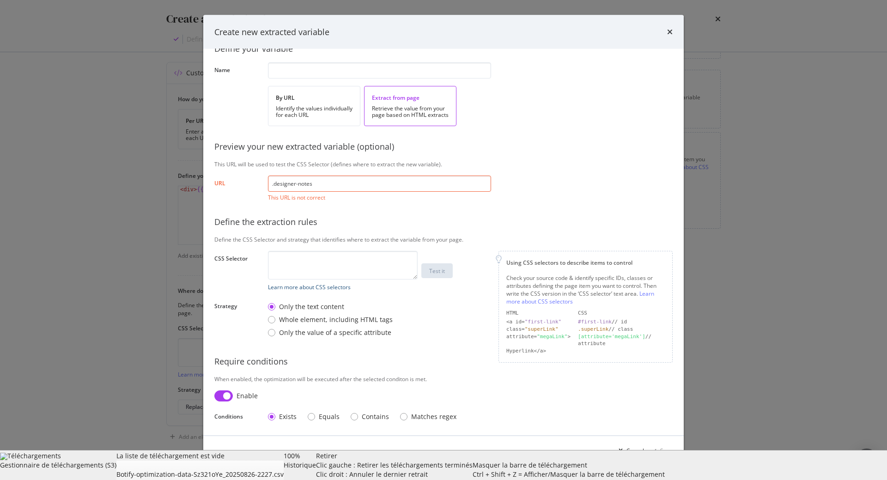
scroll to position [25, 0]
click at [326, 180] on input ".designer-notes" at bounding box center [379, 183] width 223 height 16
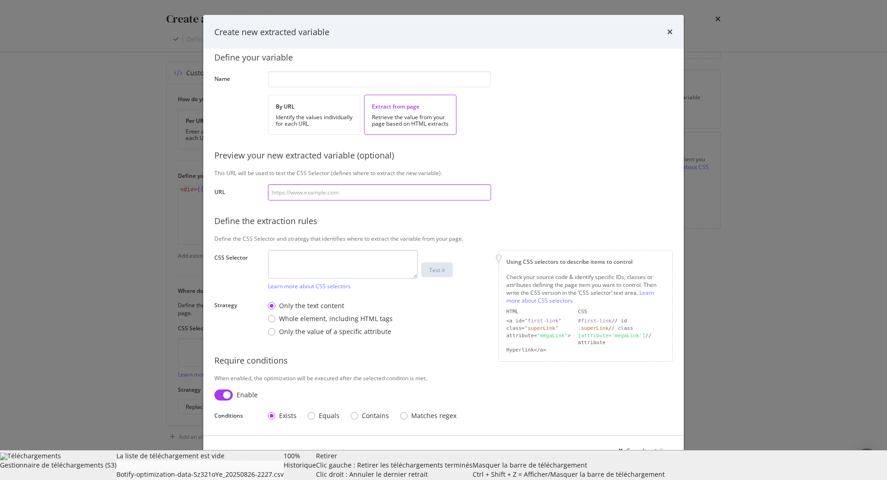
scroll to position [15, 0]
click at [325, 268] on textarea "modal" at bounding box center [343, 264] width 150 height 29
paste textarea ".designer-notes"
type textarea ".designer-notes"
click at [343, 70] on div "Define your variable Name By URL Identify the values individually for each URL …" at bounding box center [443, 235] width 458 height 380
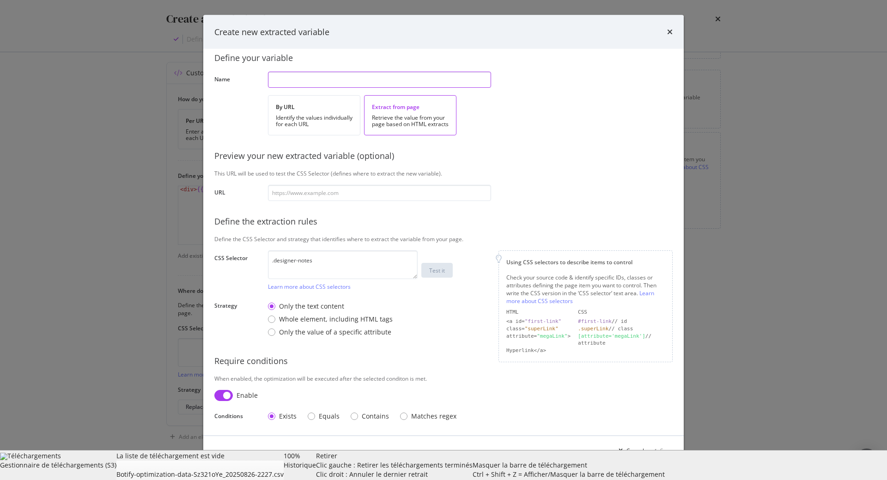
click at [335, 80] on input "modal" at bounding box center [379, 79] width 223 height 16
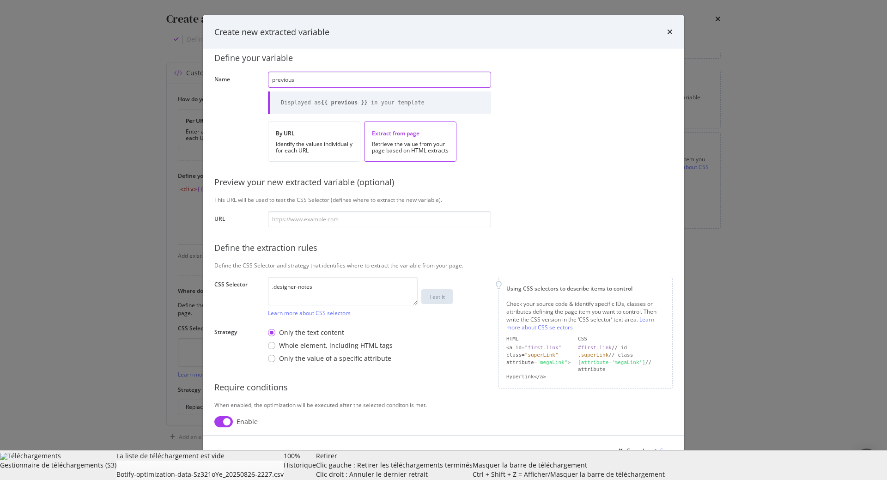
type input "previous"
click at [668, 453] on div "Save" at bounding box center [666, 450] width 12 height 8
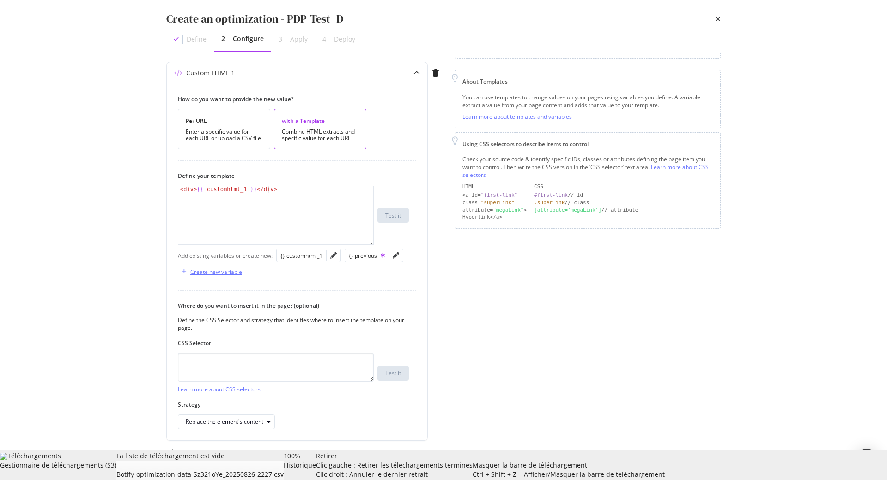
scroll to position [105, 0]
click at [263, 364] on textarea "modal" at bounding box center [276, 367] width 196 height 29
paste textarea ".designer-notes"
type textarea ".designer-notes"
click at [718, 463] on button "Next" at bounding box center [707, 465] width 27 height 15
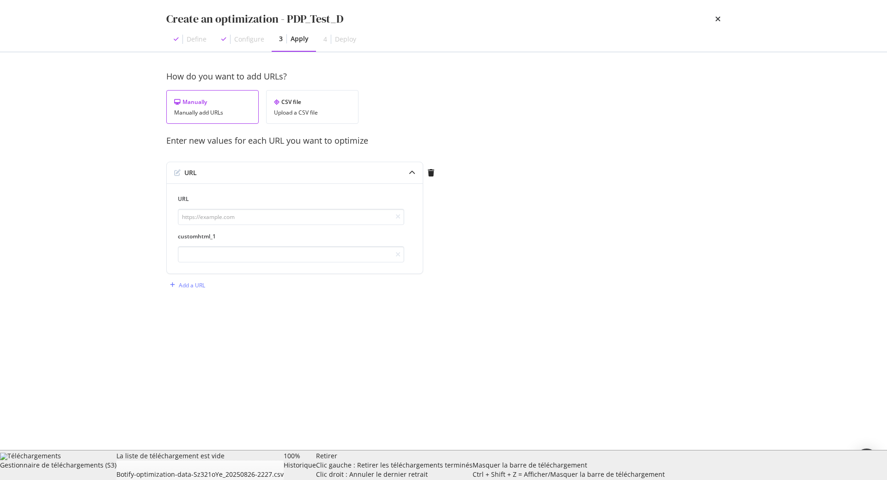
scroll to position [0, 0]
click at [291, 97] on div "CSV file Upload a CSV file" at bounding box center [312, 107] width 92 height 34
click at [199, 173] on div "Upload .CSV file" at bounding box center [200, 173] width 41 height 8
click at [706, 458] on div "Next" at bounding box center [708, 465] width 12 height 14
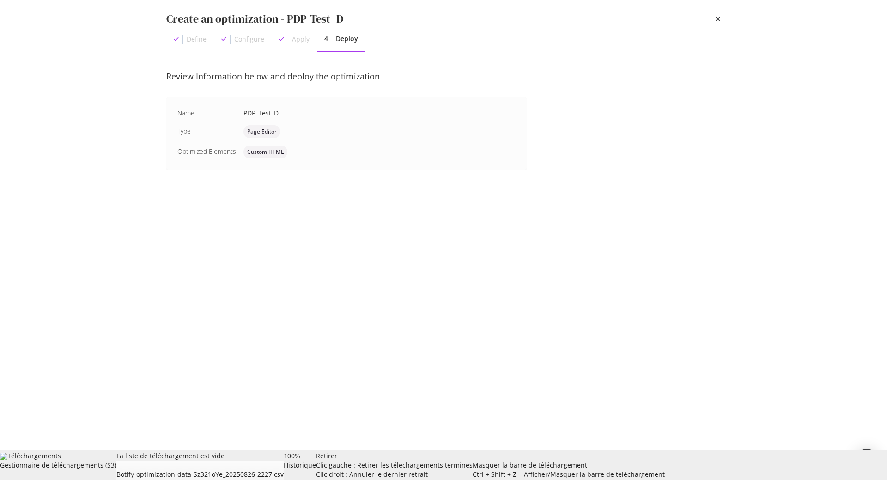
click at [701, 463] on div "Save as draft" at bounding box center [696, 465] width 34 height 8
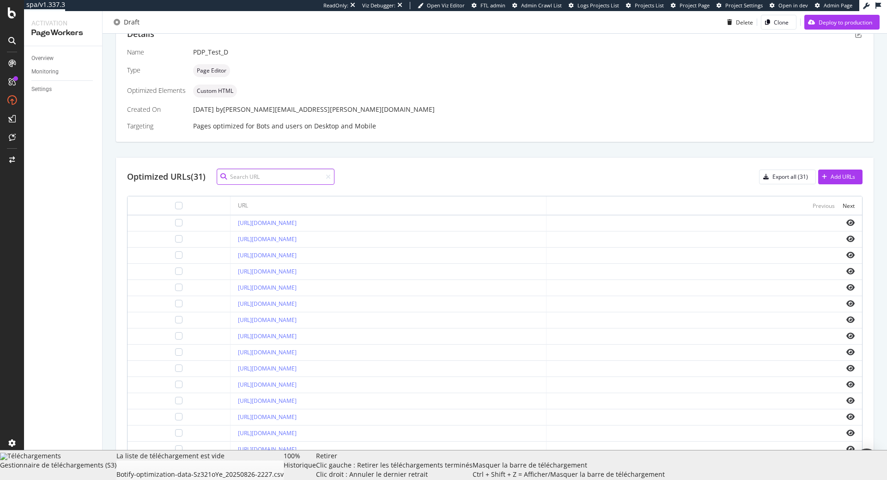
scroll to position [211, 0]
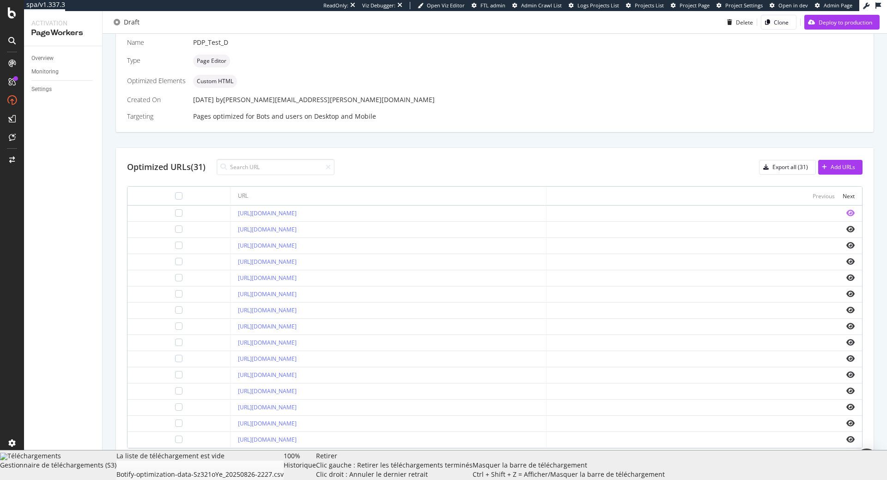
click at [854, 211] on icon "eye" at bounding box center [851, 212] width 8 height 7
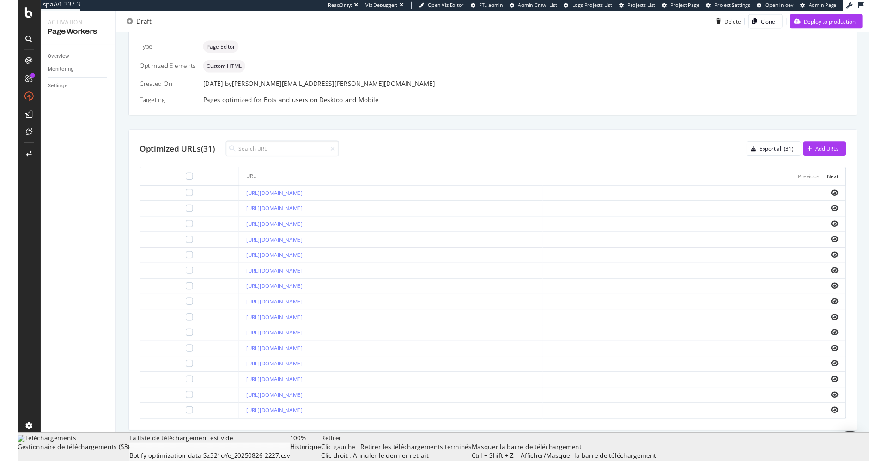
scroll to position [240, 0]
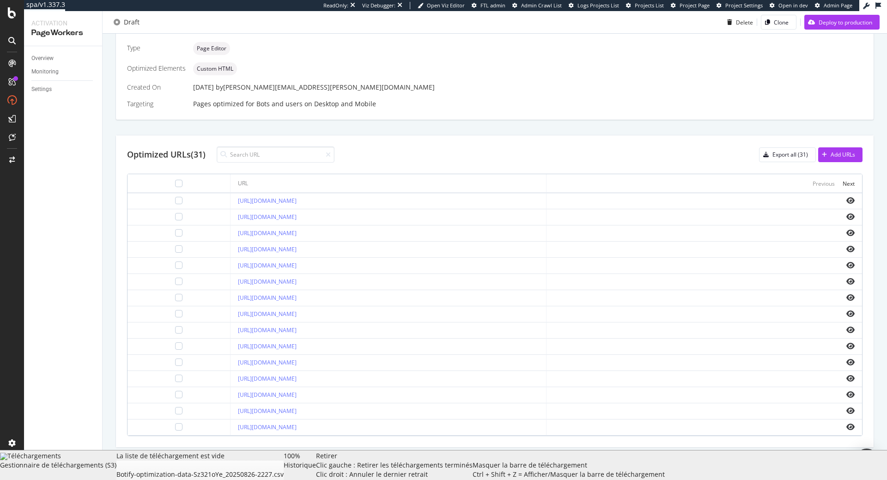
click at [791, 339] on td at bounding box center [705, 347] width 316 height 16
click at [849, 342] on icon "eye" at bounding box center [851, 345] width 8 height 7
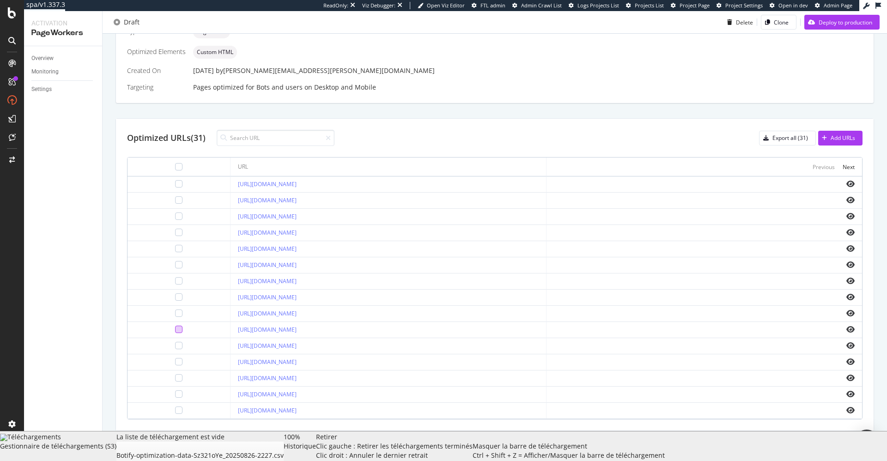
click at [177, 333] on div at bounding box center [178, 329] width 7 height 7
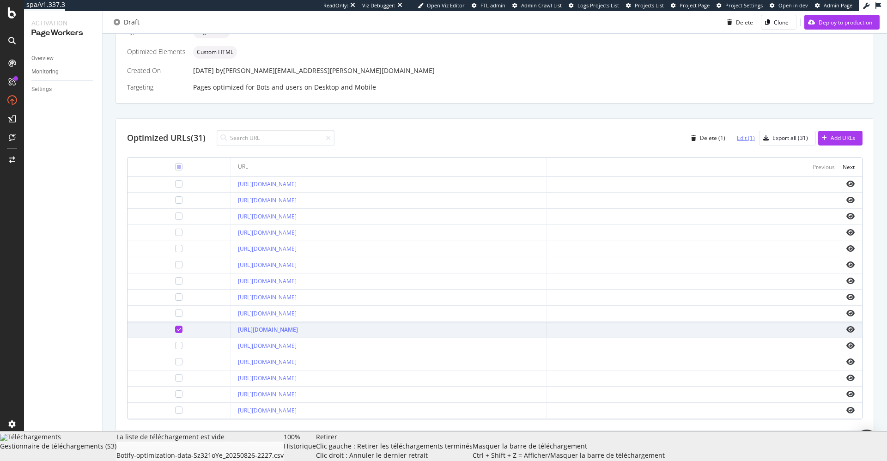
click at [737, 138] on div "Edit (1)" at bounding box center [742, 138] width 25 height 14
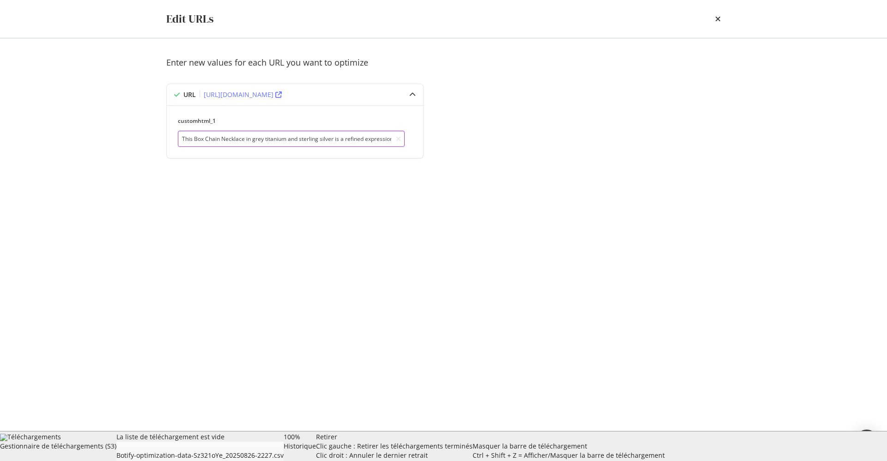
drag, startPoint x: 319, startPoint y: 140, endPoint x: 3, endPoint y: 108, distance: 317.7
click at [178, 131] on input "This Box Chain Necklace in grey titanium and sterling silver is a refined expre…" at bounding box center [291, 139] width 227 height 16
click at [351, 455] on div "Retirer Clic gauche : Retirer les téléchargements terminés Clic droit : Annuler…" at bounding box center [333, 447] width 35 height 28
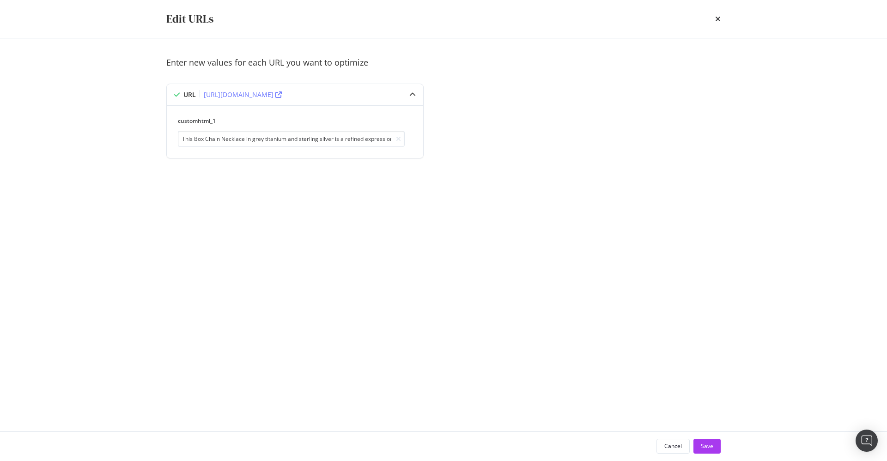
click at [673, 222] on div "Enter new values for each URL you want to optimize URL https://www.davidyurman.…" at bounding box center [443, 235] width 555 height 356
click at [718, 19] on icon "times" at bounding box center [718, 18] width 6 height 7
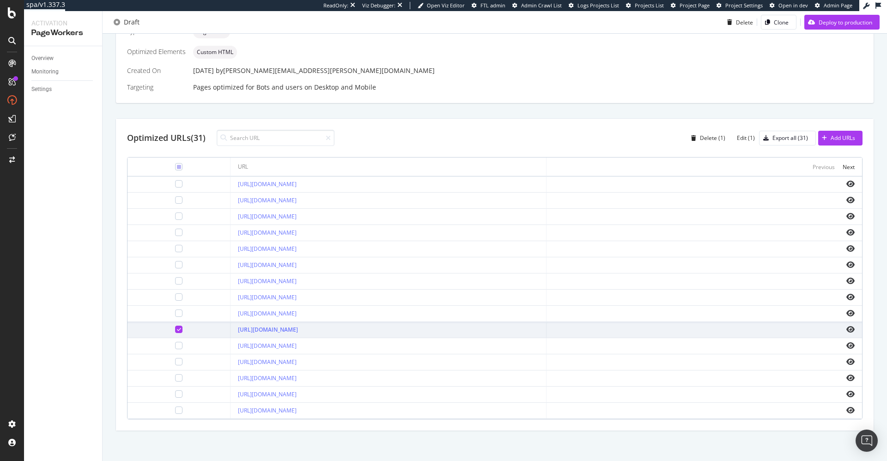
click at [175, 329] on div at bounding box center [178, 329] width 7 height 7
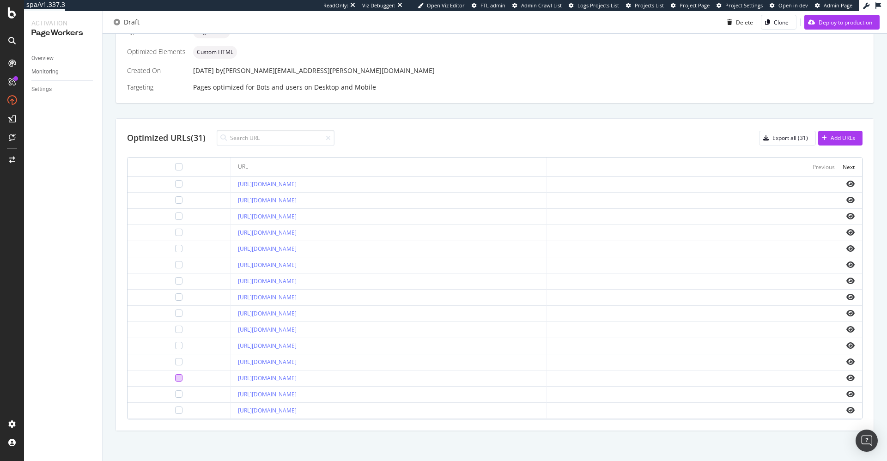
click at [178, 382] on div at bounding box center [178, 377] width 7 height 7
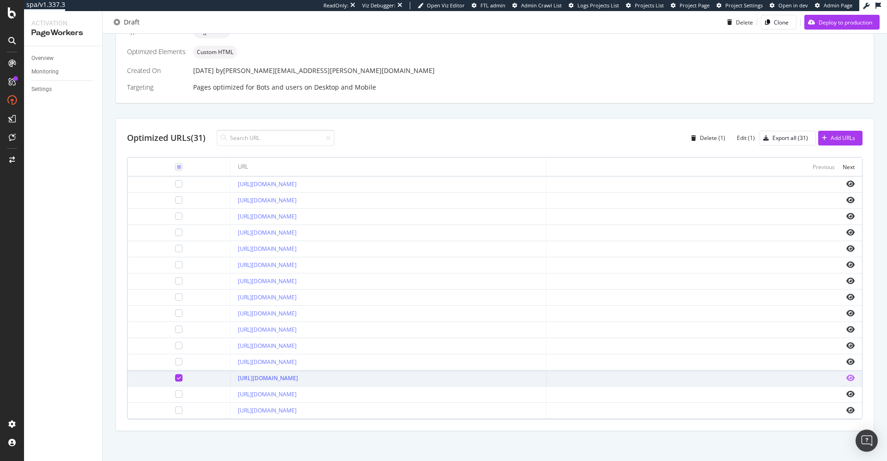
click at [851, 376] on icon "eye" at bounding box center [851, 377] width 8 height 7
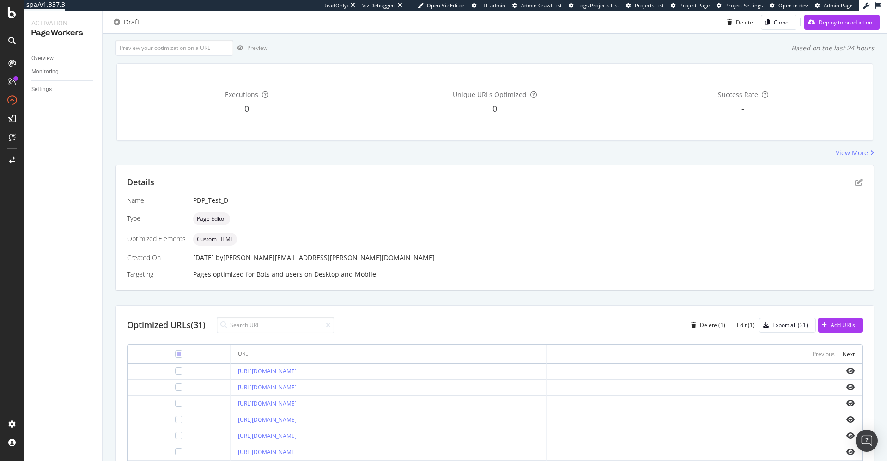
scroll to position [0, 0]
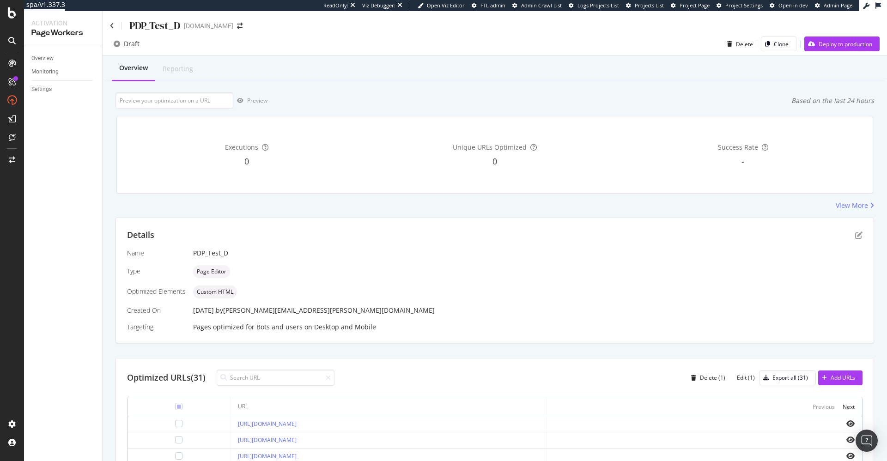
click at [109, 25] on div "PDP_Test_D davidyurman.com" at bounding box center [495, 22] width 785 height 22
click at [111, 25] on icon at bounding box center [112, 26] width 4 height 6
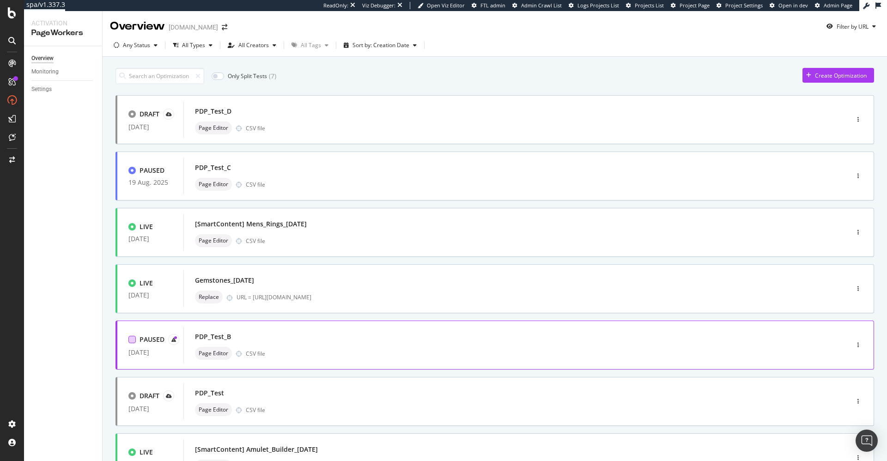
click at [133, 341] on div at bounding box center [131, 339] width 7 height 7
click at [858, 337] on div "PAUSED 31 Jul. 2025 PDP_Test_B Page Editor CSV file" at bounding box center [495, 345] width 757 height 37
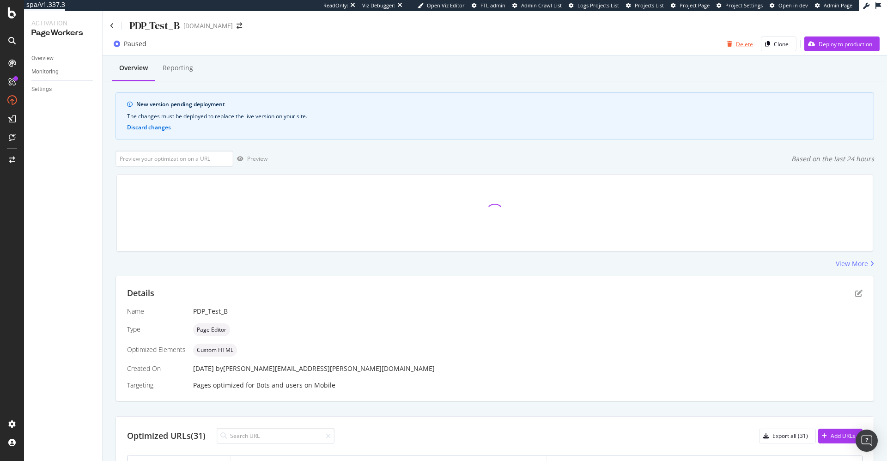
click at [741, 41] on div "Delete" at bounding box center [744, 44] width 17 height 8
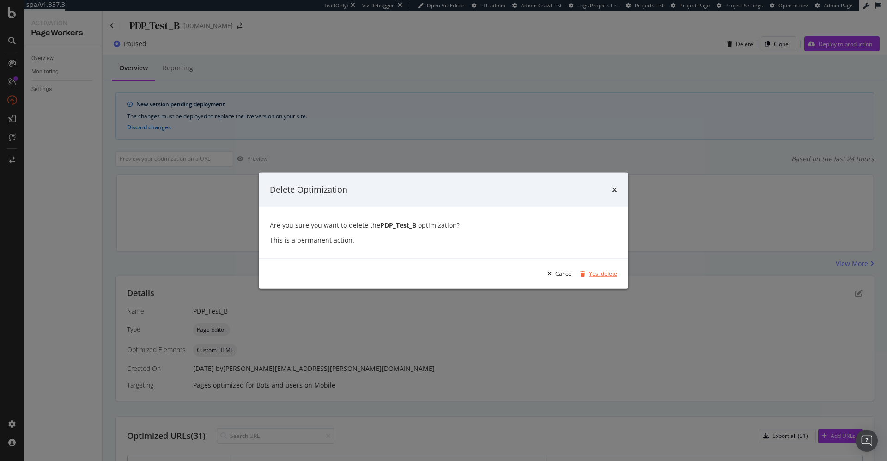
click at [604, 271] on div "Yes, delete" at bounding box center [603, 274] width 28 height 8
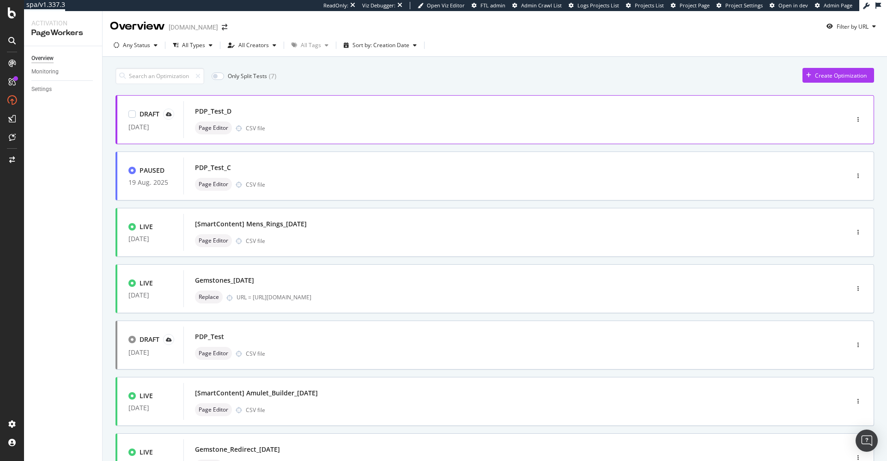
click at [267, 117] on div "PDP_Test_D" at bounding box center [502, 111] width 615 height 13
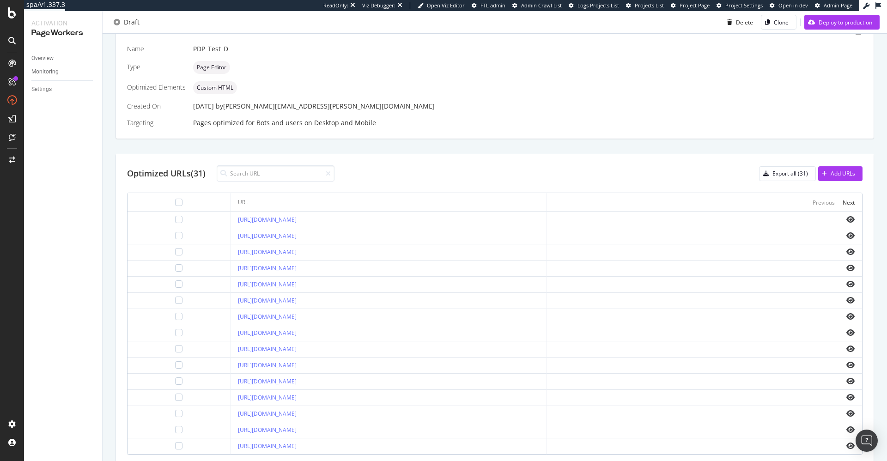
scroll to position [259, 0]
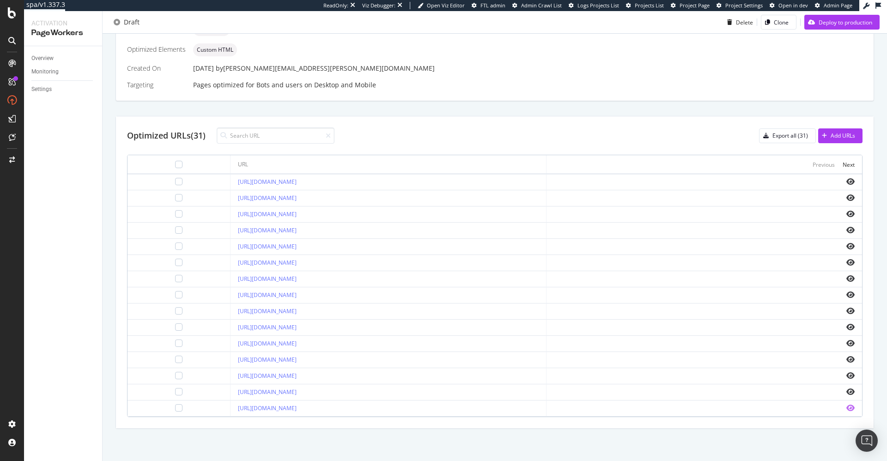
click at [852, 411] on icon "eye" at bounding box center [851, 407] width 8 height 7
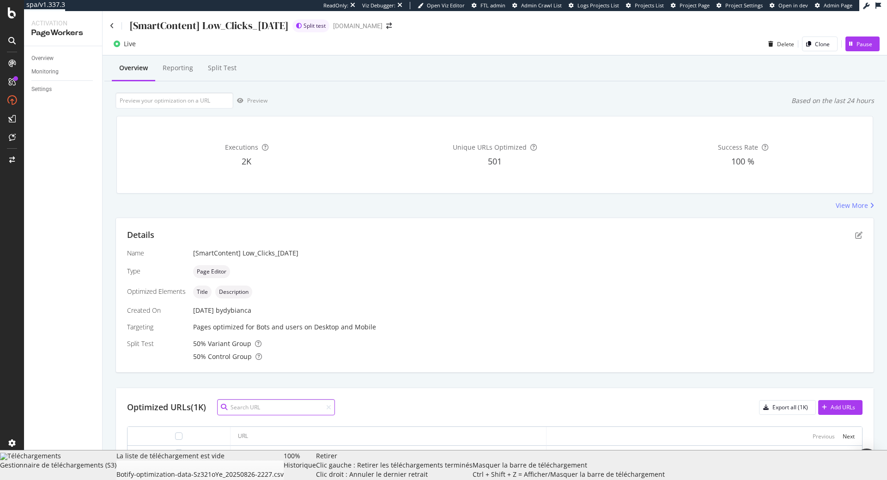
paste input "[URL][DOMAIN_NAME]"
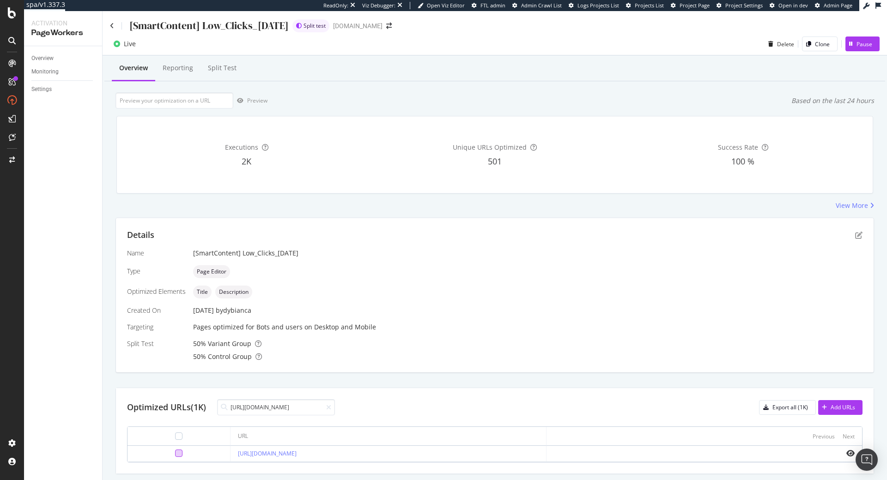
click at [177, 456] on div at bounding box center [178, 453] width 7 height 7
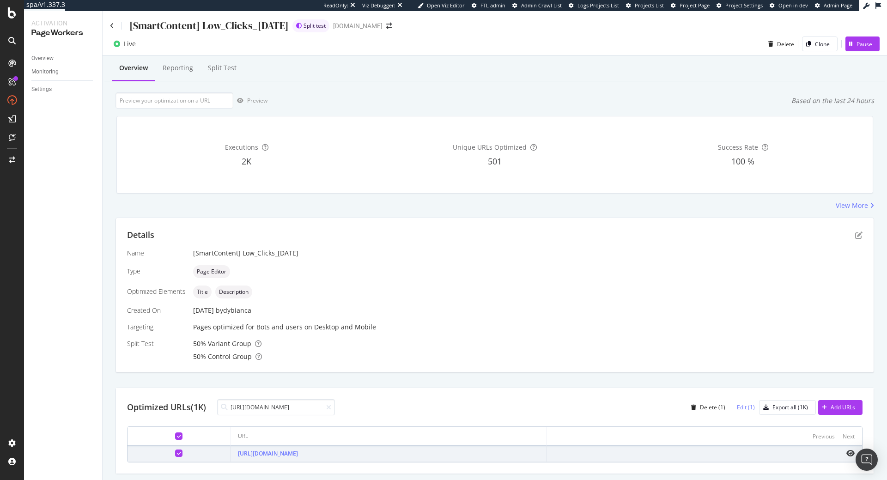
click at [753, 408] on div "Edit (1)" at bounding box center [746, 407] width 18 height 8
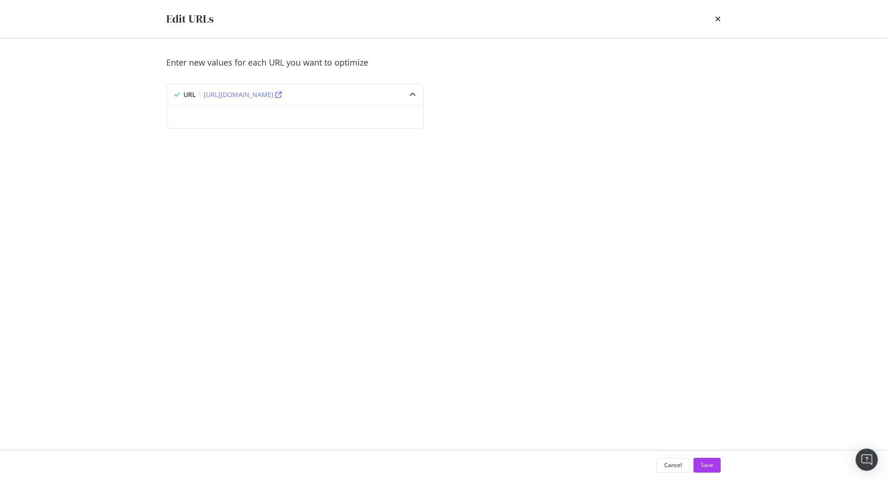
scroll to position [0, 236]
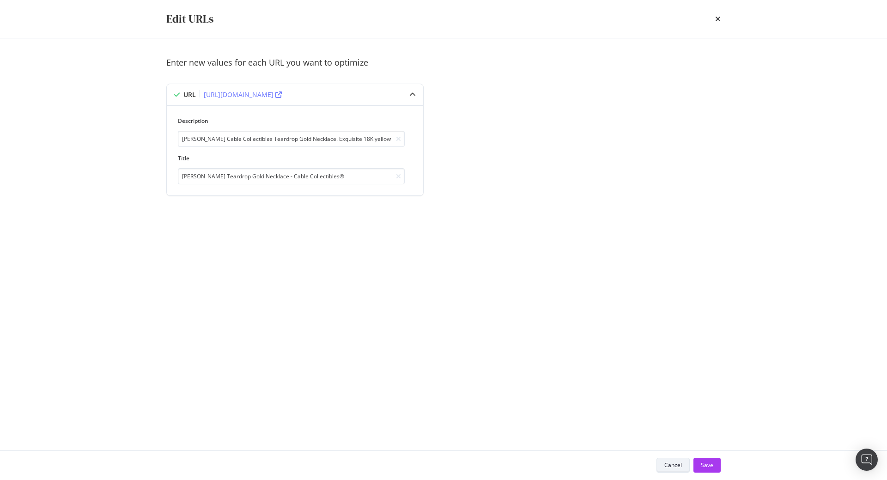
click at [679, 469] on div "Cancel" at bounding box center [674, 465] width 18 height 8
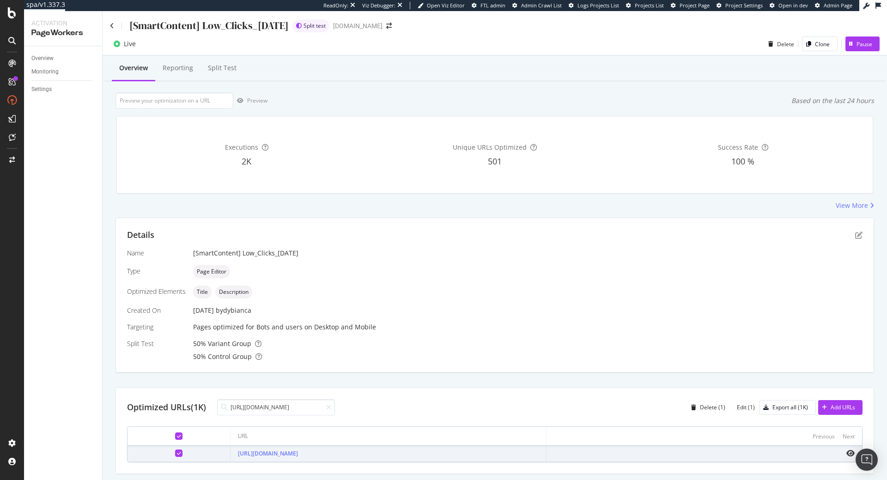
click at [177, 438] on icon at bounding box center [179, 436] width 4 height 5
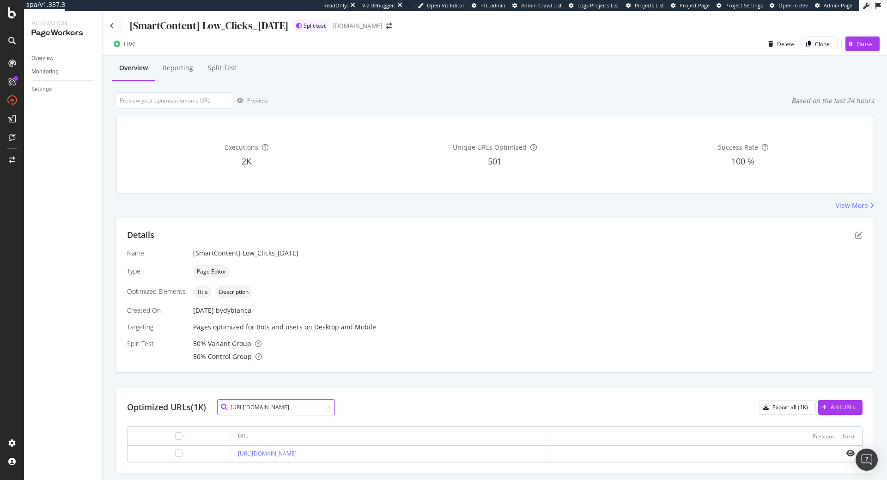
click at [249, 402] on input "https://www.davidyurman.com/gifts/for-children/cable-collectibles-teen-teardrop…" at bounding box center [276, 407] width 118 height 16
paste input "mens/bracelets/curb-chain-angular-link-bracelet-in-sterling-silver-11.5mm-B3509…"
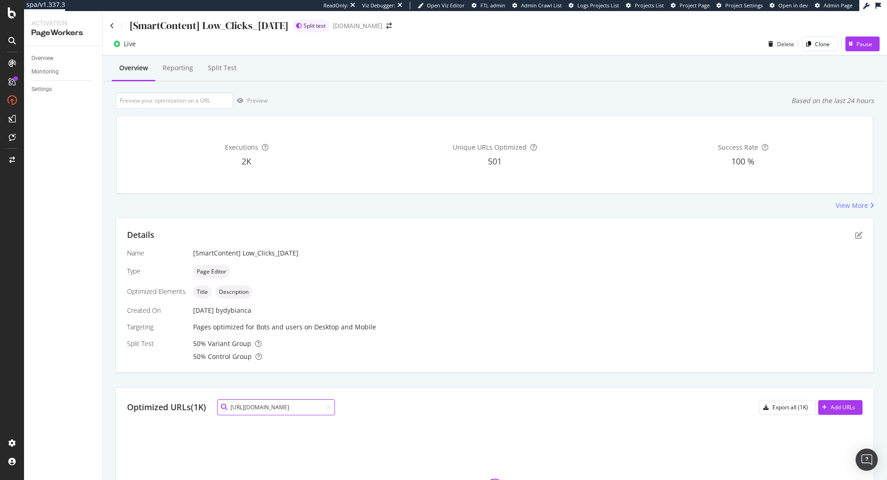
type input "[URL][DOMAIN_NAME]"
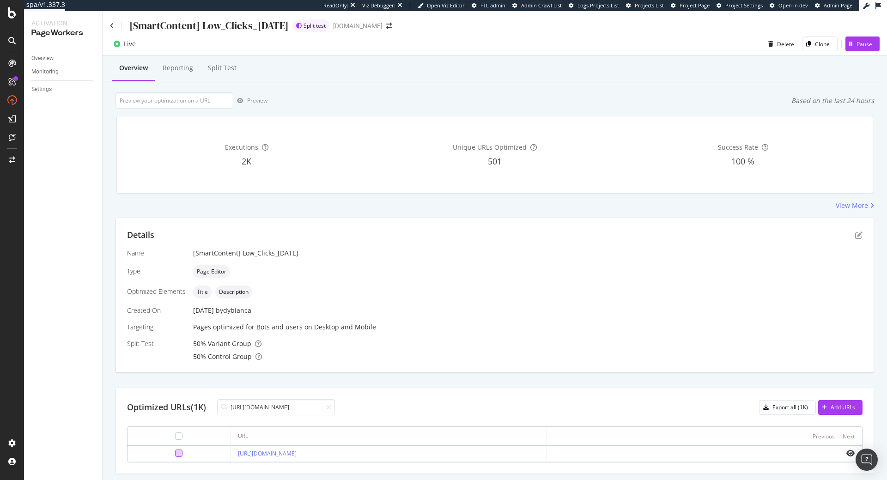
click at [175, 453] on div at bounding box center [178, 453] width 7 height 7
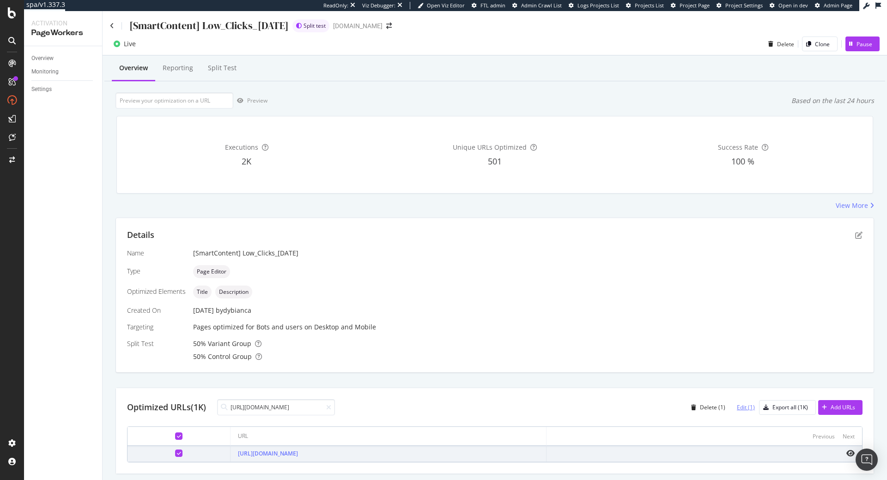
click at [739, 408] on div "Edit (1)" at bounding box center [746, 407] width 18 height 8
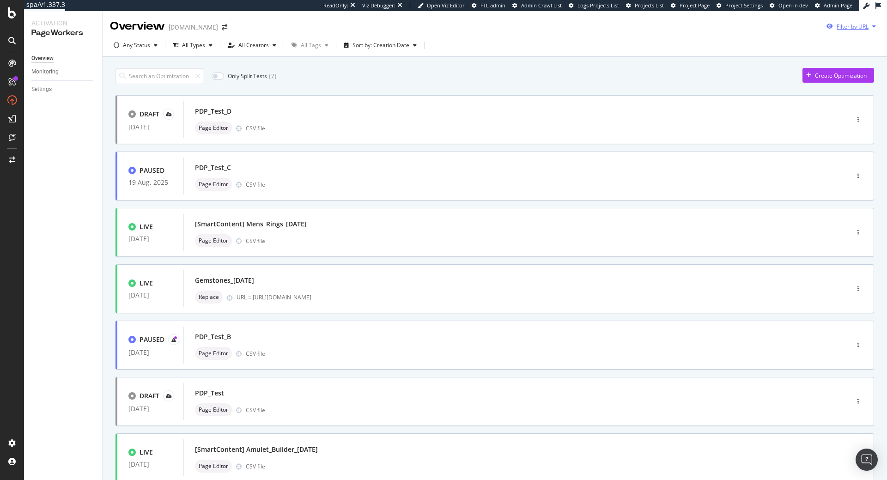
click at [856, 31] on div "Filter by URL" at bounding box center [851, 26] width 57 height 14
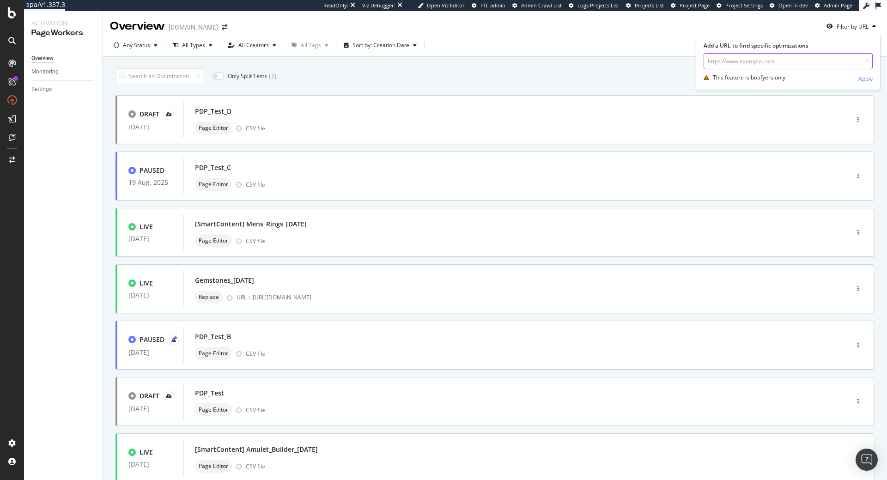
click at [785, 60] on input "url" at bounding box center [788, 61] width 169 height 16
paste input "[URL][DOMAIN_NAME]"
type input "[URL][DOMAIN_NAME]"
click at [861, 77] on div "Apply" at bounding box center [866, 79] width 14 height 8
